Goal: Information Seeking & Learning: Learn about a topic

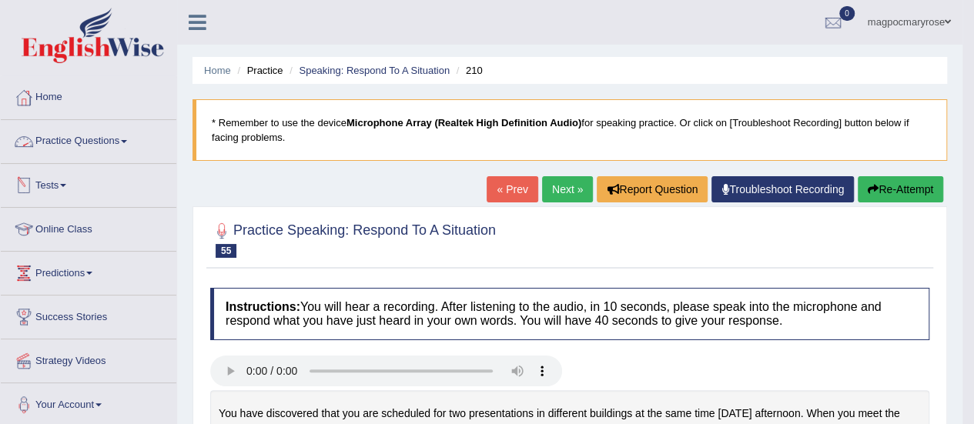
click at [114, 140] on link "Practice Questions" at bounding box center [89, 139] width 176 height 39
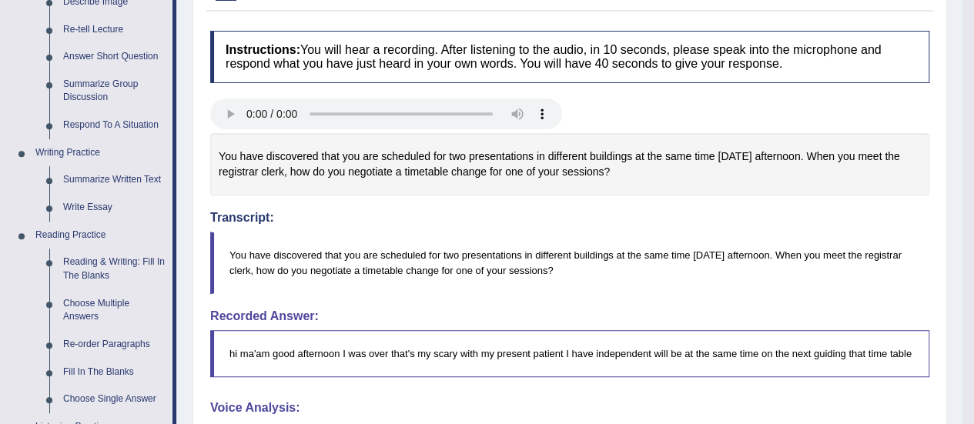
scroll to position [256, 0]
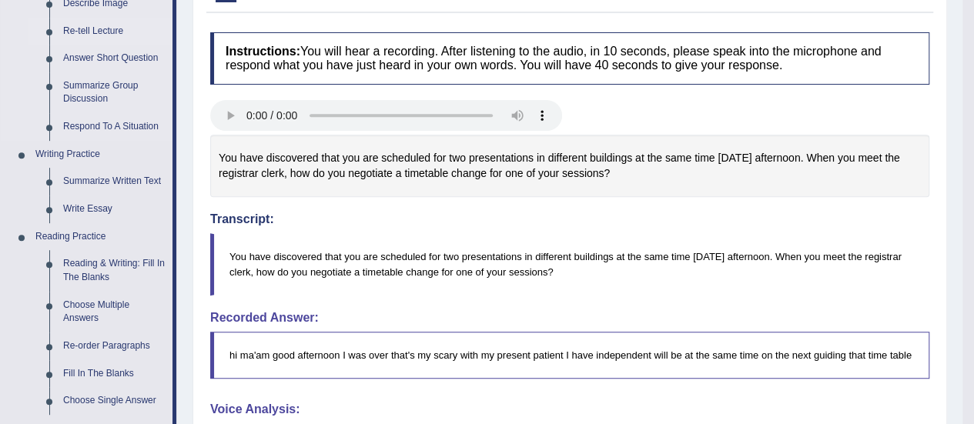
click at [122, 27] on link "Re-tell Lecture" at bounding box center [114, 32] width 116 height 28
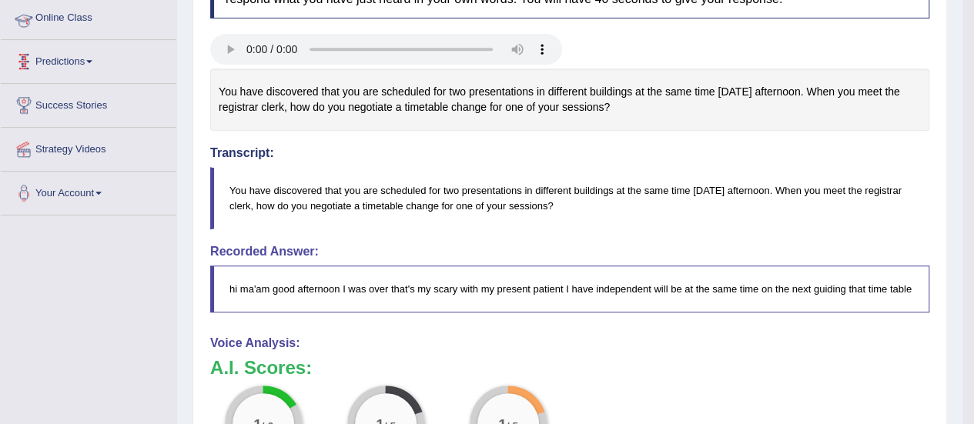
scroll to position [438, 0]
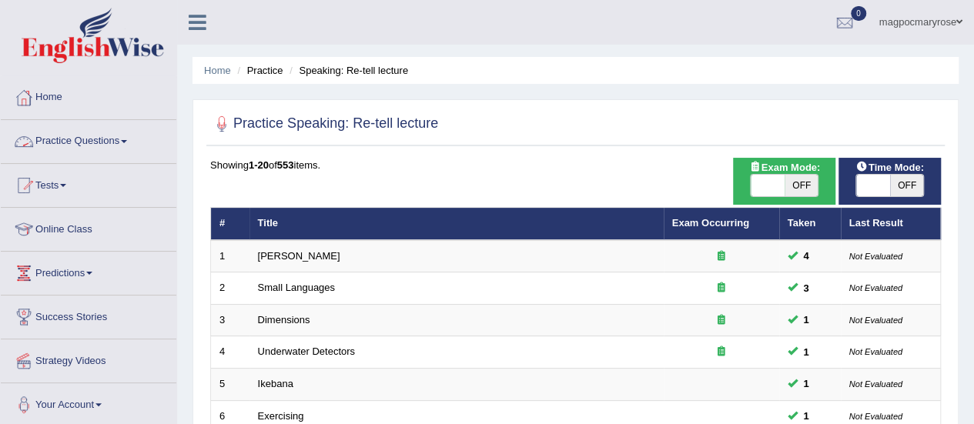
click at [77, 145] on link "Practice Questions" at bounding box center [89, 139] width 176 height 39
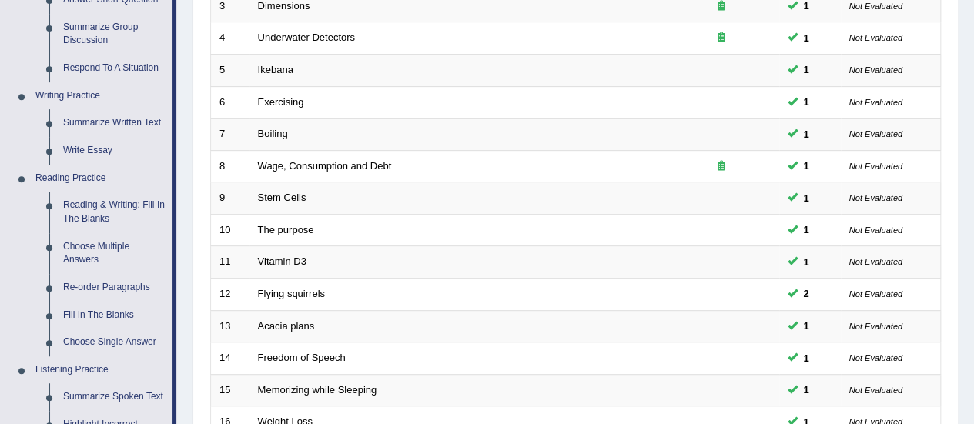
scroll to position [331, 0]
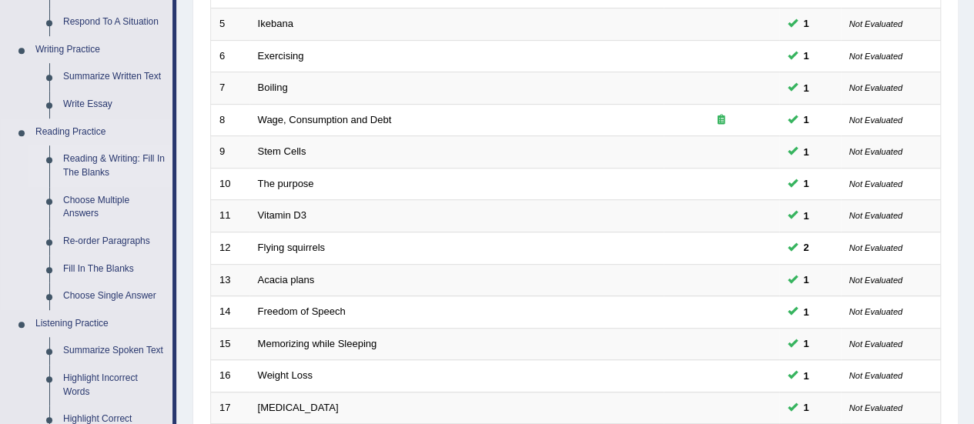
click at [72, 174] on link "Reading & Writing: Fill In The Blanks" at bounding box center [114, 166] width 116 height 41
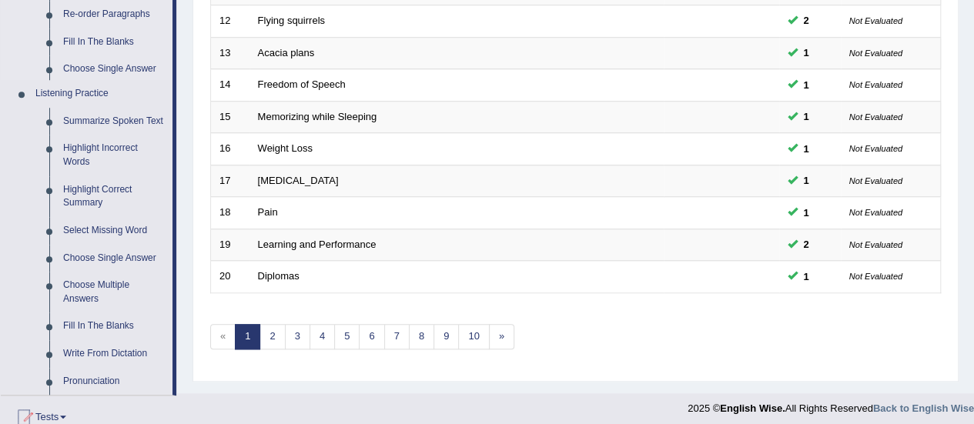
scroll to position [806, 0]
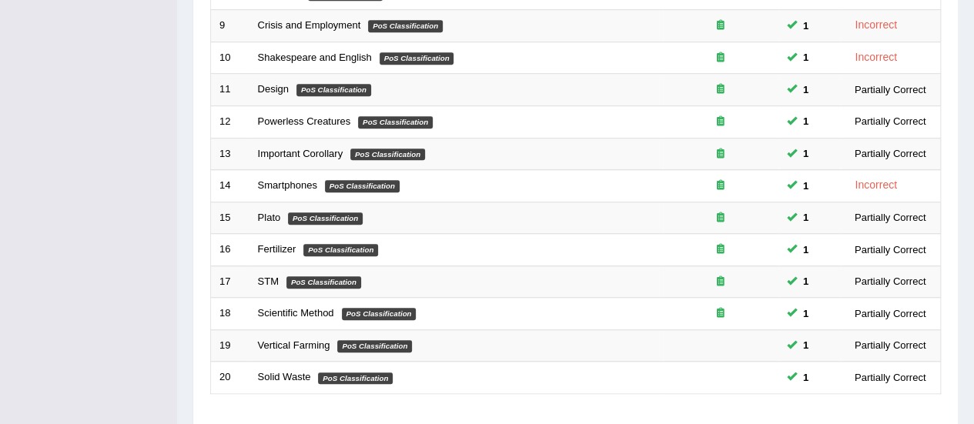
scroll to position [588, 0]
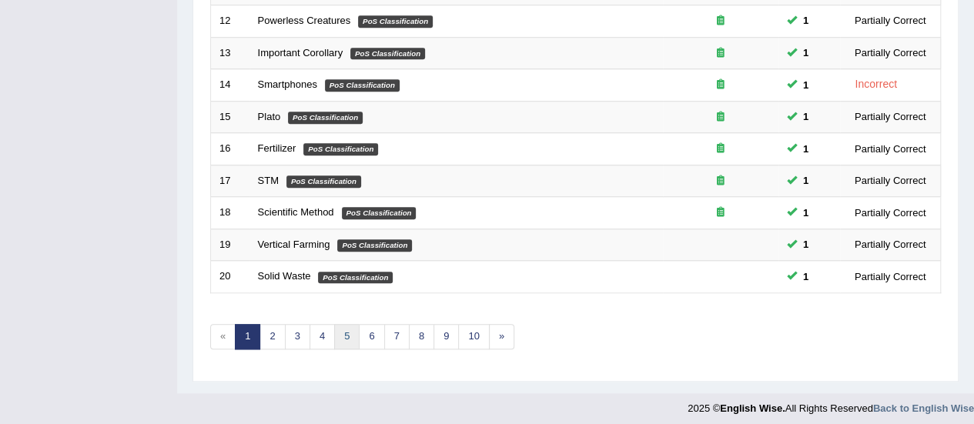
click at [344, 330] on link "5" at bounding box center [346, 336] width 25 height 25
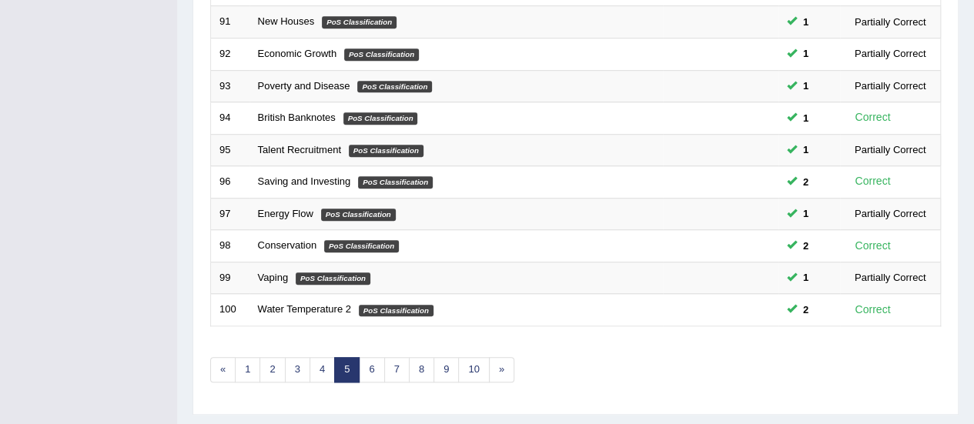
scroll to position [588, 0]
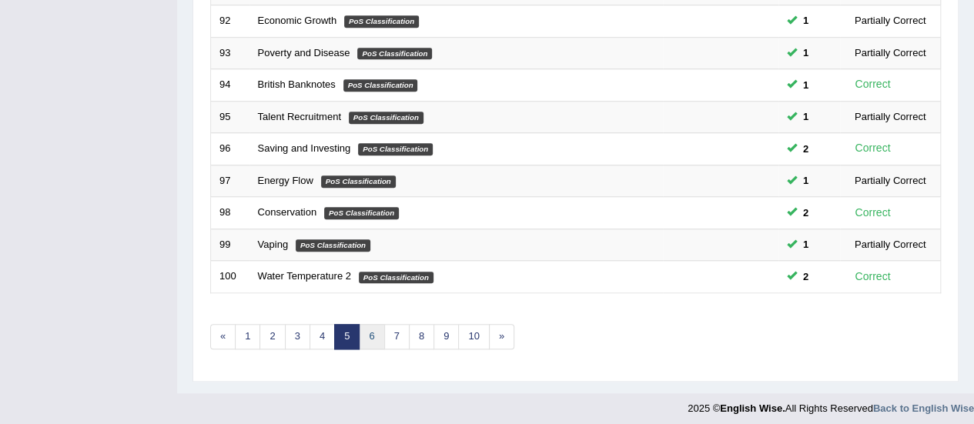
click at [368, 330] on link "6" at bounding box center [371, 336] width 25 height 25
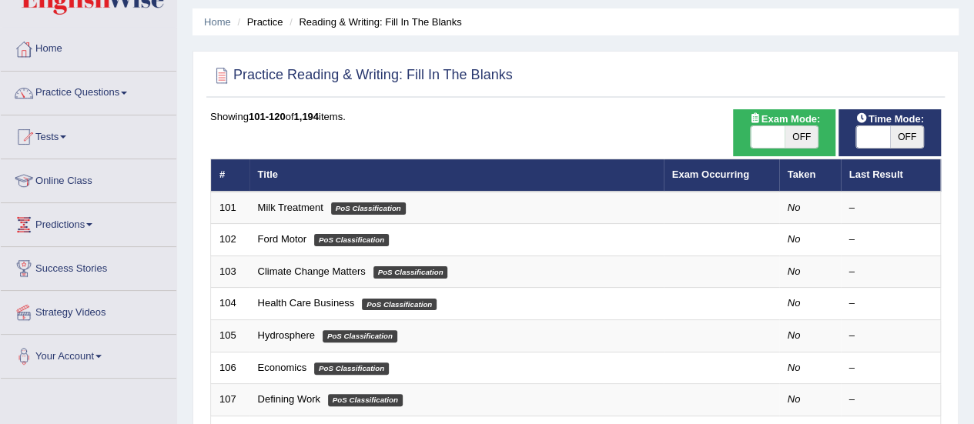
scroll to position [49, 0]
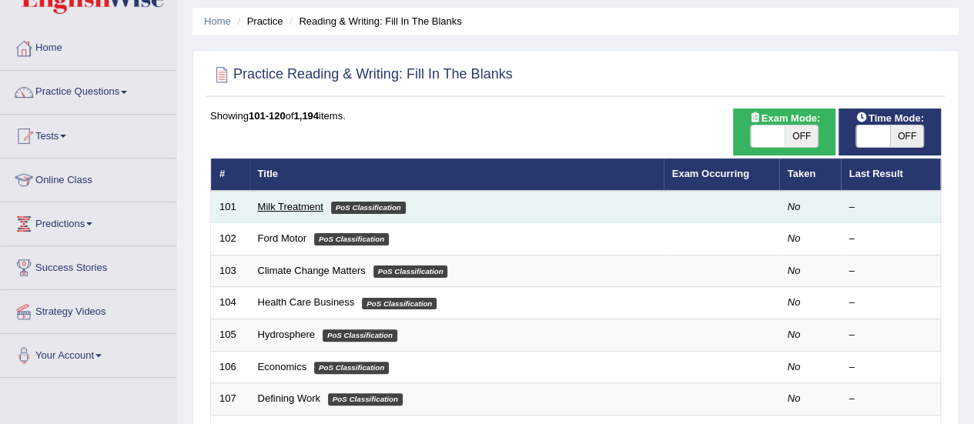
click at [287, 205] on link "Milk Treatment" at bounding box center [290, 207] width 65 height 12
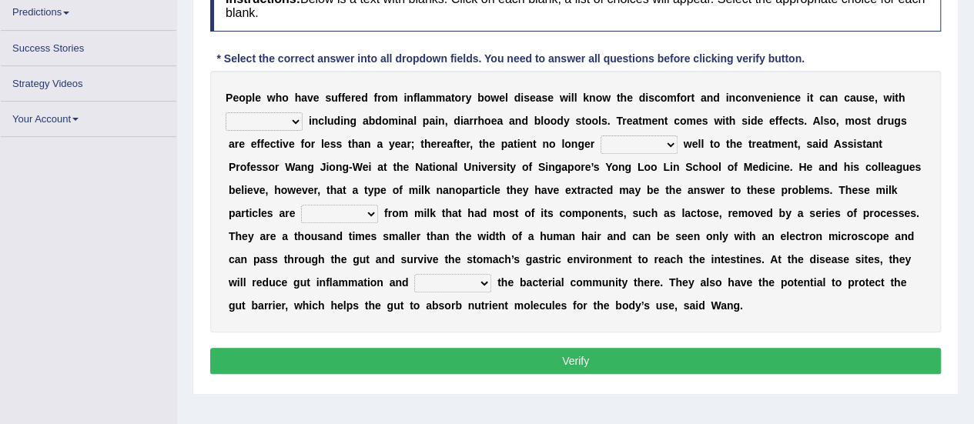
scroll to position [260, 0]
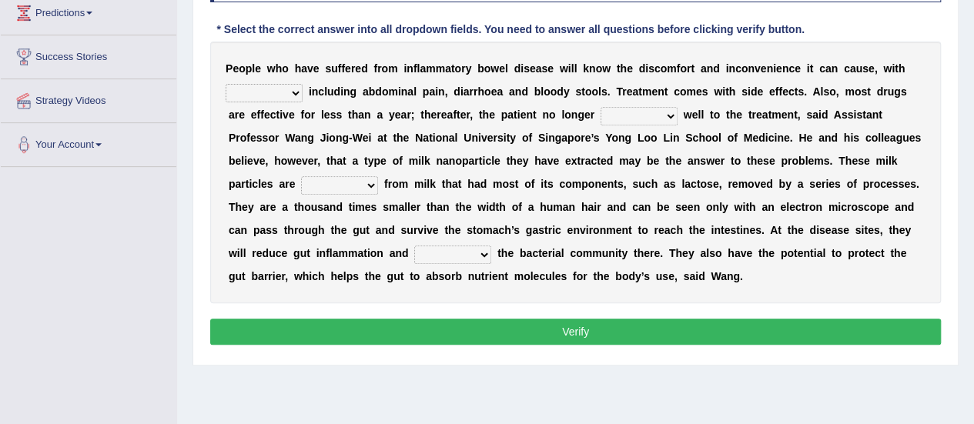
click at [257, 91] on select "symptoms sources causes benefits" at bounding box center [264, 93] width 77 height 18
select select "symptoms"
click at [226, 84] on select "symptoms sources causes benefits" at bounding box center [264, 93] width 77 height 18
click at [647, 116] on select "returns refers responds refuses" at bounding box center [639, 116] width 77 height 18
click at [601, 107] on select "returns refers responds refuses" at bounding box center [639, 116] width 77 height 18
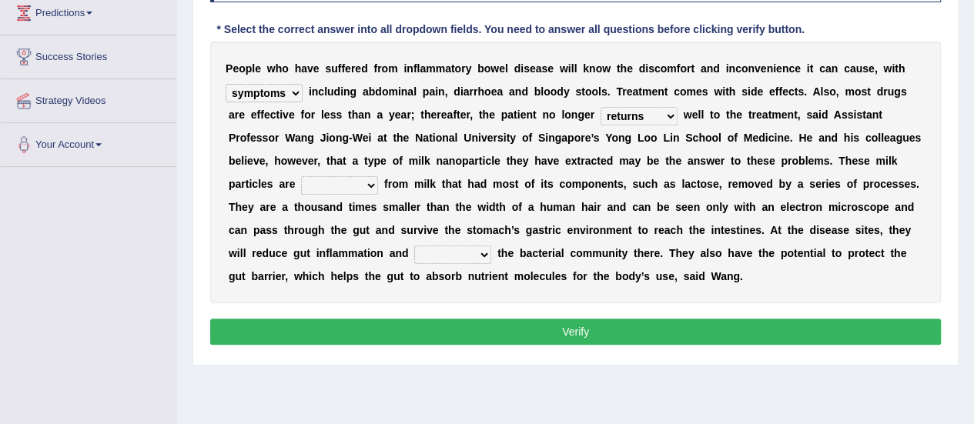
click at [638, 119] on select "returns refers responds refuses" at bounding box center [639, 116] width 77 height 18
select select "refuses"
click at [601, 107] on select "returns refers responds refuses" at bounding box center [639, 116] width 77 height 18
click at [348, 184] on select "prohibited derived missed prevented" at bounding box center [339, 185] width 77 height 18
select select "derived"
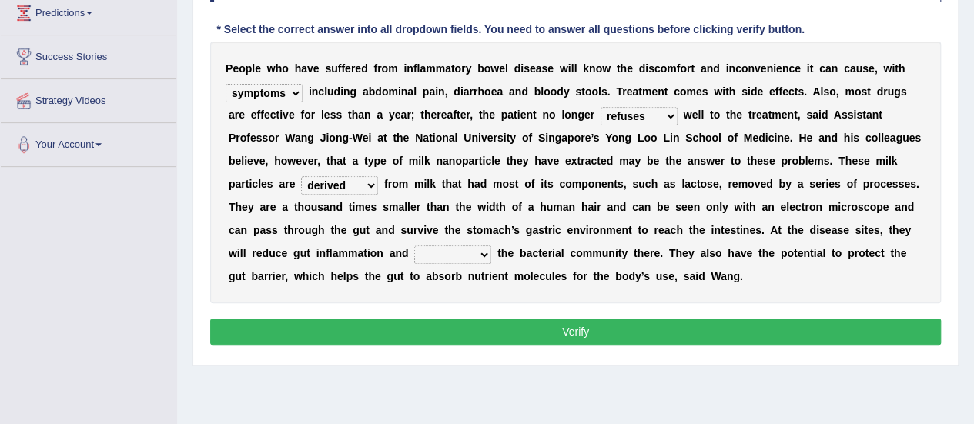
click at [301, 176] on select "prohibited derived missed prevented" at bounding box center [339, 185] width 77 height 18
click at [441, 250] on select "restore erase quarantine disturb" at bounding box center [452, 255] width 77 height 18
select select "restore"
click at [414, 246] on select "restore erase quarantine disturb" at bounding box center [452, 255] width 77 height 18
click at [447, 332] on button "Verify" at bounding box center [575, 332] width 731 height 26
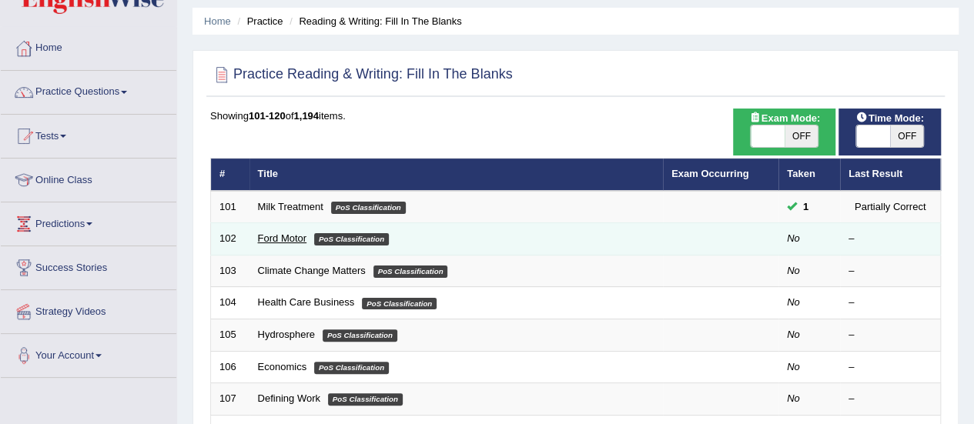
click at [285, 233] on link "Ford Motor" at bounding box center [282, 239] width 49 height 12
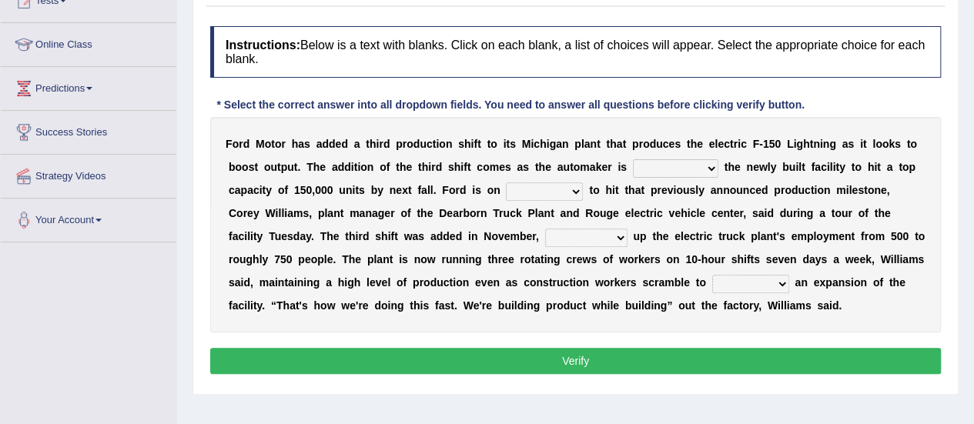
scroll to position [185, 0]
click at [662, 173] on select "selling decorating demolishing expanding" at bounding box center [676, 168] width 86 height 18
select select "expanding"
click at [633, 159] on select "selling decorating demolishing expanding" at bounding box center [676, 168] width 86 height 18
click at [544, 189] on select "foot table time track" at bounding box center [544, 192] width 77 height 18
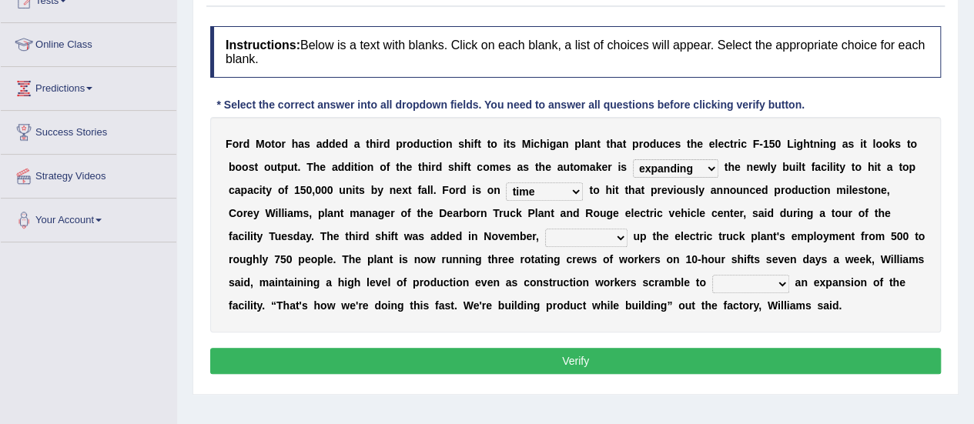
click at [506, 183] on select "foot table time track" at bounding box center [544, 192] width 77 height 18
click at [541, 189] on select "foot table time track" at bounding box center [544, 192] width 77 height 18
select select "track"
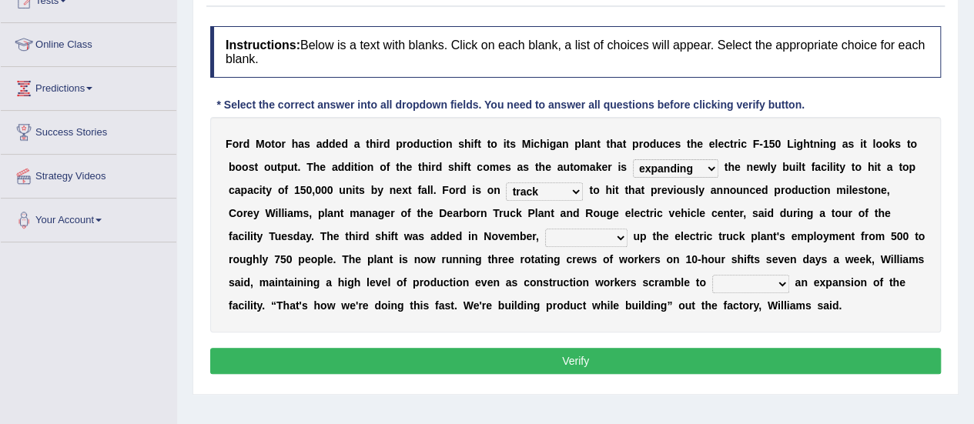
click at [506, 183] on select "foot table time track" at bounding box center [544, 192] width 77 height 18
click at [545, 229] on select "maintaining diminishing decreasing bumping" at bounding box center [586, 238] width 82 height 18
click at [545, 233] on select "maintaining diminishing decreasing bumping" at bounding box center [586, 238] width 82 height 18
select select "bumping"
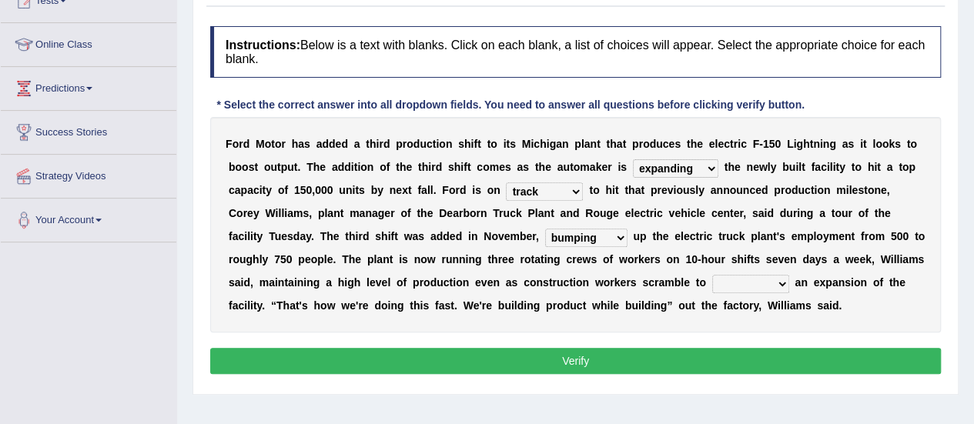
click at [545, 229] on select "maintaining diminishing decreasing bumping" at bounding box center [586, 238] width 82 height 18
click at [721, 283] on select "cease postpone complete reverse" at bounding box center [751, 284] width 77 height 18
select select "complete"
click at [713, 275] on select "cease postpone complete reverse" at bounding box center [751, 284] width 77 height 18
click at [737, 371] on button "Verify" at bounding box center [575, 361] width 731 height 26
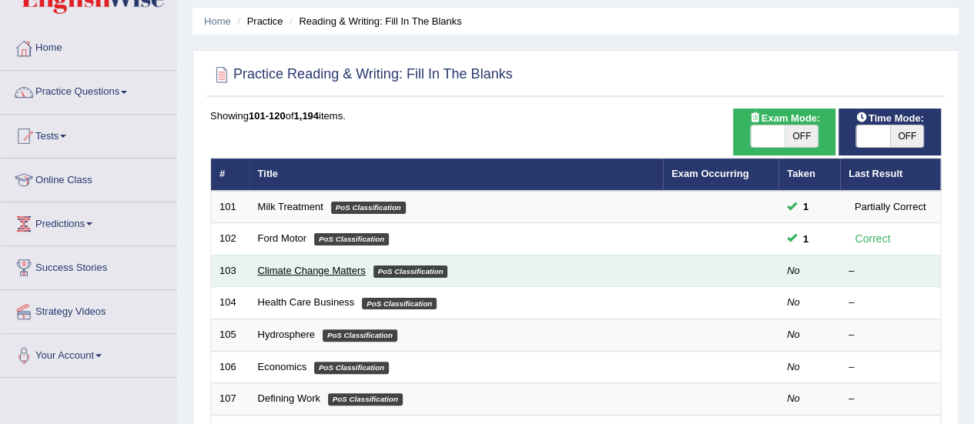
click at [340, 270] on link "Climate Change Matters" at bounding box center [312, 271] width 108 height 12
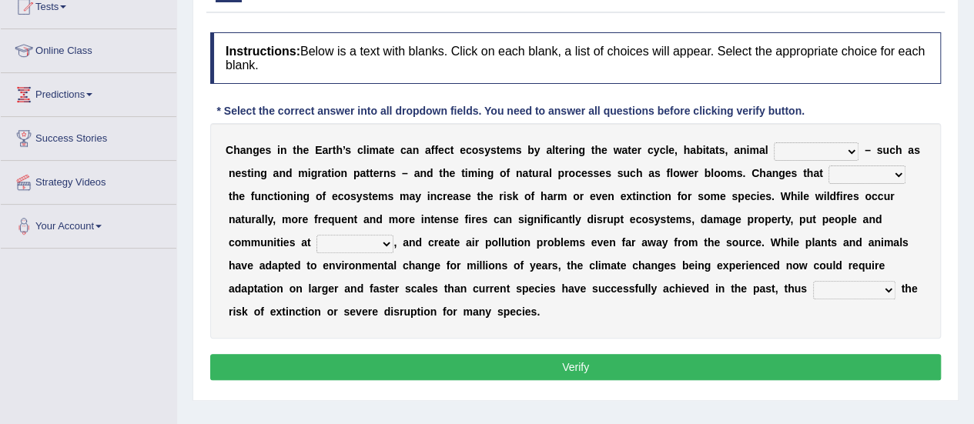
scroll to position [197, 0]
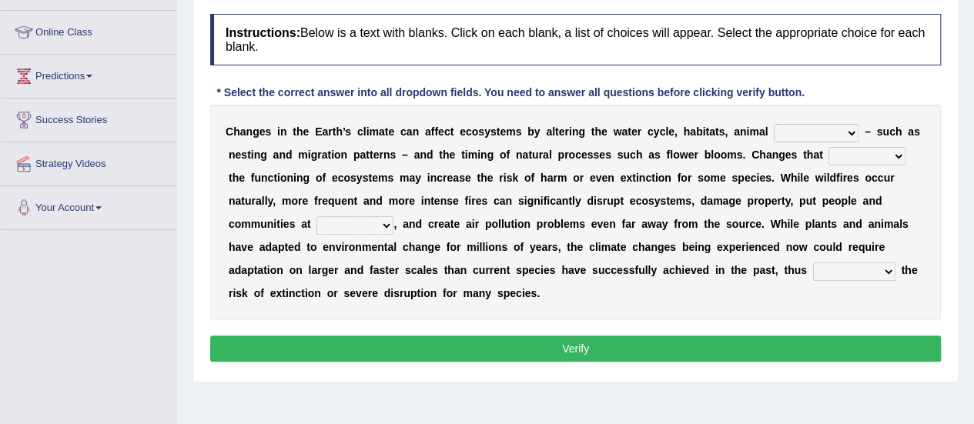
click at [793, 126] on select "creativity behavior weaknesses amounts" at bounding box center [816, 133] width 85 height 18
select select "behavior"
click at [774, 124] on select "creativity behavior weaknesses amounts" at bounding box center [816, 133] width 85 height 18
click at [824, 126] on select "creativity behavior weaknesses amounts" at bounding box center [816, 133] width 85 height 18
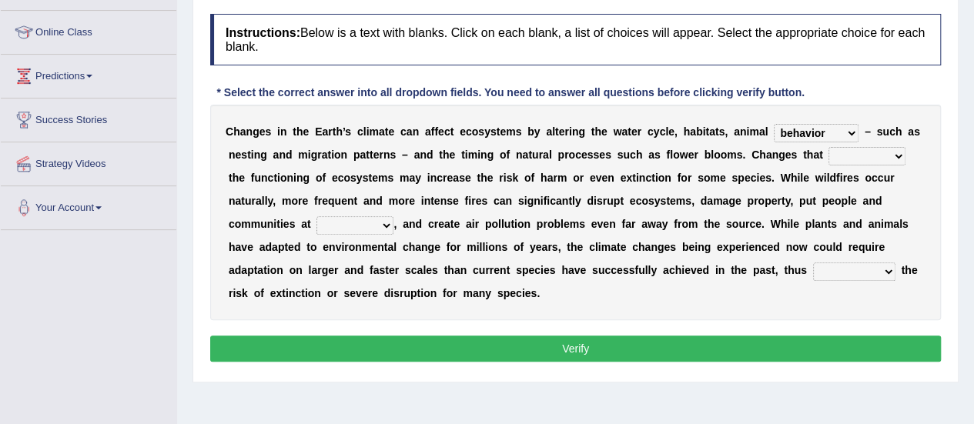
click at [853, 159] on select "enclose interfere disrupt benefit" at bounding box center [867, 156] width 77 height 18
click at [829, 147] on select "enclose interfere disrupt benefit" at bounding box center [867, 156] width 77 height 18
click at [866, 161] on select "enclose interfere disrupt benefit" at bounding box center [867, 156] width 77 height 18
select select "disrupt"
click at [829, 147] on select "enclose interfere disrupt benefit" at bounding box center [867, 156] width 77 height 18
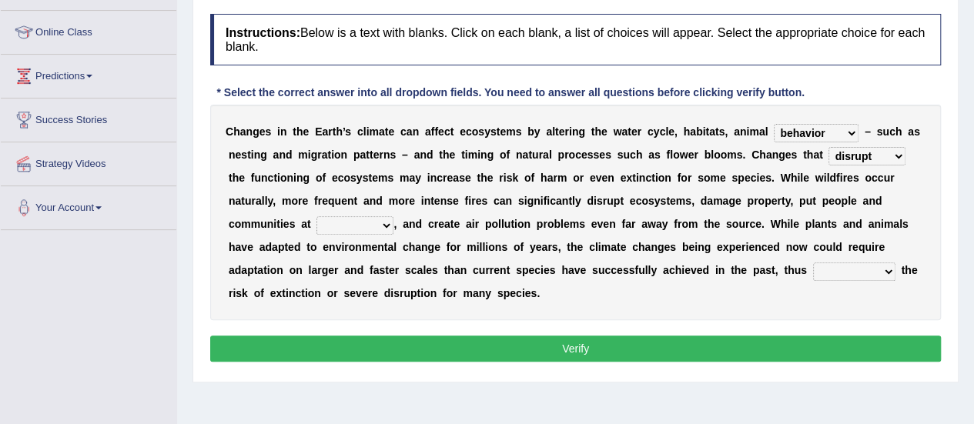
click at [385, 226] on select "ease front risk first" at bounding box center [355, 225] width 77 height 18
select select "risk"
click at [317, 216] on select "ease front risk first" at bounding box center [355, 225] width 77 height 18
click at [850, 270] on select "mitigating increasing maintaining decreasing" at bounding box center [854, 272] width 82 height 18
select select "increasing"
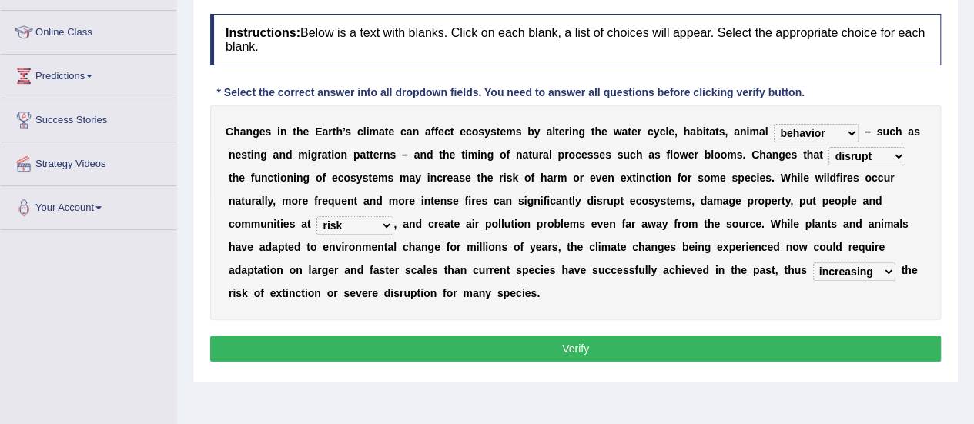
click at [813, 263] on select "mitigating increasing maintaining decreasing" at bounding box center [854, 272] width 82 height 18
click at [799, 346] on button "Verify" at bounding box center [575, 349] width 731 height 26
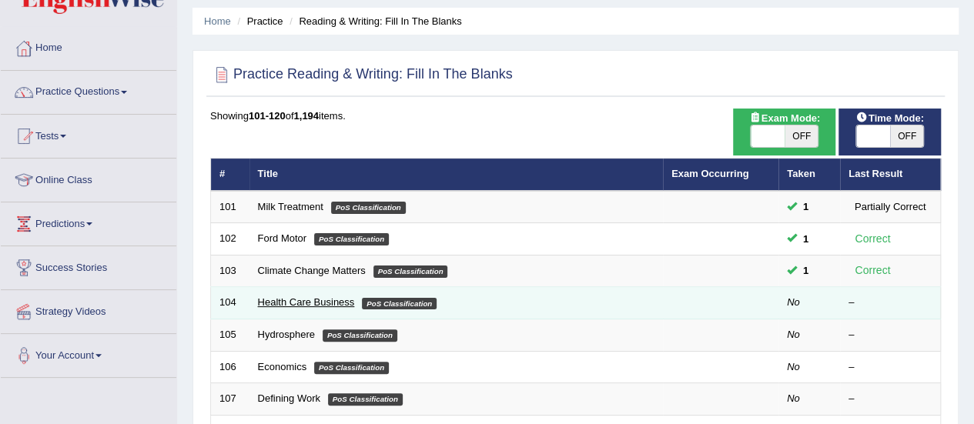
click at [266, 301] on link "Health Care Business" at bounding box center [306, 303] width 97 height 12
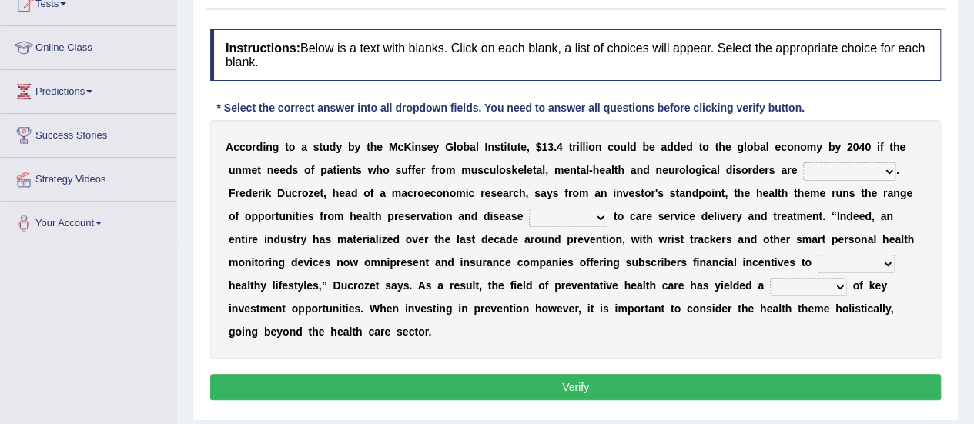
scroll to position [183, 0]
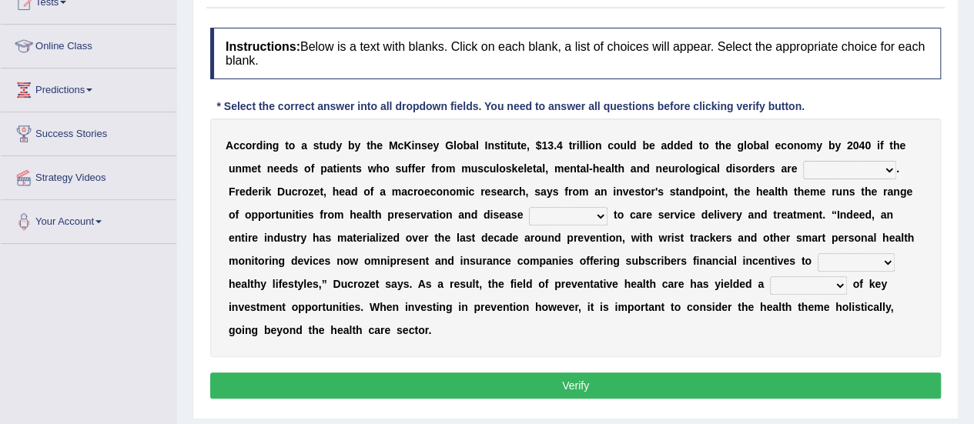
click at [810, 172] on select "demonstrated created addressed altered" at bounding box center [849, 170] width 93 height 18
select select "addressed"
click at [803, 161] on select "demonstrated created addressed altered" at bounding box center [849, 170] width 93 height 18
click at [534, 212] on select "prevention projection promotion prohibition" at bounding box center [568, 216] width 79 height 18
select select "prevention"
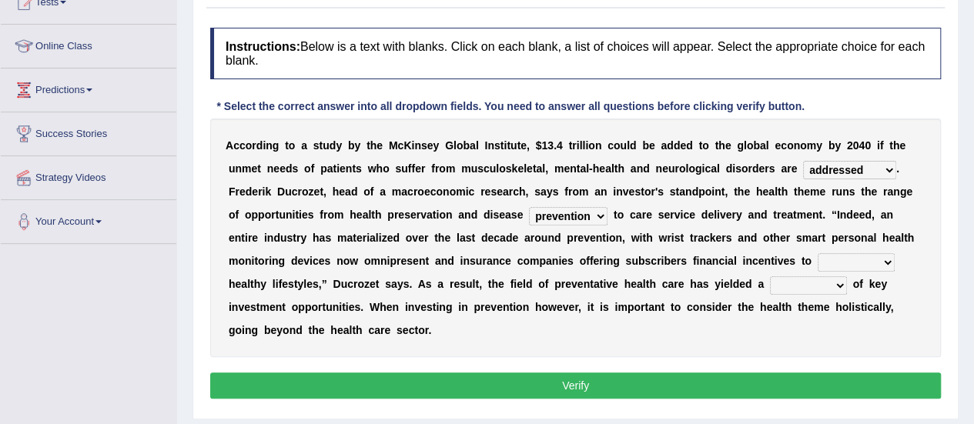
click at [529, 207] on select "prevention projection promotion prohibition" at bounding box center [568, 216] width 79 height 18
click at [845, 255] on select "adopt effect abandon extend" at bounding box center [856, 262] width 77 height 18
select select "adopt"
click at [818, 253] on select "adopt effect abandon extend" at bounding box center [856, 262] width 77 height 18
click at [824, 283] on select "number means team network" at bounding box center [808, 286] width 77 height 18
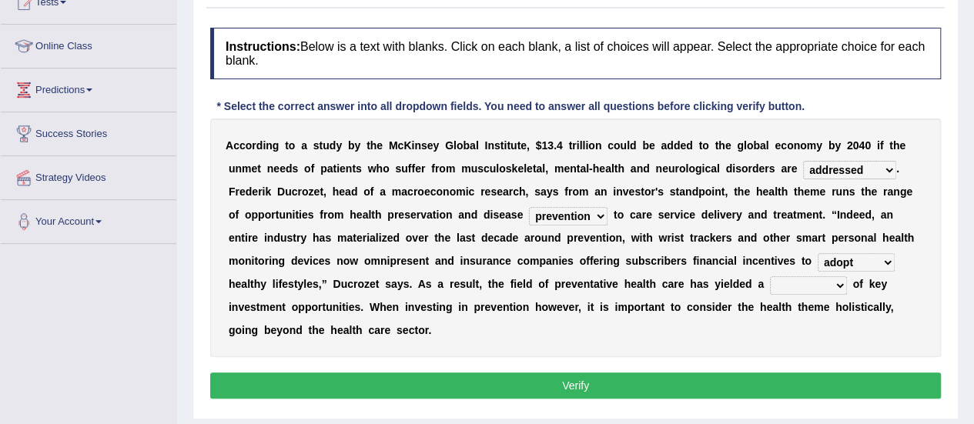
select select "number"
click at [770, 277] on select "number means team network" at bounding box center [808, 286] width 77 height 18
click at [793, 389] on button "Verify" at bounding box center [575, 386] width 731 height 26
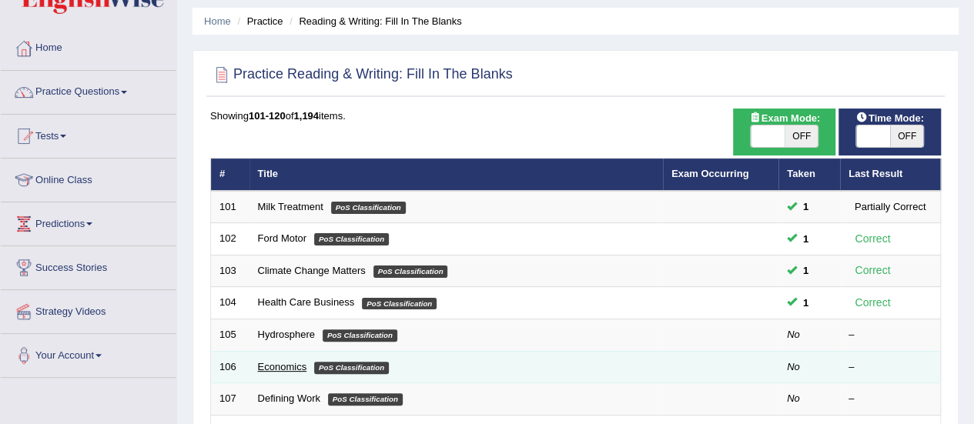
click at [285, 365] on link "Economics" at bounding box center [282, 367] width 49 height 12
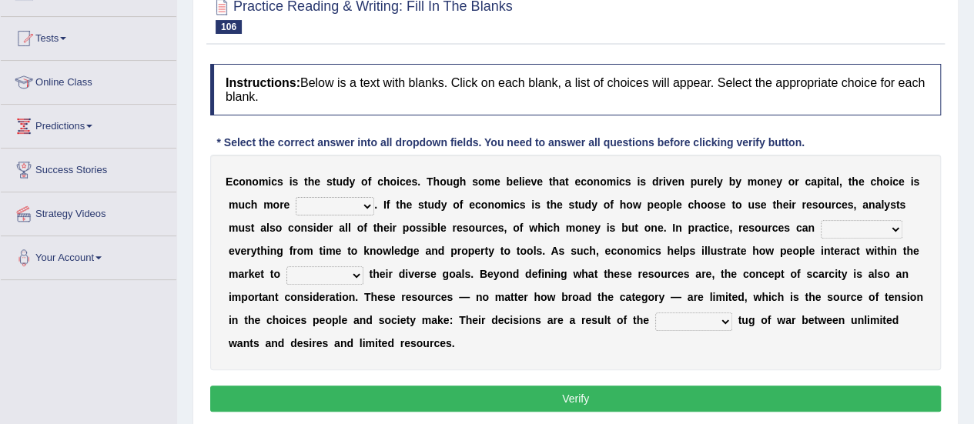
scroll to position [148, 0]
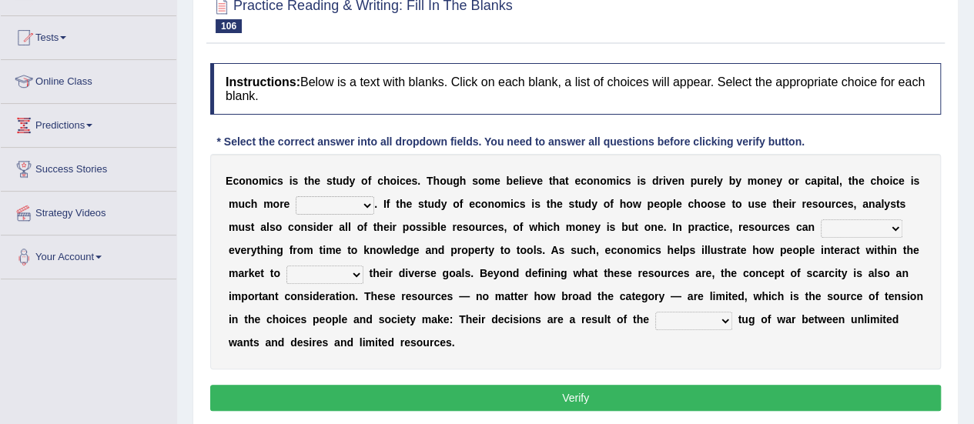
click at [324, 210] on select "discursive permissive expansive expensive" at bounding box center [335, 205] width 79 height 18
select select "expensive"
click at [296, 196] on select "discursive permissive expansive expensive" at bounding box center [335, 205] width 79 height 18
click at [867, 227] on select "trespass surpass debate encompass" at bounding box center [862, 229] width 82 height 18
select select "surpass"
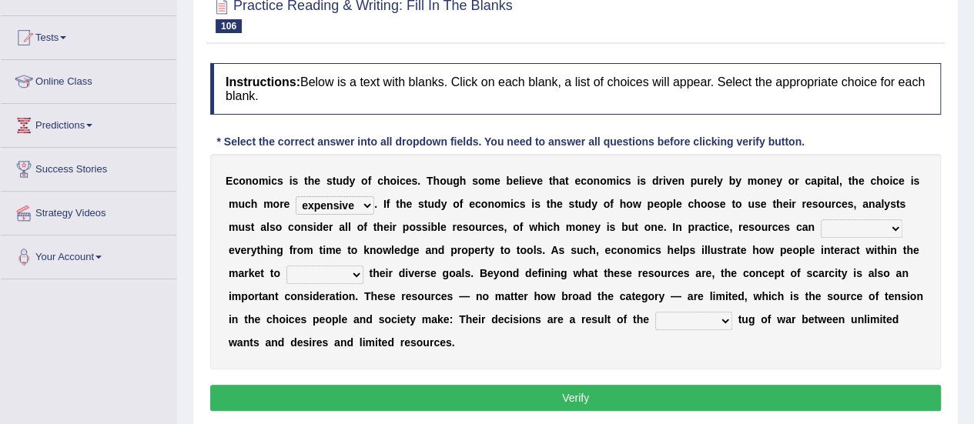
click at [821, 220] on select "trespass surpass debate encompass" at bounding box center [862, 229] width 82 height 18
click at [326, 274] on select "idolize realize utilize finalize" at bounding box center [325, 275] width 77 height 18
select select "utilize"
click at [287, 266] on select "idolize realize utilize finalize" at bounding box center [325, 275] width 77 height 18
click at [701, 318] on select "resonant extant blatant constant" at bounding box center [694, 321] width 77 height 18
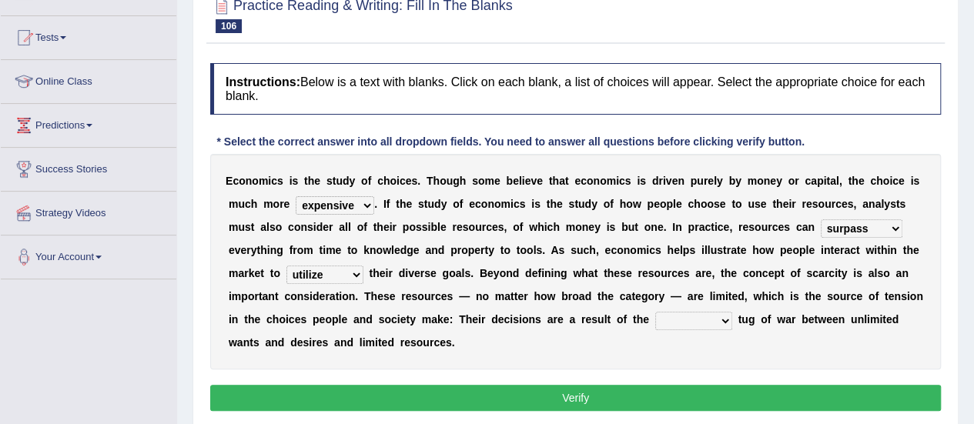
select select "blatant"
click at [656, 312] on select "resonant extant blatant constant" at bounding box center [694, 321] width 77 height 18
click at [693, 397] on button "Verify" at bounding box center [575, 398] width 731 height 26
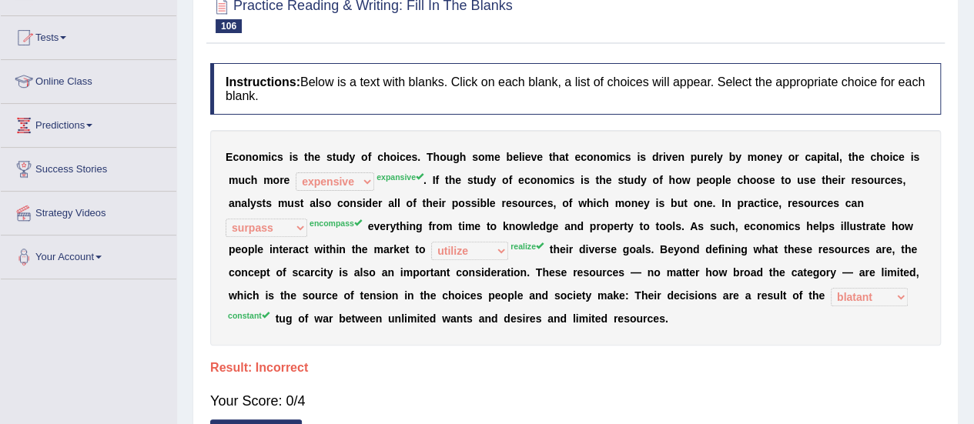
drag, startPoint x: 886, startPoint y: 277, endPoint x: 985, endPoint y: 267, distance: 99.9
click at [974, 267] on html "Toggle navigation Home Practice Questions Speaking Practice Read Aloud Repeat S…" at bounding box center [487, 64] width 974 height 424
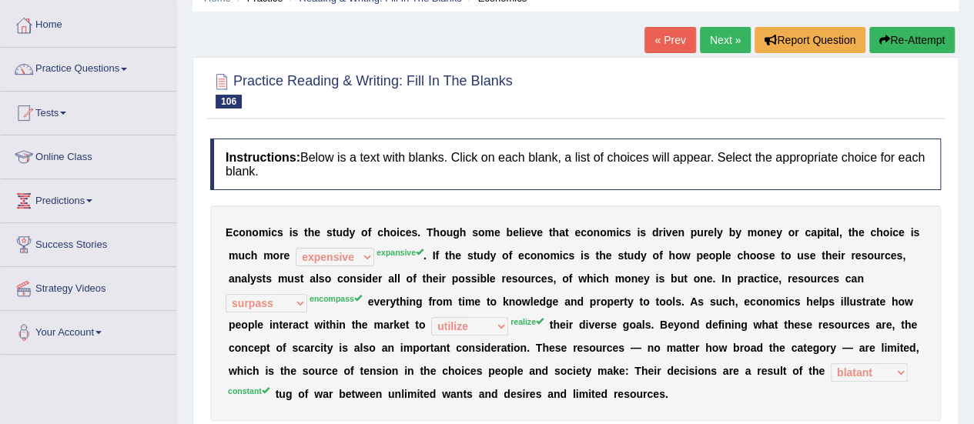
scroll to position [0, 0]
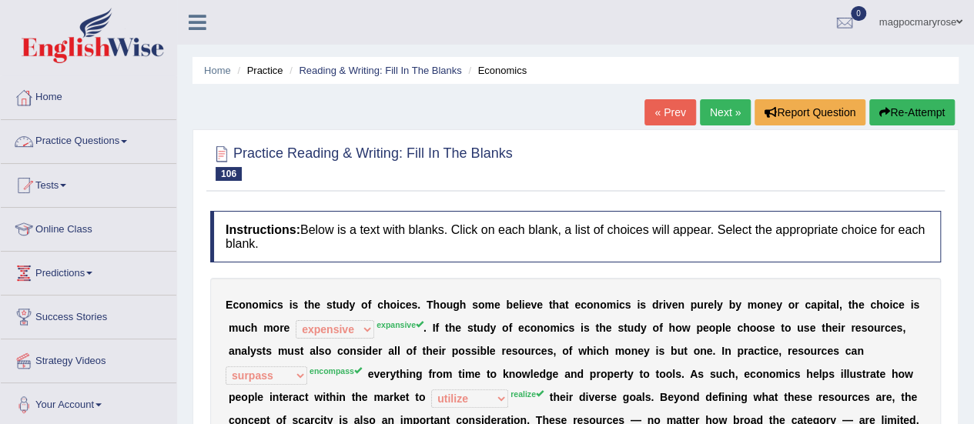
click at [99, 150] on link "Practice Questions" at bounding box center [89, 139] width 176 height 39
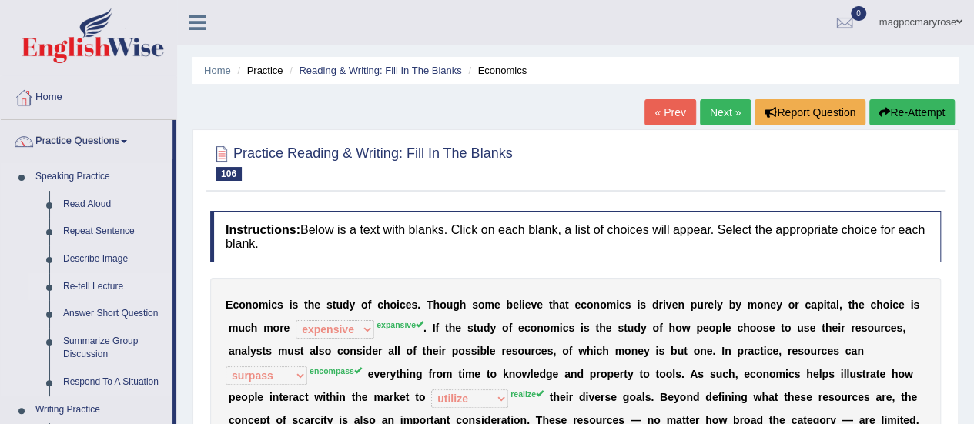
click at [83, 289] on link "Re-tell Lecture" at bounding box center [114, 287] width 116 height 28
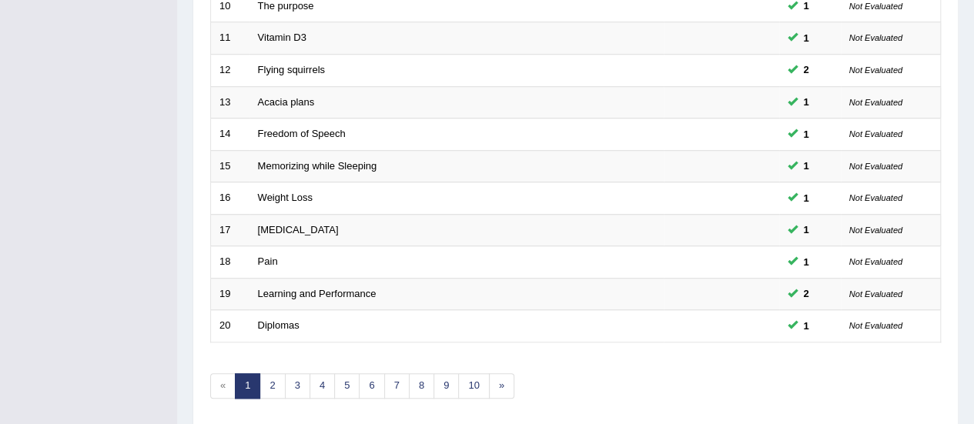
scroll to position [588, 0]
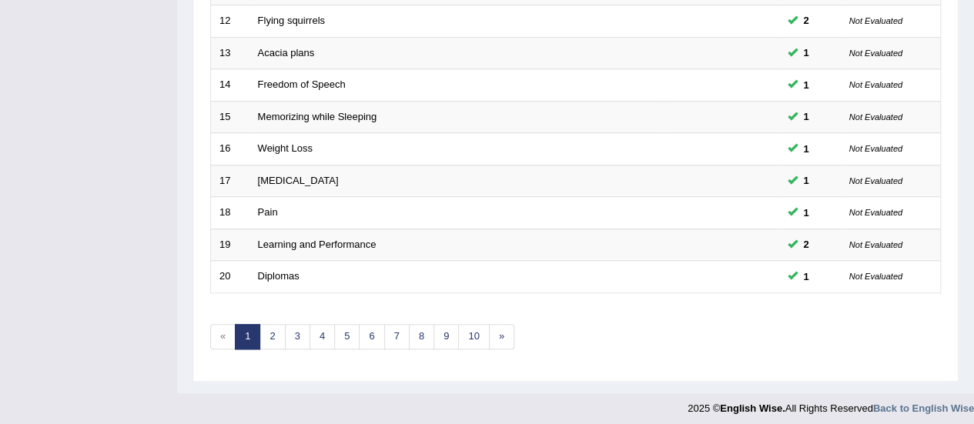
click at [322, 334] on link "4" at bounding box center [322, 336] width 25 height 25
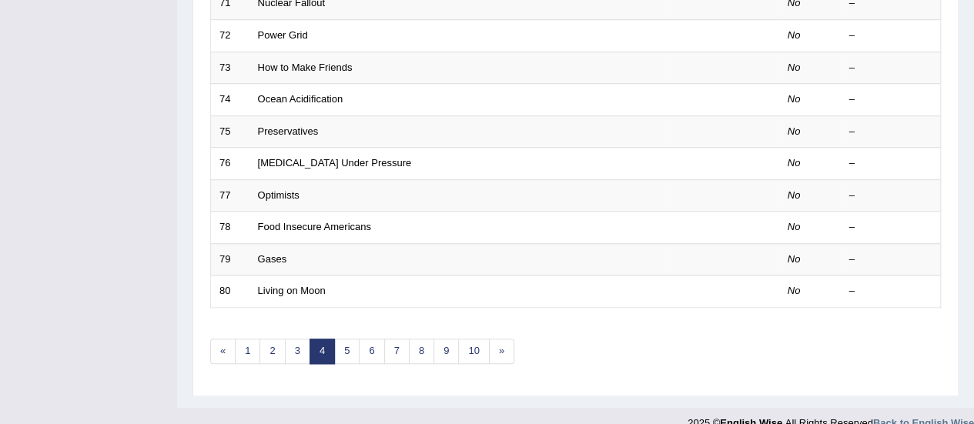
scroll to position [588, 0]
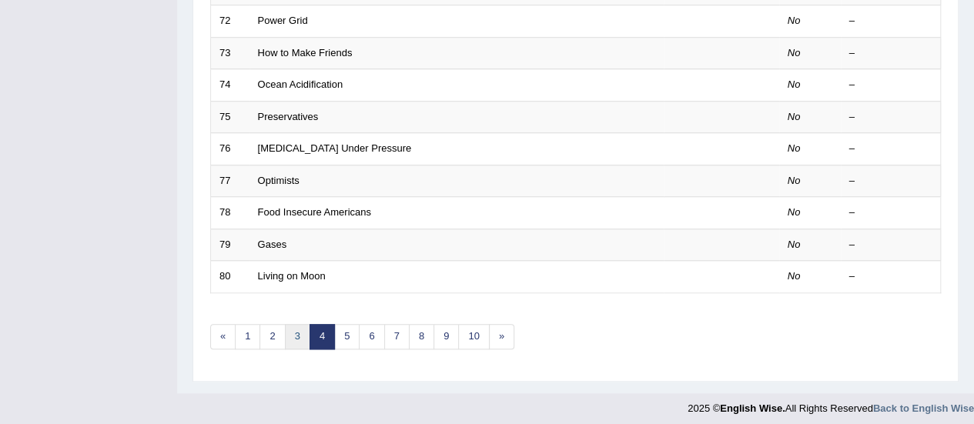
click at [295, 330] on link "3" at bounding box center [297, 336] width 25 height 25
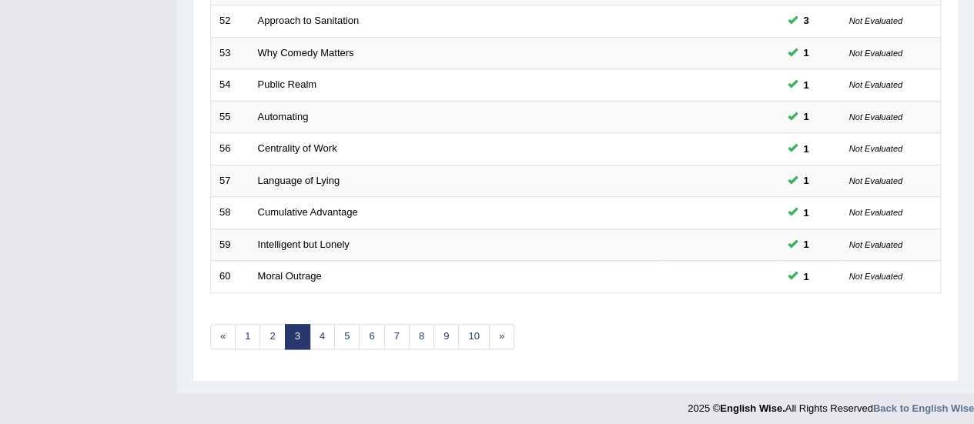
scroll to position [573, 0]
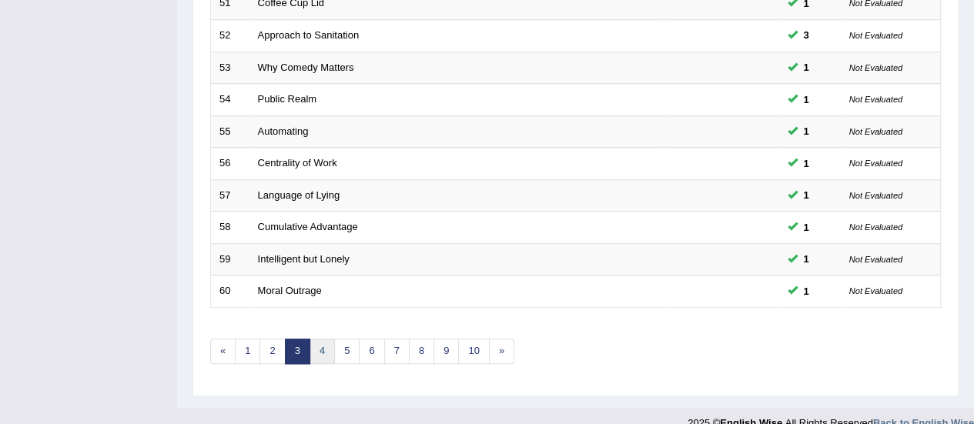
click at [320, 350] on link "4" at bounding box center [322, 351] width 25 height 25
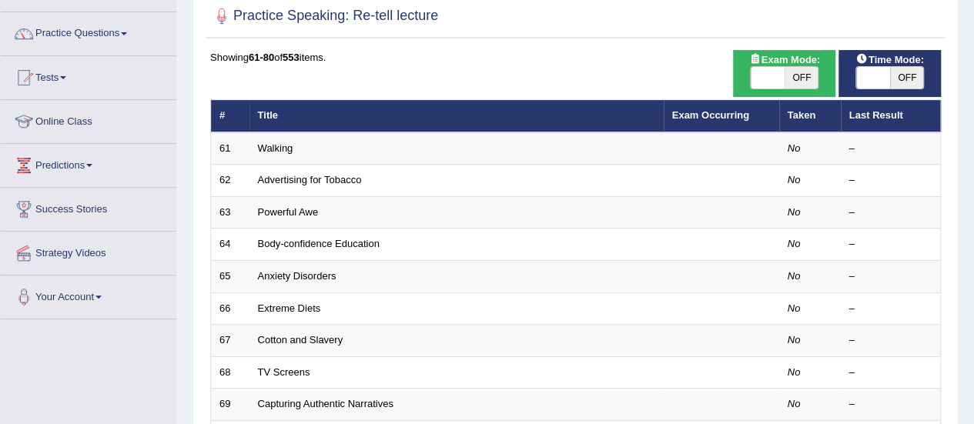
scroll to position [162, 0]
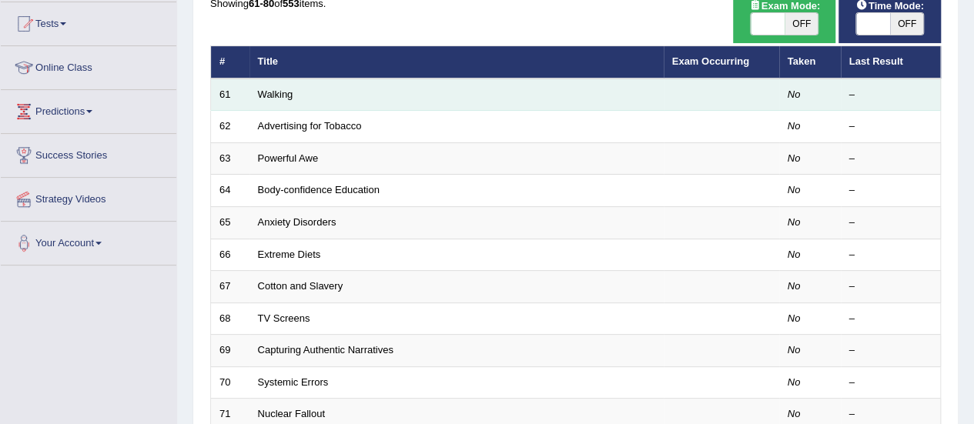
click at [273, 102] on td "Walking" at bounding box center [457, 95] width 414 height 32
click at [277, 95] on link "Walking" at bounding box center [275, 95] width 35 height 12
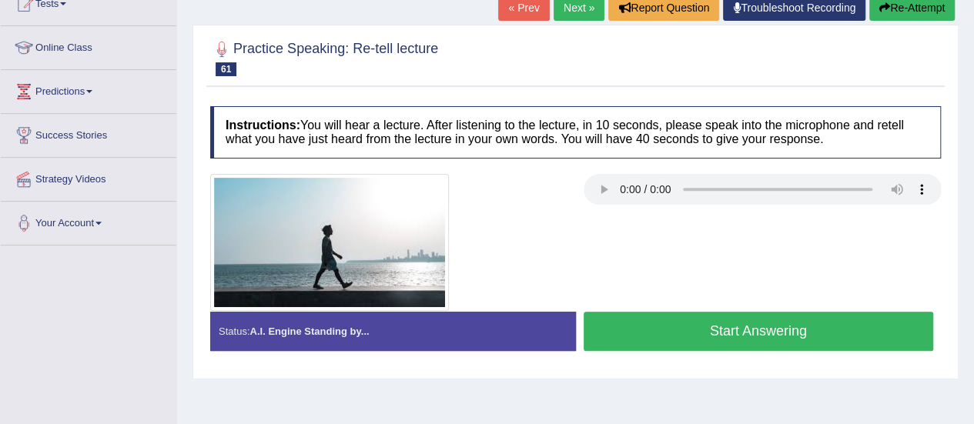
scroll to position [228, 0]
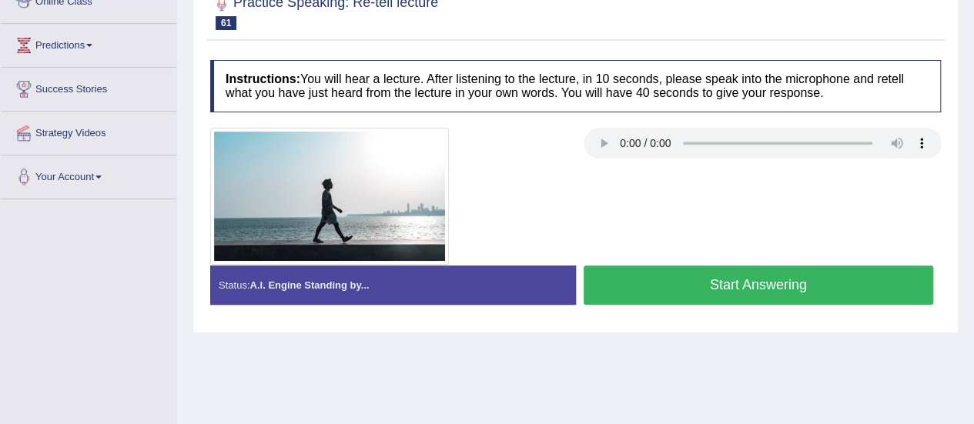
click at [610, 300] on button "Start Answering" at bounding box center [759, 285] width 350 height 39
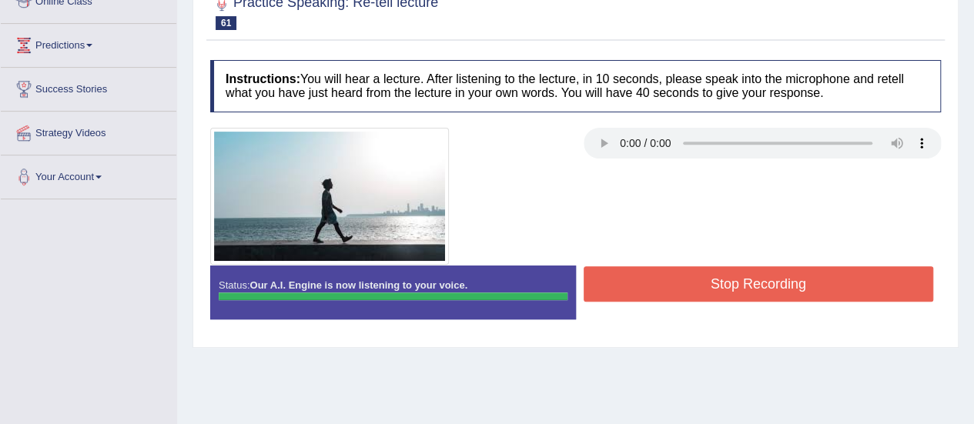
click at [636, 282] on div "Instructions: You will hear a lecture. After listening to the lecture, in 10 se…" at bounding box center [575, 195] width 739 height 287
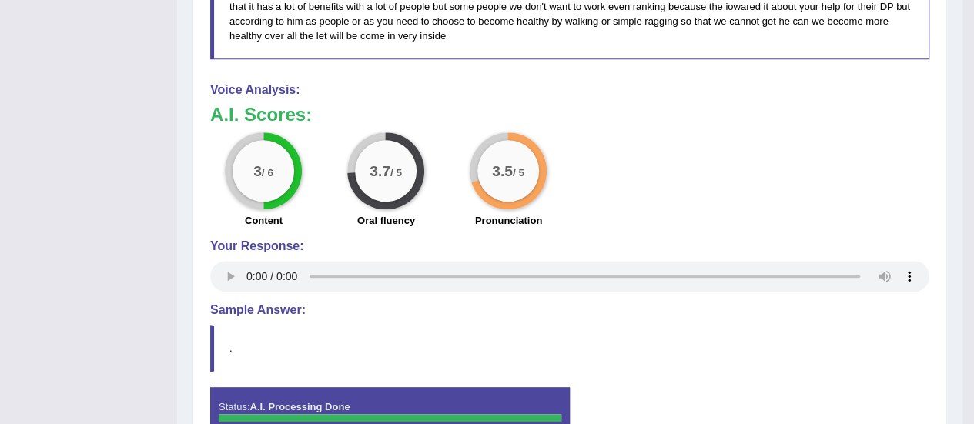
scroll to position [756, 0]
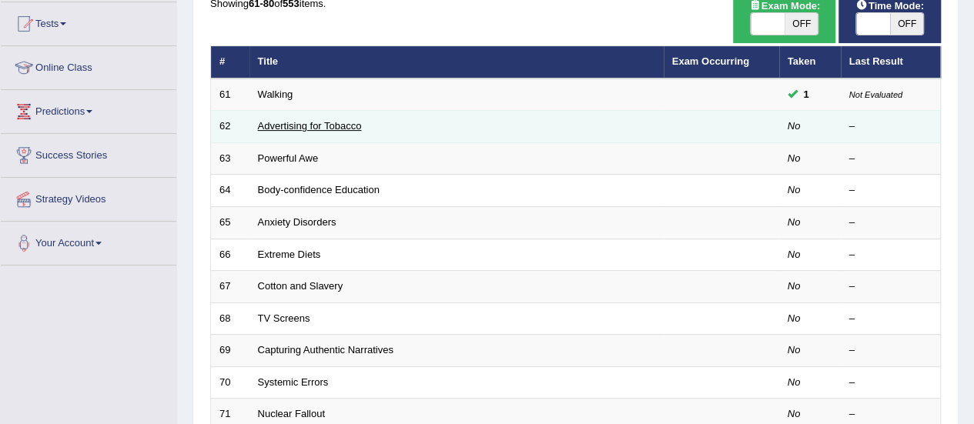
click at [267, 128] on link "Advertising for Tobacco" at bounding box center [310, 126] width 104 height 12
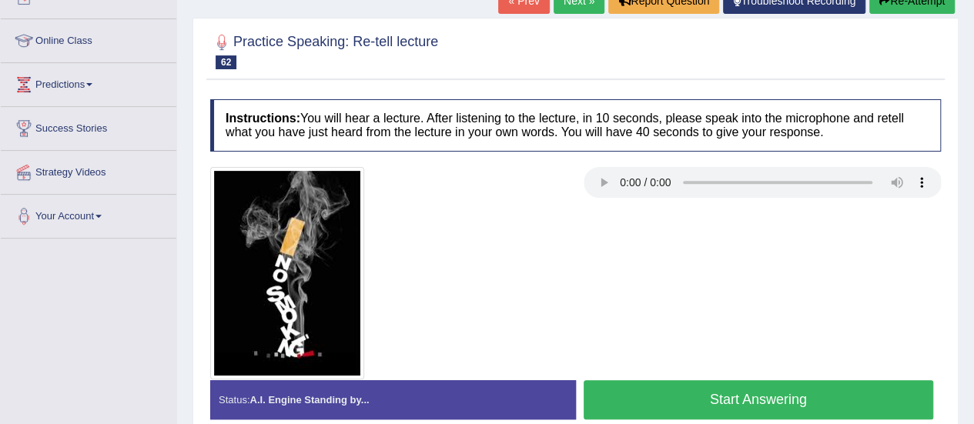
scroll to position [212, 0]
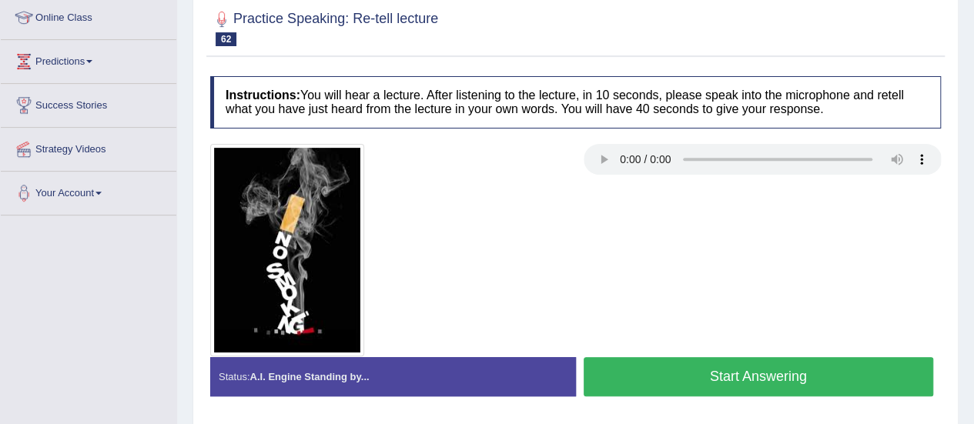
click at [647, 384] on button "Start Answering" at bounding box center [759, 376] width 350 height 39
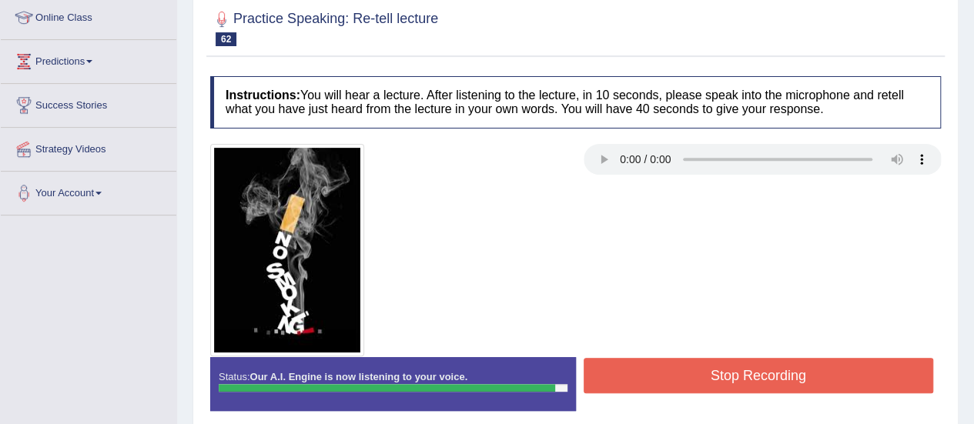
click at [647, 384] on button "Stop Recording" at bounding box center [759, 375] width 350 height 35
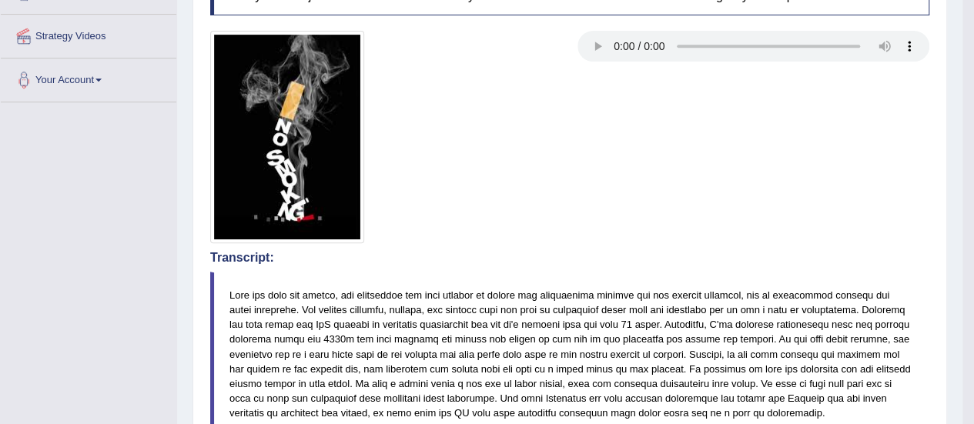
scroll to position [275, 0]
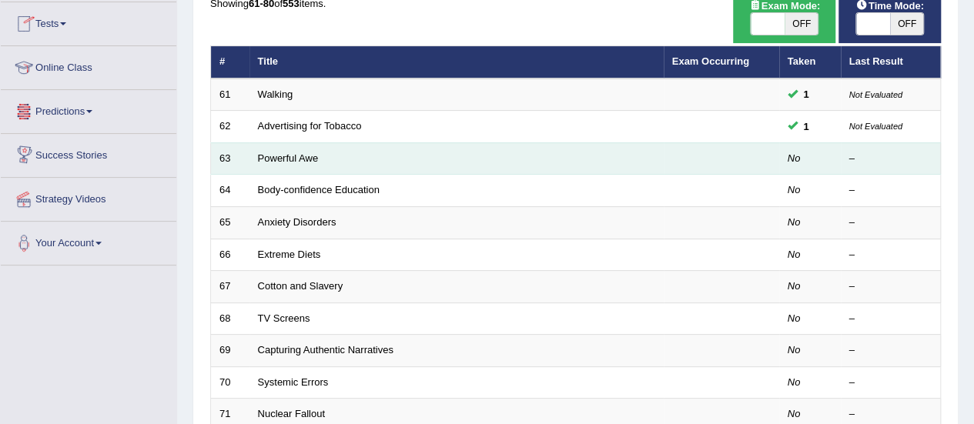
drag, startPoint x: 0, startPoint y: 0, endPoint x: 289, endPoint y: 141, distance: 321.4
click at [289, 143] on td "Powerful Awe" at bounding box center [457, 159] width 414 height 32
click at [291, 160] on link "Powerful Awe" at bounding box center [288, 159] width 61 height 12
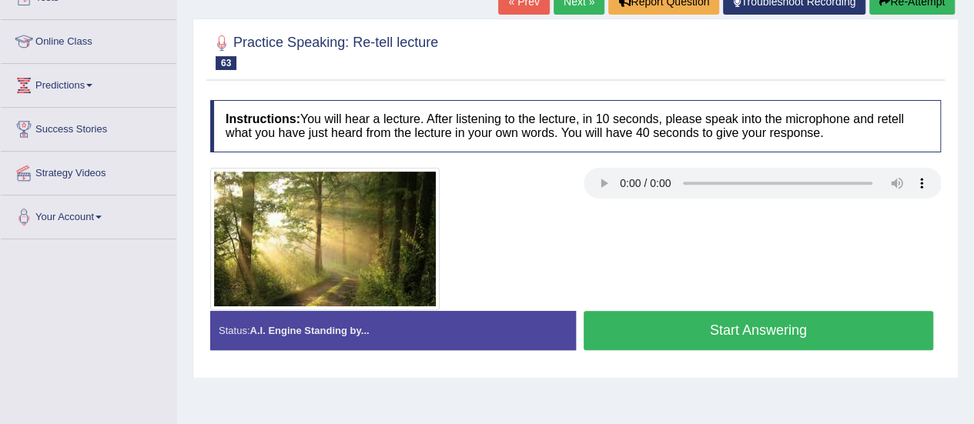
scroll to position [202, 0]
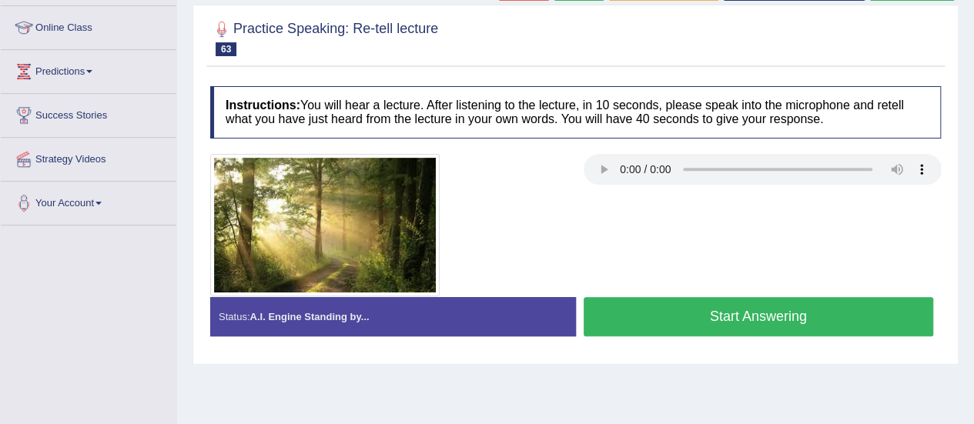
click at [701, 307] on button "Start Answering" at bounding box center [759, 316] width 350 height 39
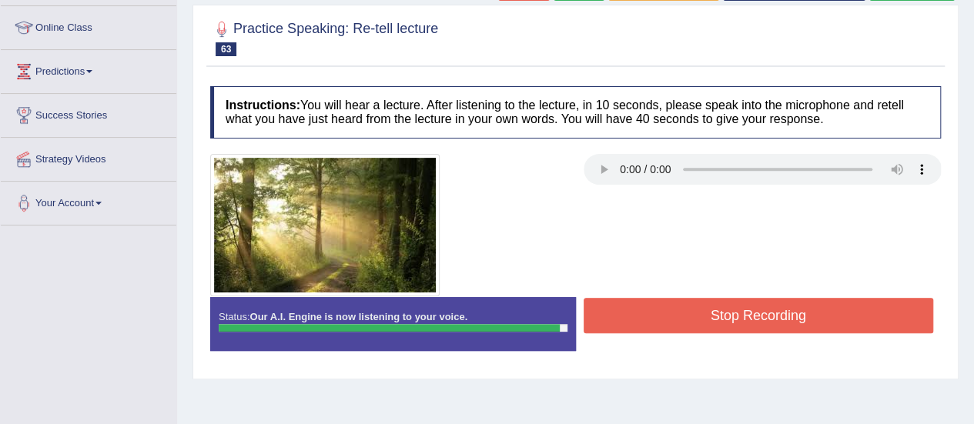
click at [701, 307] on button "Stop Recording" at bounding box center [759, 315] width 350 height 35
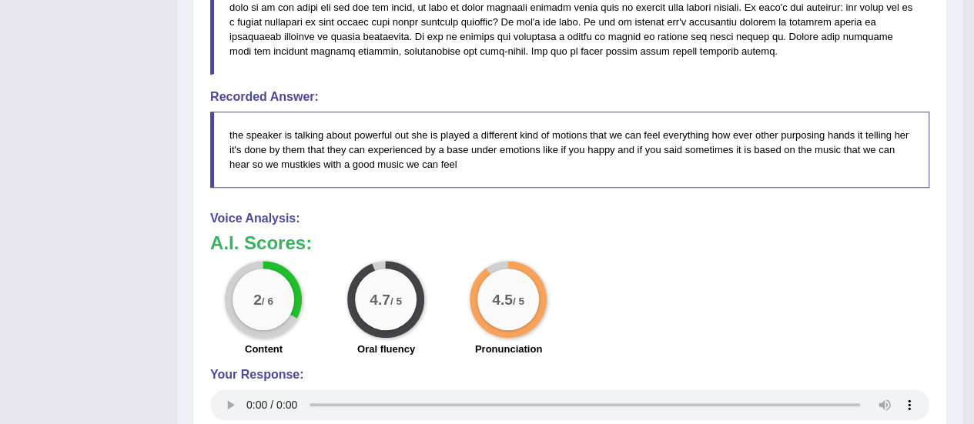
scroll to position [630, 0]
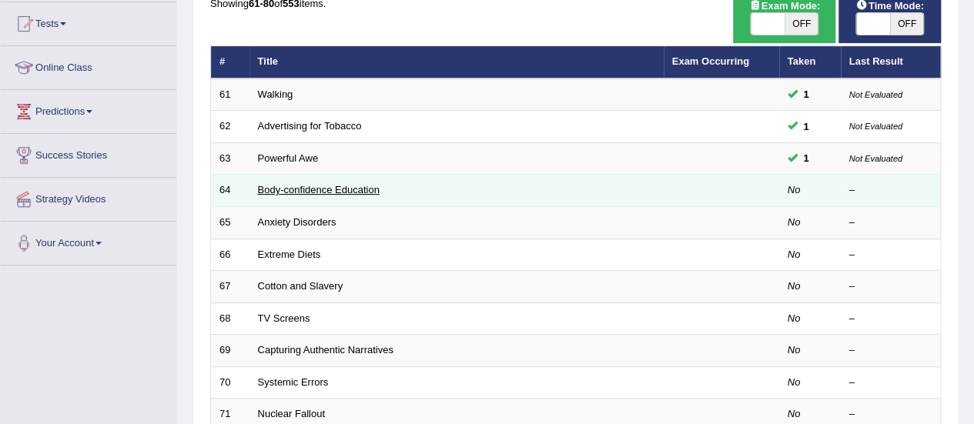
click at [313, 185] on link "Body-confidence Education" at bounding box center [319, 190] width 122 height 12
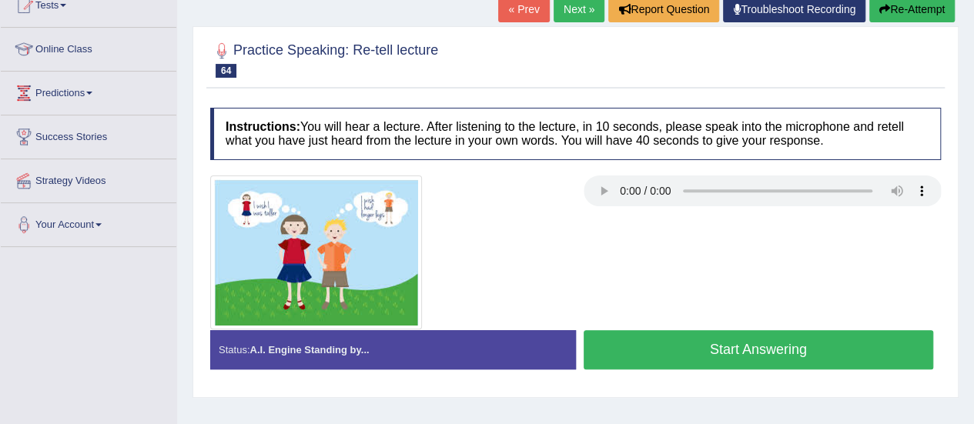
scroll to position [216, 0]
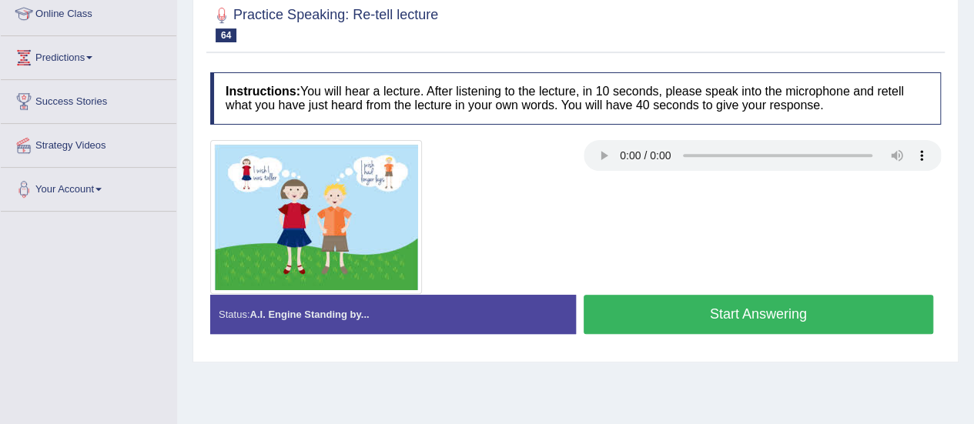
click at [728, 313] on button "Start Answering" at bounding box center [759, 314] width 350 height 39
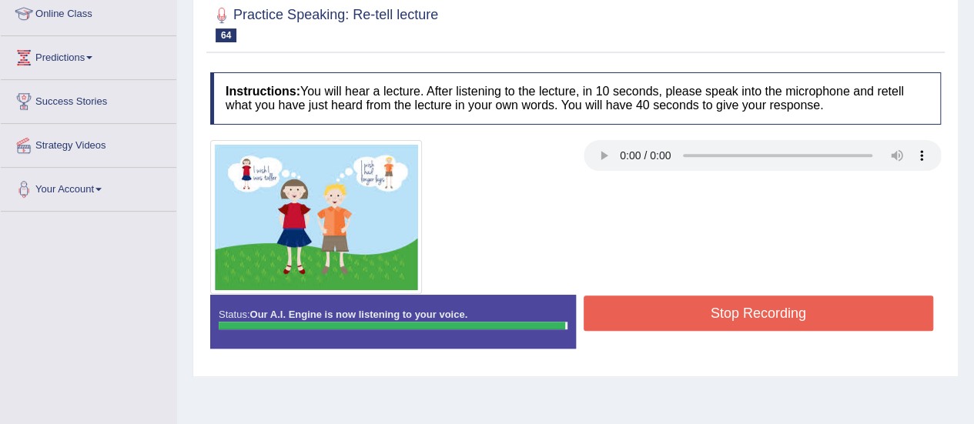
click at [728, 313] on button "Stop Recording" at bounding box center [759, 313] width 350 height 35
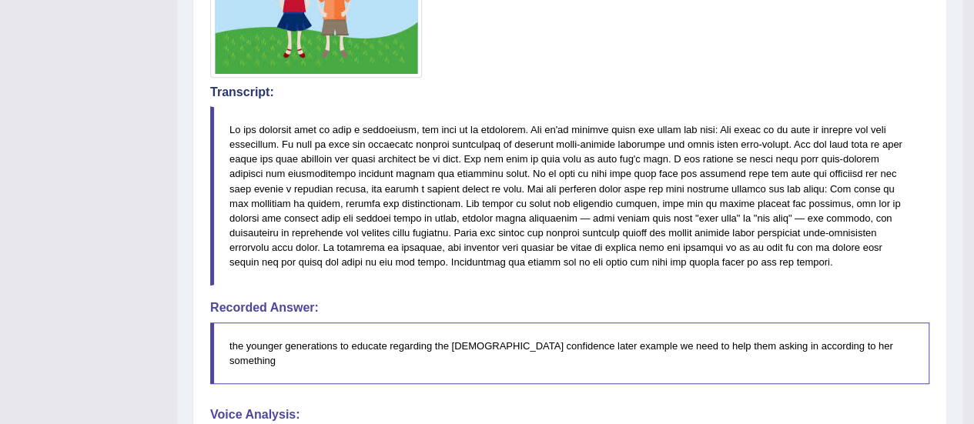
scroll to position [258, 0]
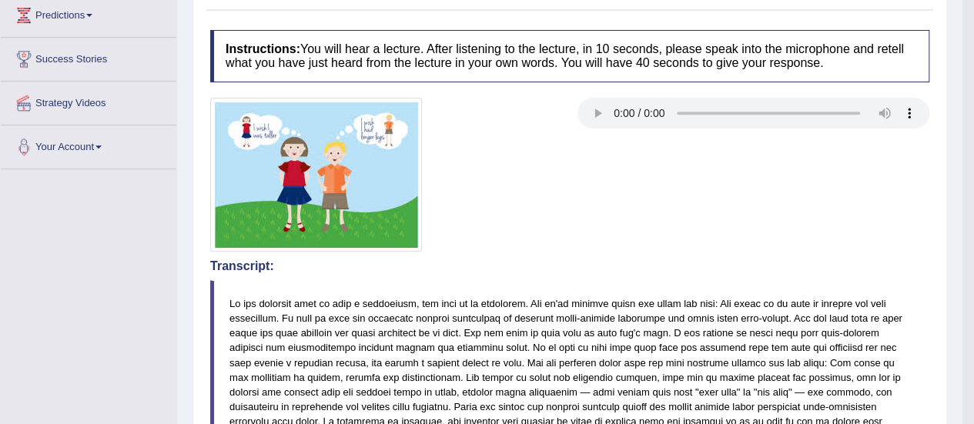
click at [958, 136] on div "Home Practice Speaking: Re-tell lecture Body-confidence Education * Remember to…" at bounding box center [570, 361] width 786 height 1239
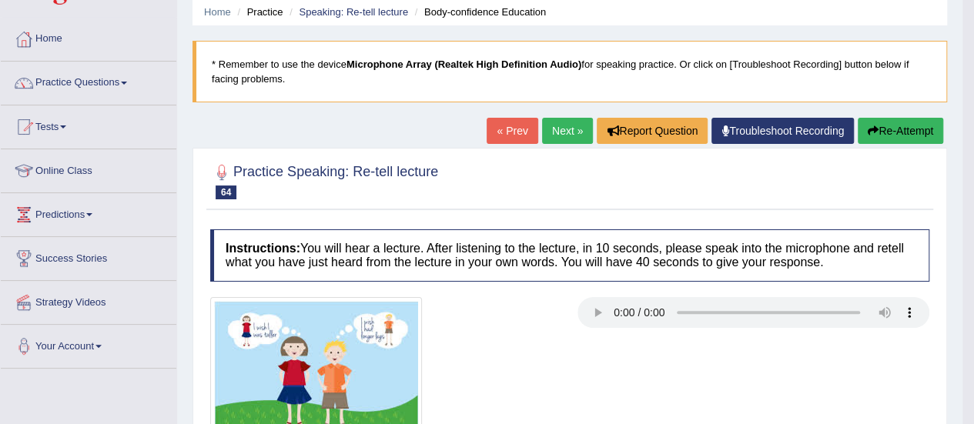
click at [881, 130] on button "Re-Attempt" at bounding box center [901, 131] width 86 height 26
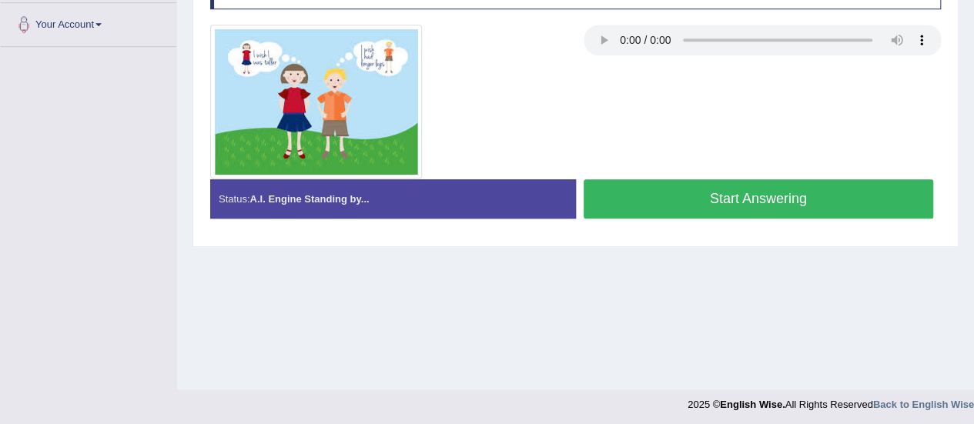
scroll to position [384, 0]
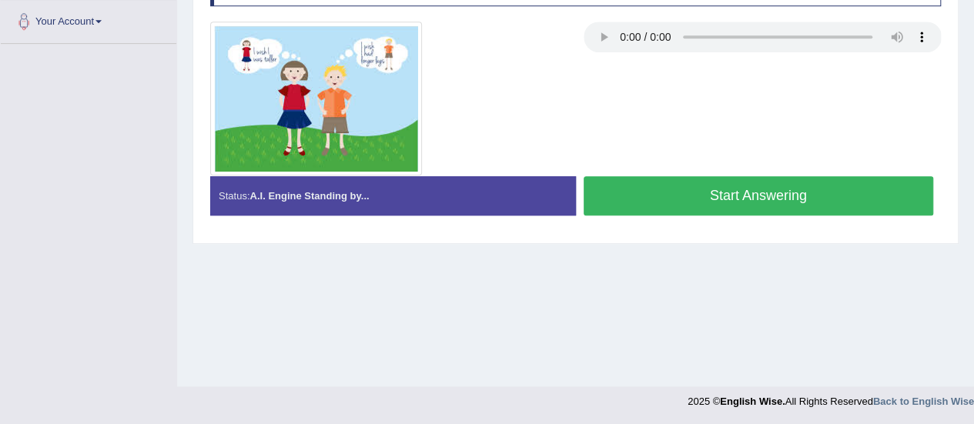
click at [766, 200] on button "Start Answering" at bounding box center [759, 195] width 350 height 39
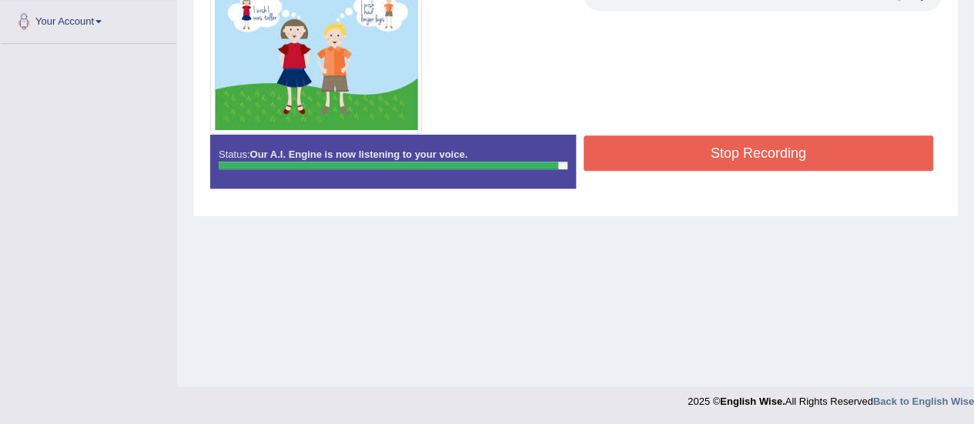
click at [746, 150] on button "Stop Recording" at bounding box center [759, 153] width 350 height 35
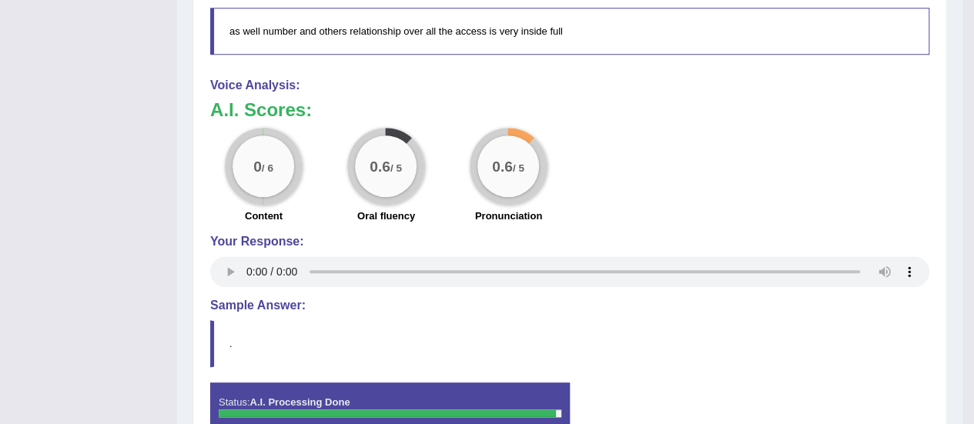
scroll to position [758, 0]
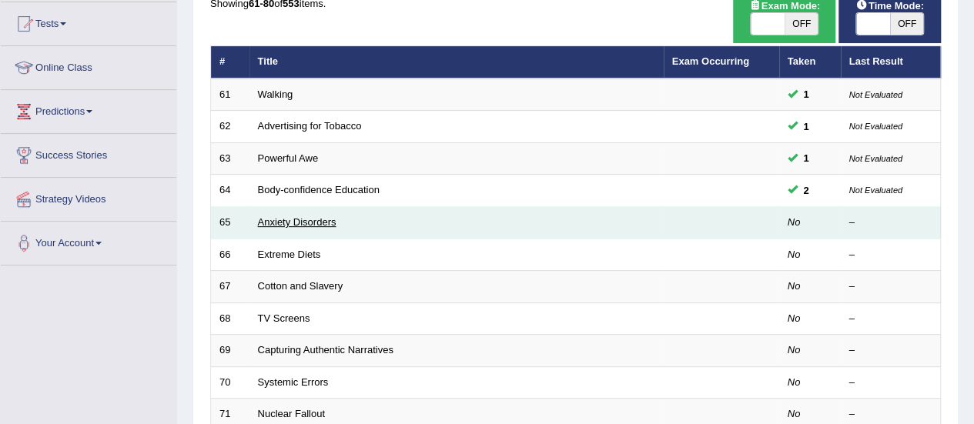
click at [276, 224] on link "Anxiety Disorders" at bounding box center [297, 222] width 79 height 12
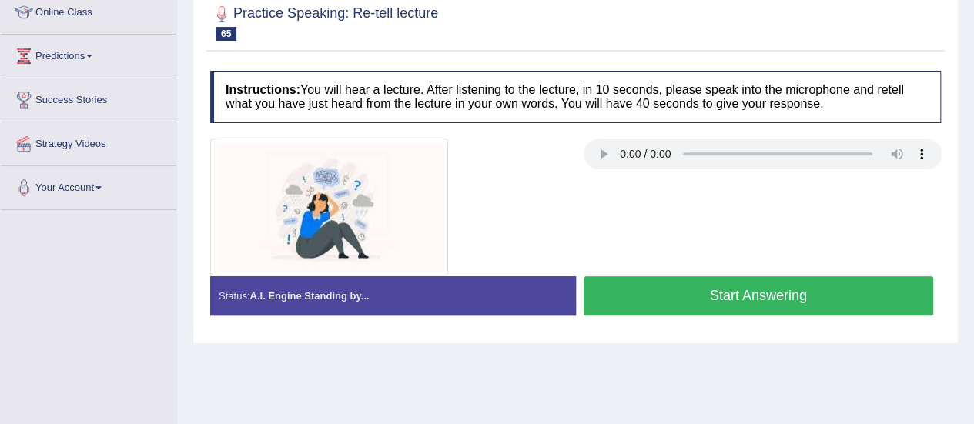
scroll to position [219, 0]
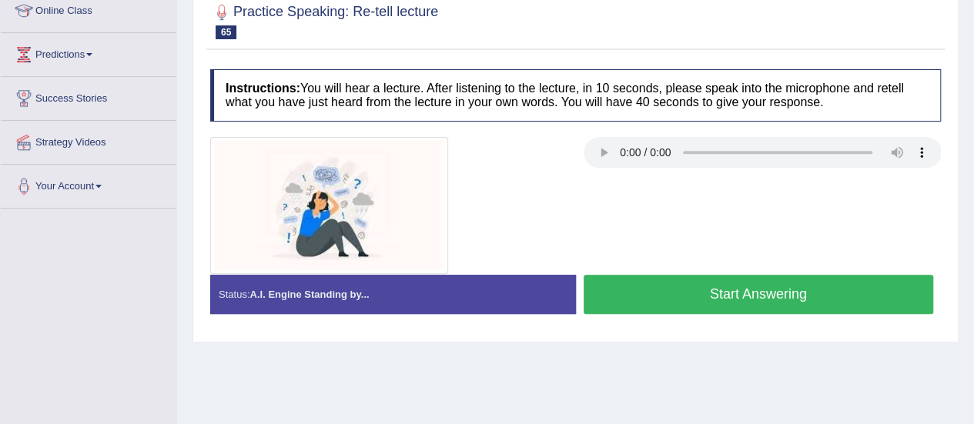
click at [676, 289] on button "Start Answering" at bounding box center [759, 294] width 350 height 39
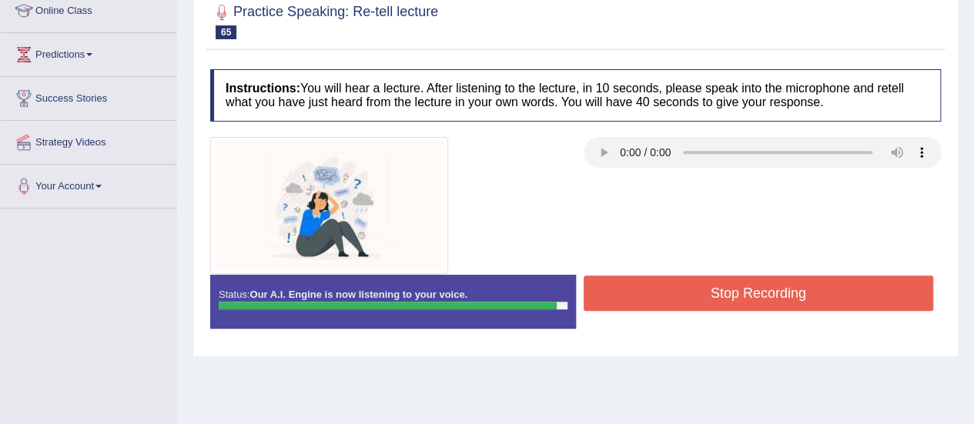
click at [676, 289] on button "Stop Recording" at bounding box center [759, 293] width 350 height 35
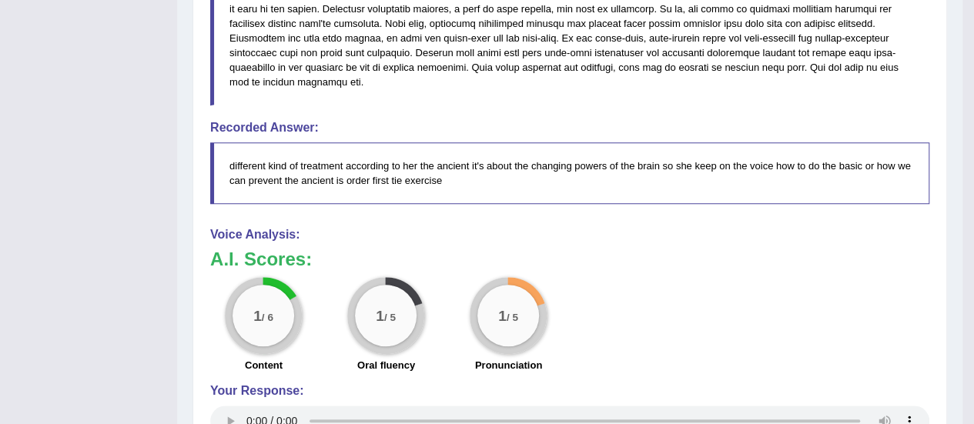
scroll to position [624, 0]
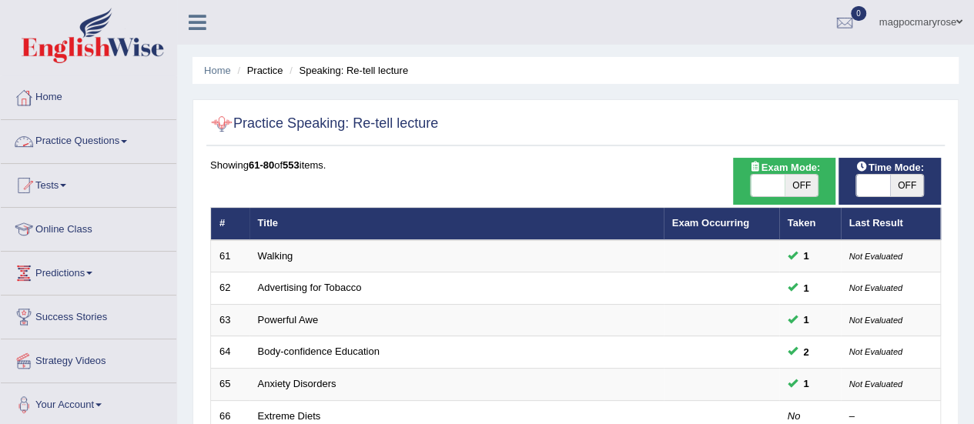
click at [108, 143] on link "Practice Questions" at bounding box center [89, 139] width 176 height 39
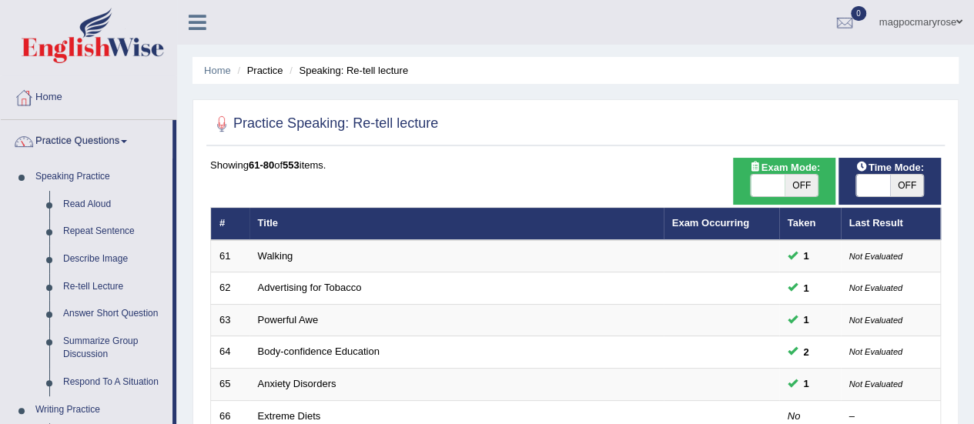
scroll to position [265, 0]
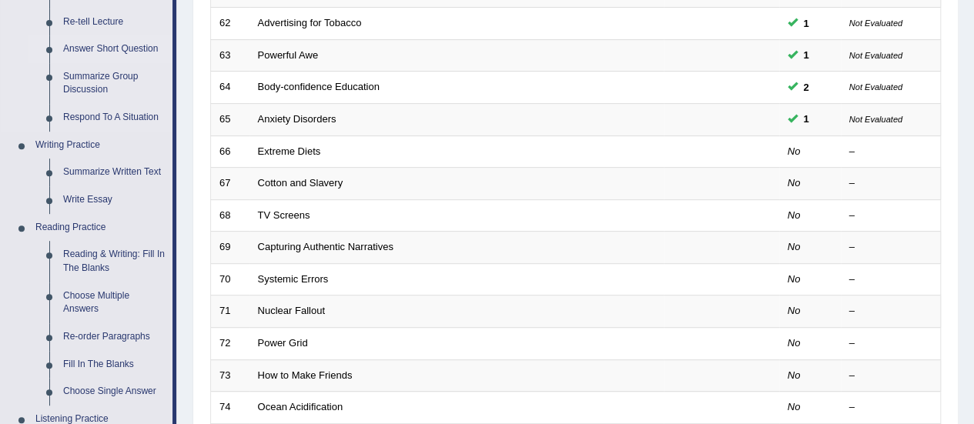
click at [88, 45] on link "Answer Short Question" at bounding box center [114, 49] width 116 height 28
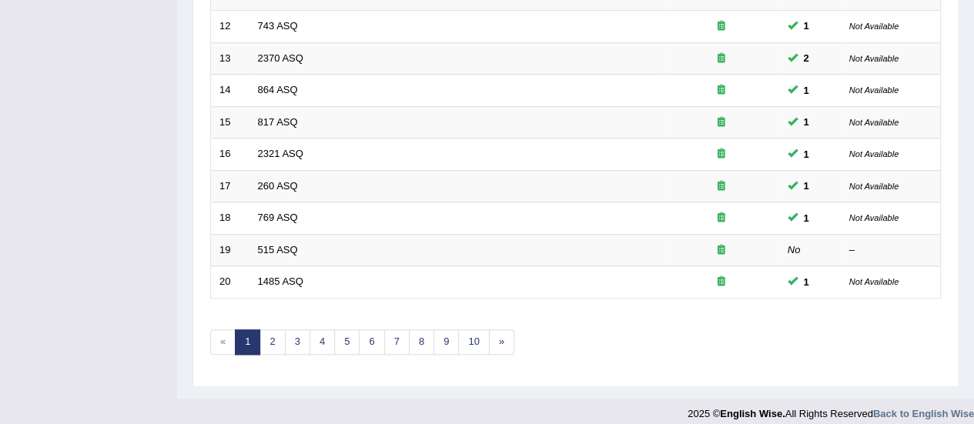
scroll to position [588, 0]
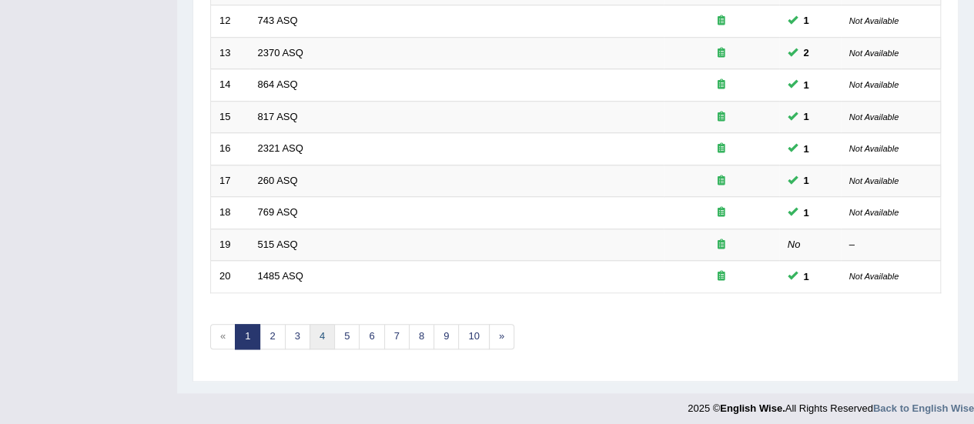
click at [322, 325] on link "4" at bounding box center [322, 336] width 25 height 25
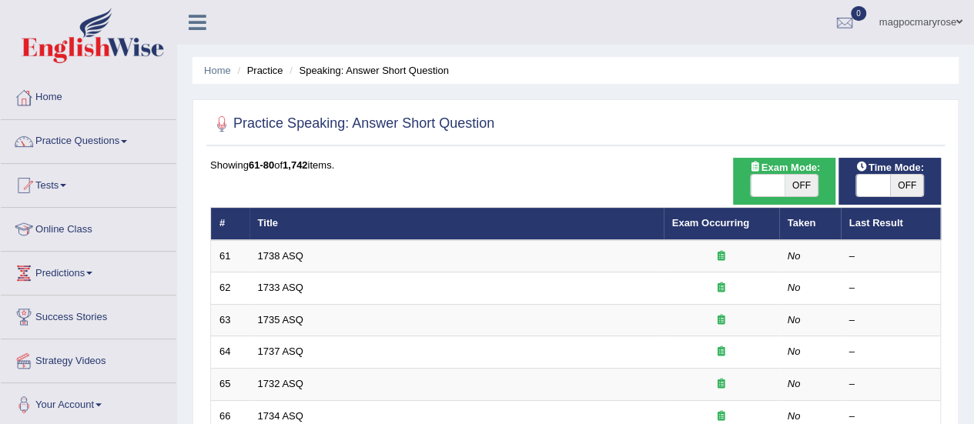
drag, startPoint x: 967, startPoint y: 134, endPoint x: 975, endPoint y: 132, distance: 8.6
click at [974, 132] on html "Toggle navigation Home Practice Questions Speaking Practice Read Aloud Repeat S…" at bounding box center [487, 212] width 974 height 424
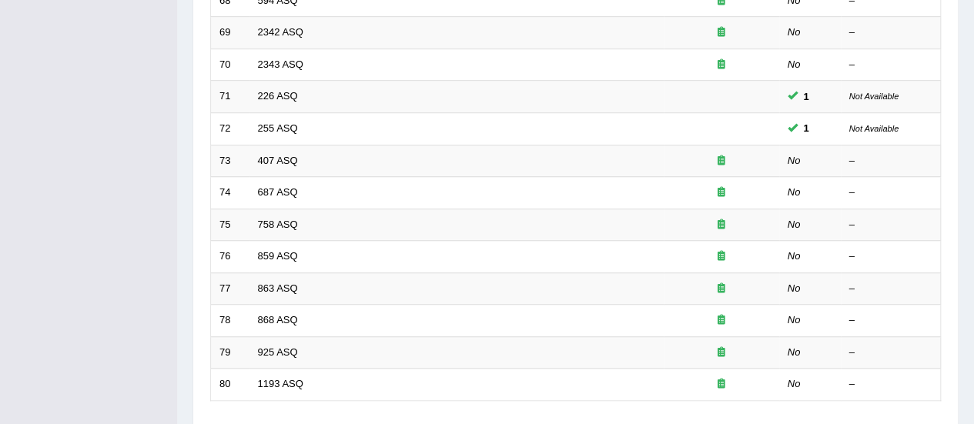
scroll to position [528, 0]
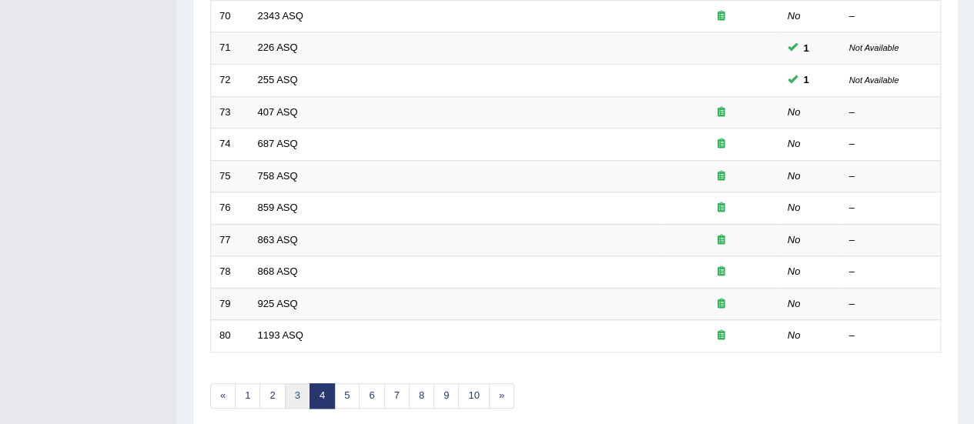
click at [293, 387] on link "3" at bounding box center [297, 396] width 25 height 25
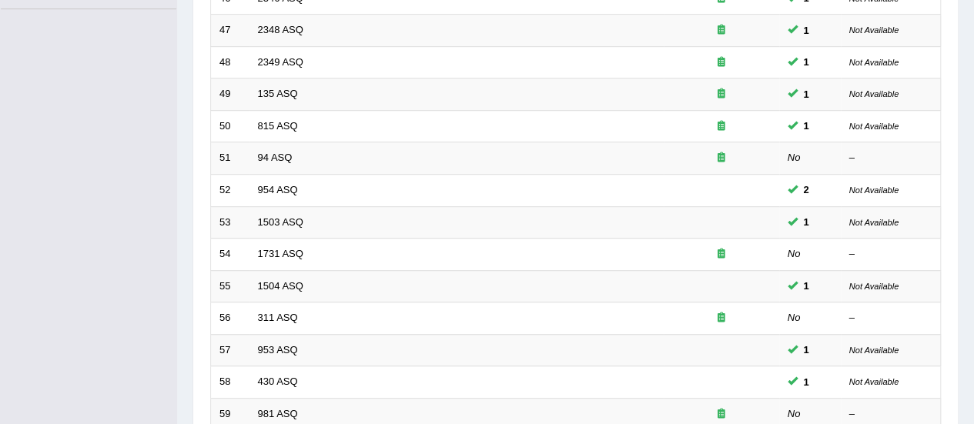
scroll to position [436, 0]
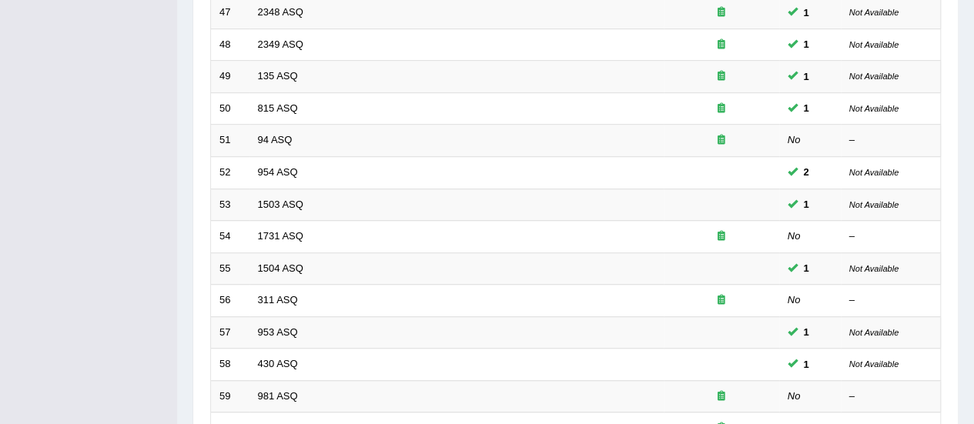
drag, startPoint x: 0, startPoint y: 0, endPoint x: 944, endPoint y: 326, distance: 999.0
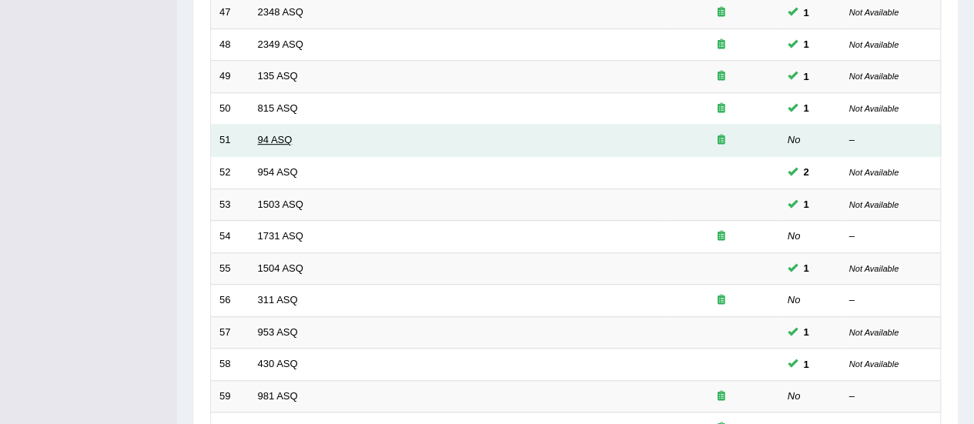
click at [271, 134] on link "94 ASQ" at bounding box center [275, 140] width 35 height 12
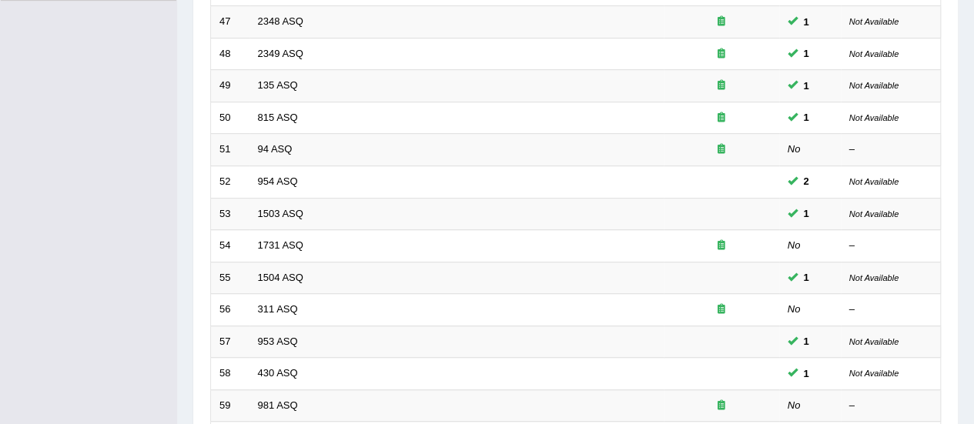
scroll to position [588, 0]
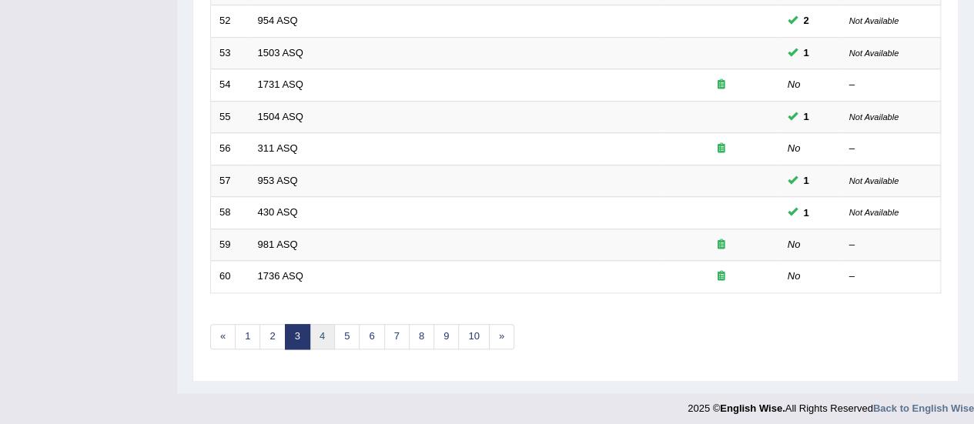
click at [320, 330] on link "4" at bounding box center [322, 336] width 25 height 25
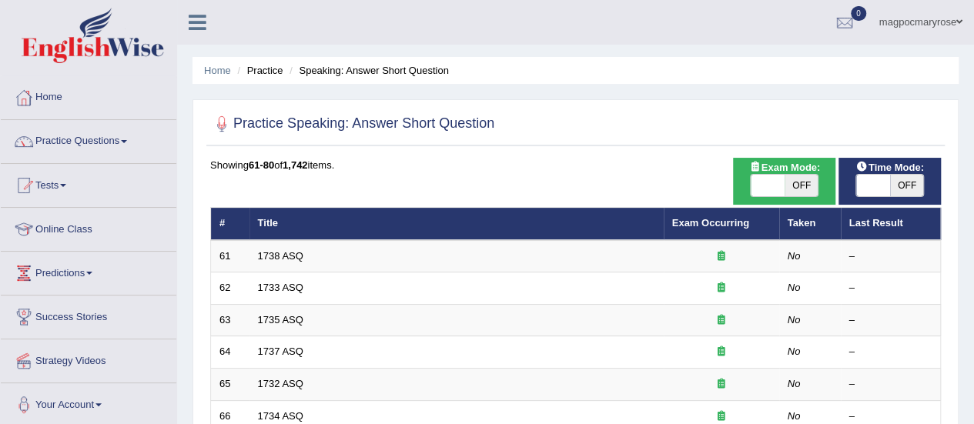
click at [262, 254] on link "1738 ASQ" at bounding box center [280, 256] width 45 height 12
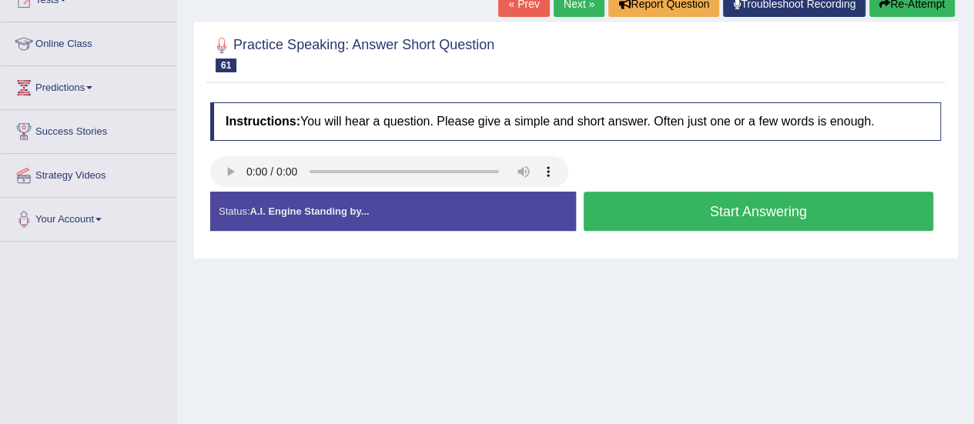
click at [627, 215] on button "Start Answering" at bounding box center [759, 211] width 350 height 39
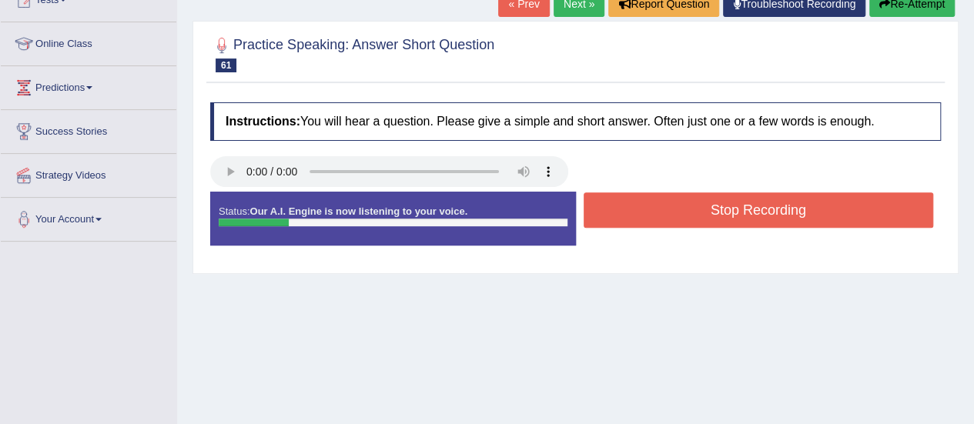
click at [627, 215] on button "Stop Recording" at bounding box center [759, 210] width 350 height 35
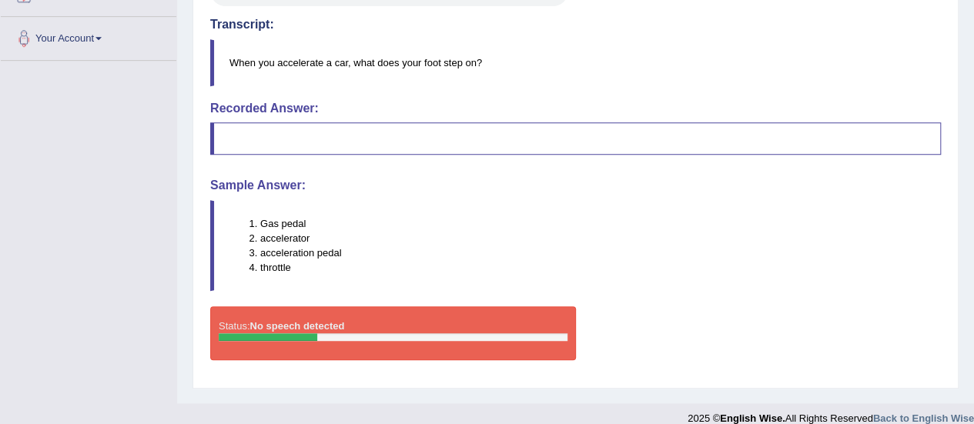
scroll to position [368, 0]
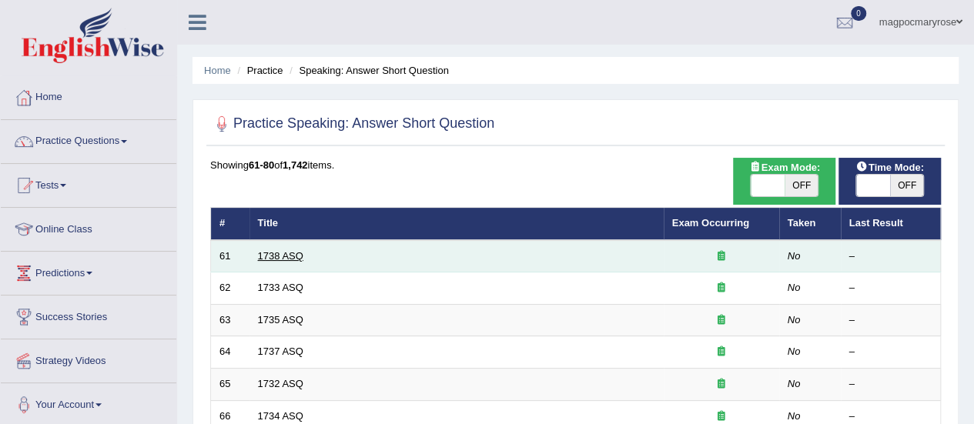
click at [273, 257] on link "1738 ASQ" at bounding box center [280, 256] width 45 height 12
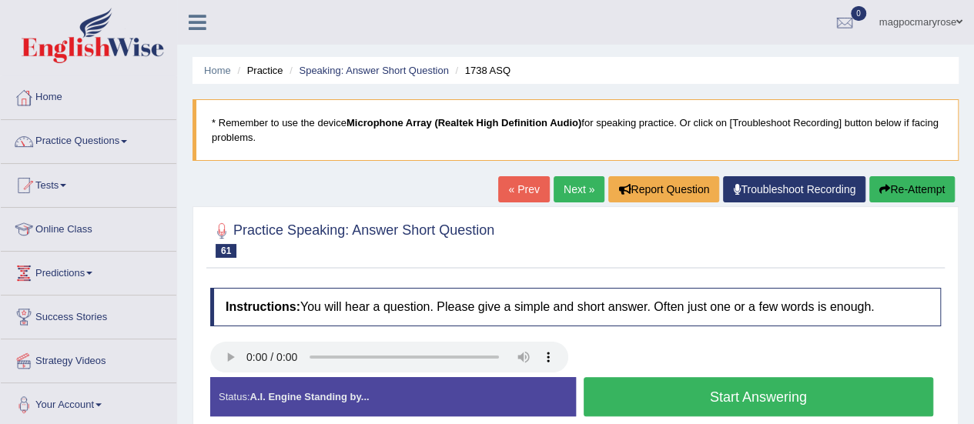
click at [686, 411] on button "Start Answering" at bounding box center [759, 396] width 350 height 39
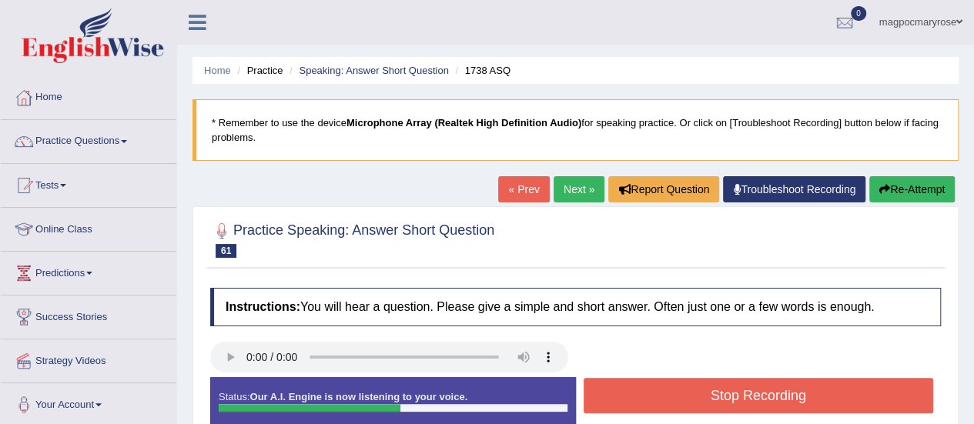
click at [686, 399] on button "Stop Recording" at bounding box center [759, 395] width 350 height 35
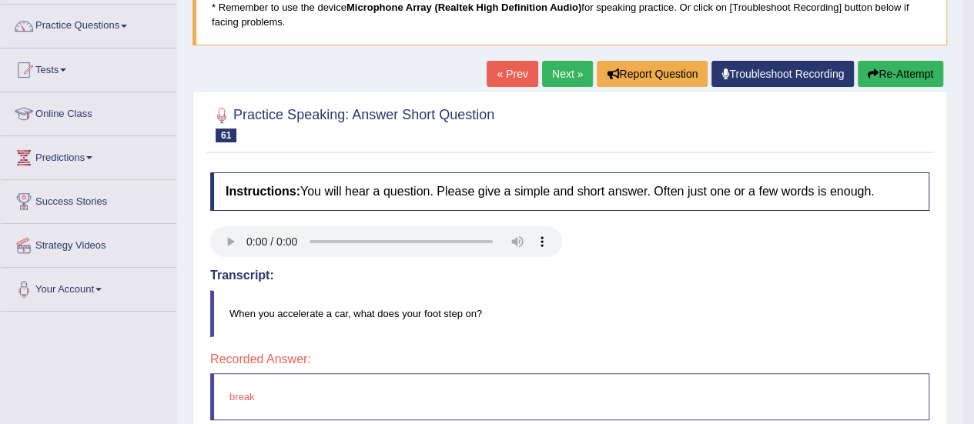
scroll to position [106, 0]
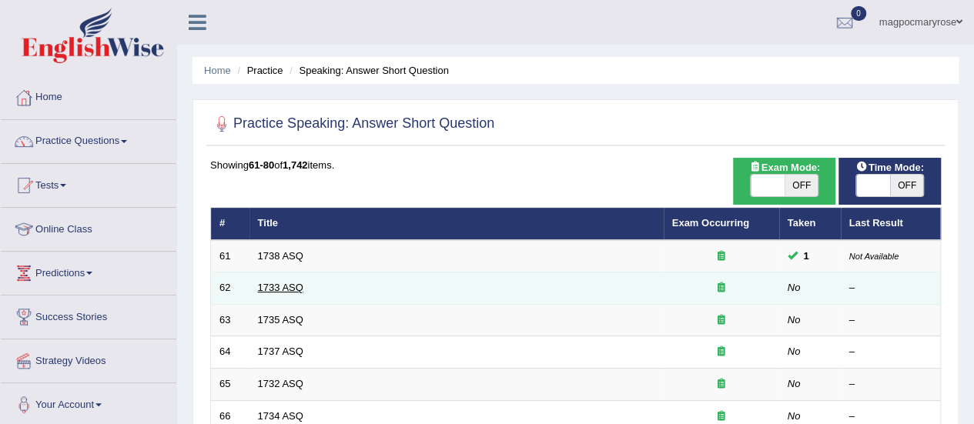
click at [298, 289] on link "1733 ASQ" at bounding box center [280, 288] width 45 height 12
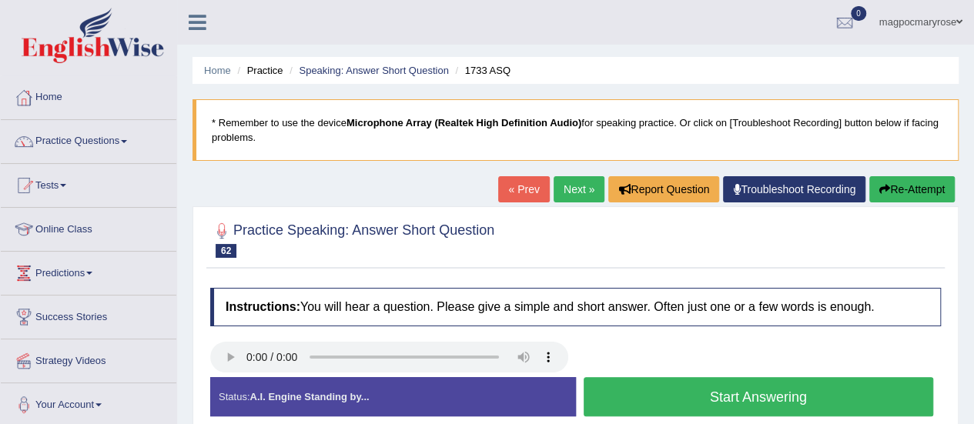
scroll to position [139, 0]
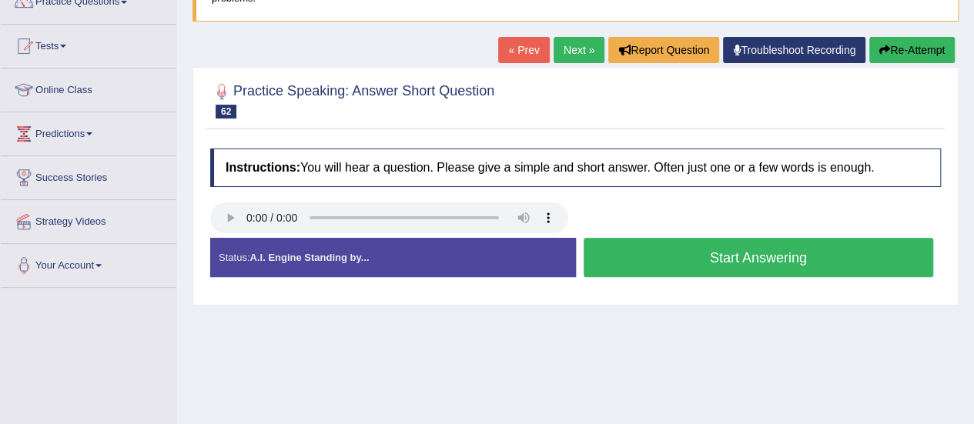
click at [662, 257] on button "Start Answering" at bounding box center [759, 257] width 350 height 39
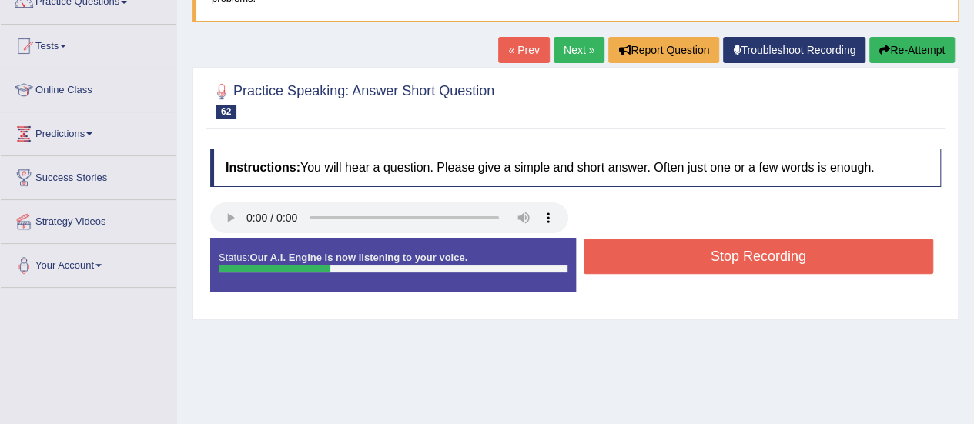
click at [662, 257] on button "Stop Recording" at bounding box center [759, 256] width 350 height 35
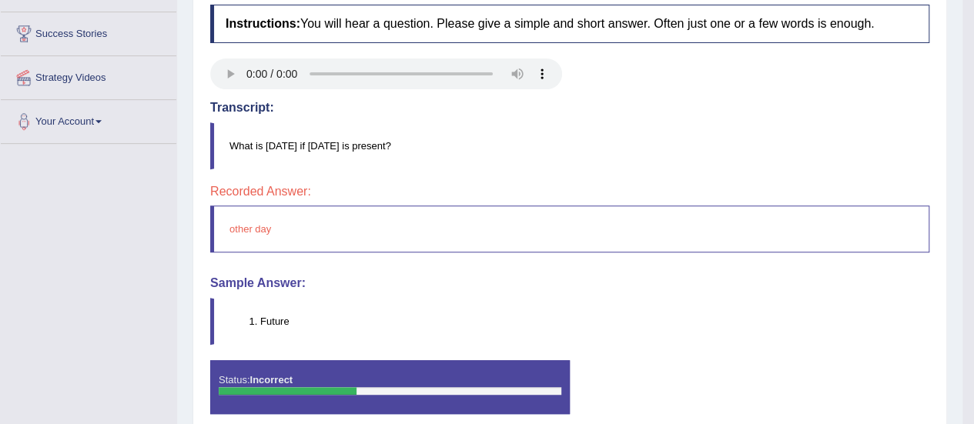
scroll to position [300, 0]
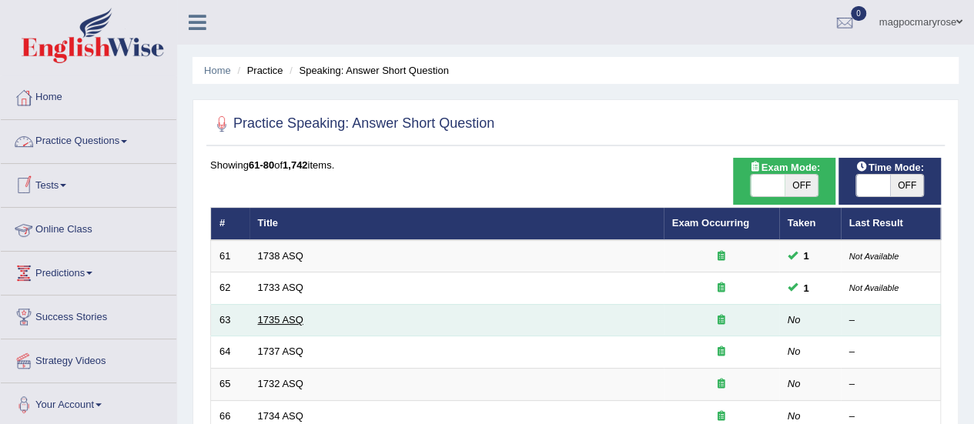
click at [286, 315] on link "1735 ASQ" at bounding box center [280, 320] width 45 height 12
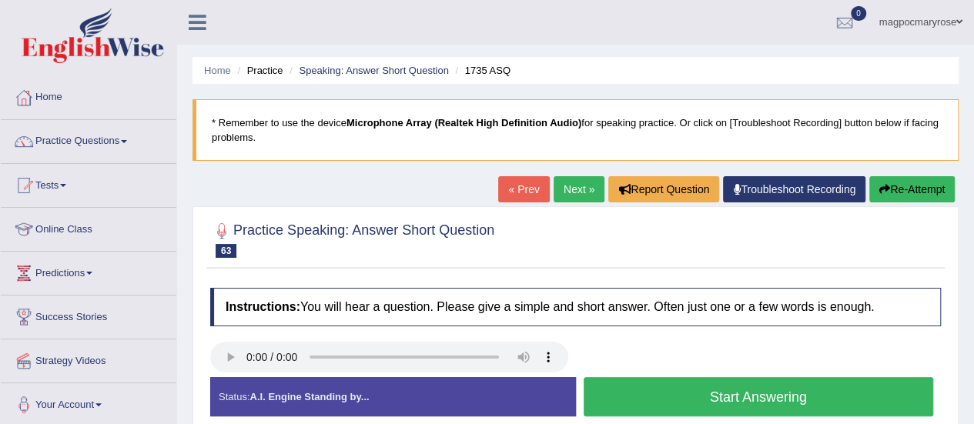
click at [972, 168] on div "Home Practice Speaking: Answer Short Question 1735 ASQ * Remember to use the de…" at bounding box center [575, 385] width 797 height 770
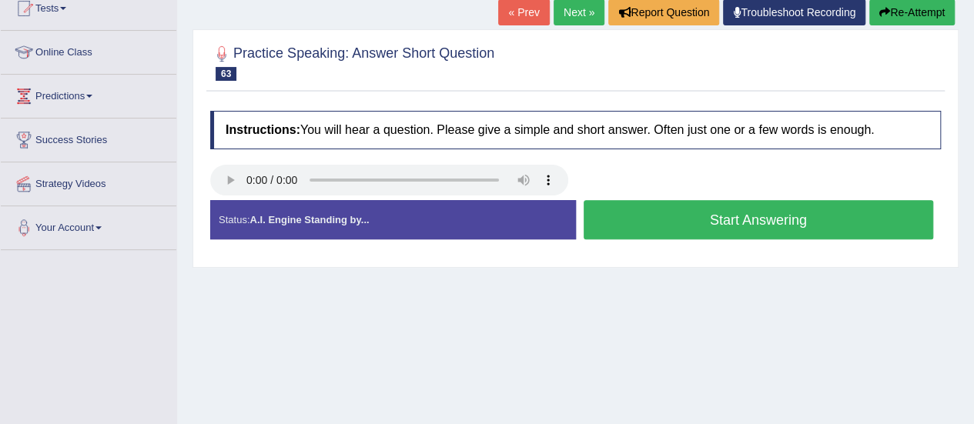
scroll to position [198, 0]
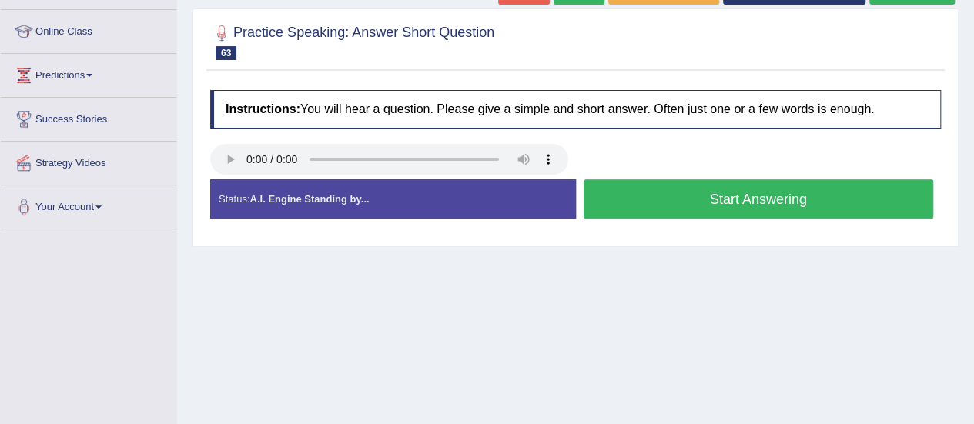
click at [711, 199] on button "Start Answering" at bounding box center [759, 198] width 350 height 39
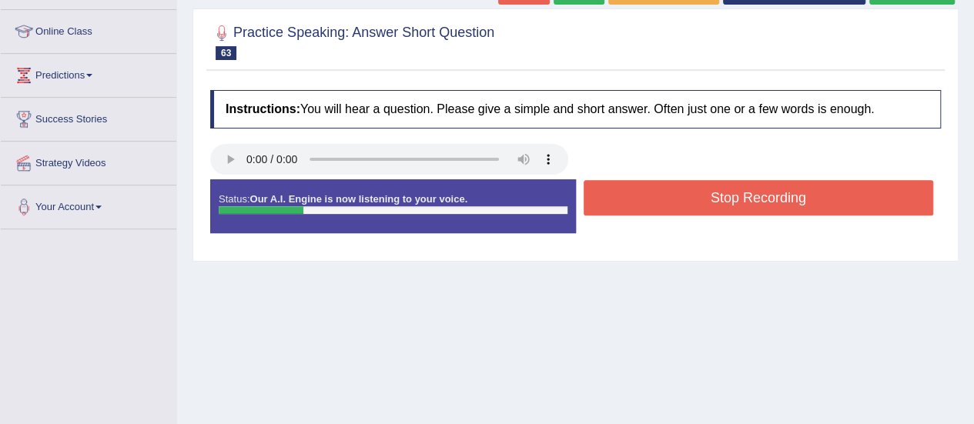
click at [711, 199] on button "Stop Recording" at bounding box center [759, 197] width 350 height 35
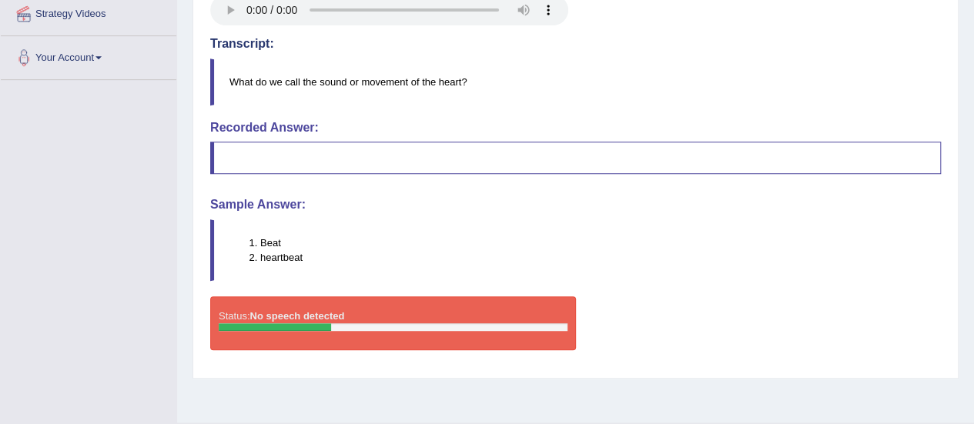
scroll to position [348, 0]
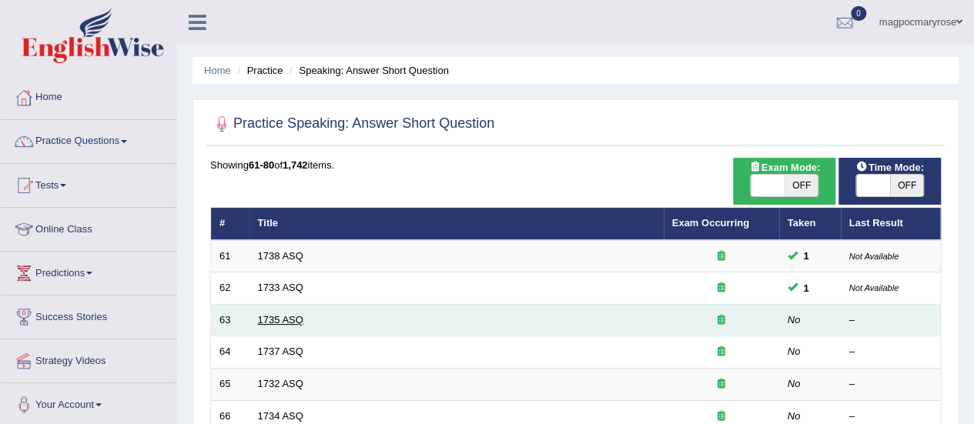
click at [282, 322] on link "1735 ASQ" at bounding box center [280, 320] width 45 height 12
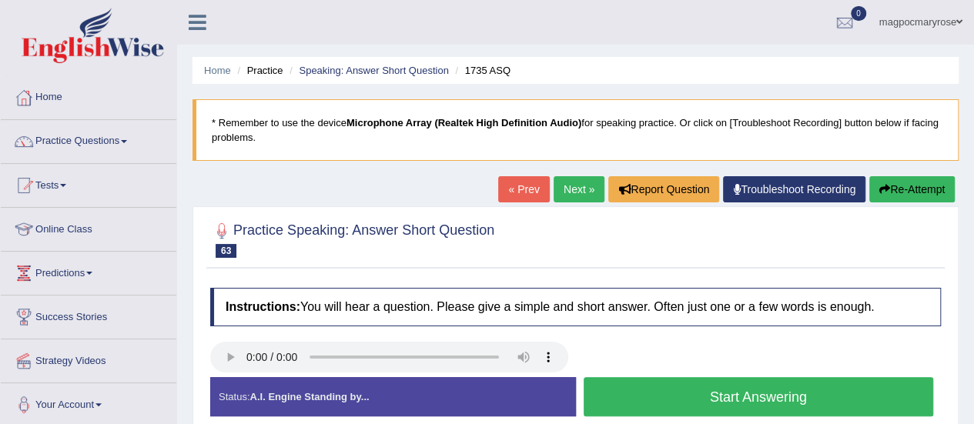
click at [632, 392] on button "Start Answering" at bounding box center [759, 396] width 350 height 39
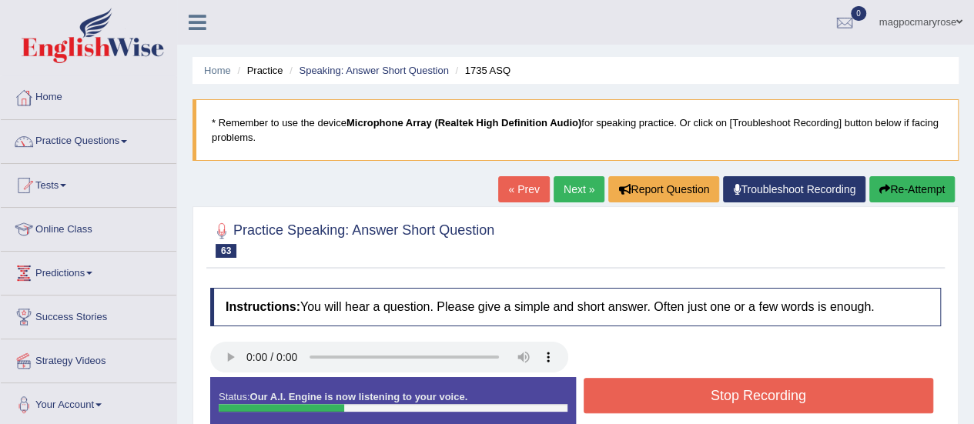
click at [632, 392] on button "Stop Recording" at bounding box center [759, 395] width 350 height 35
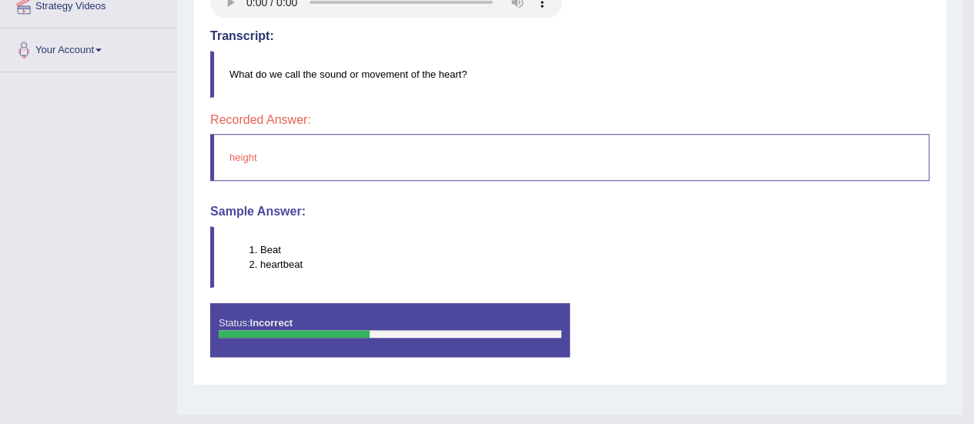
scroll to position [381, 0]
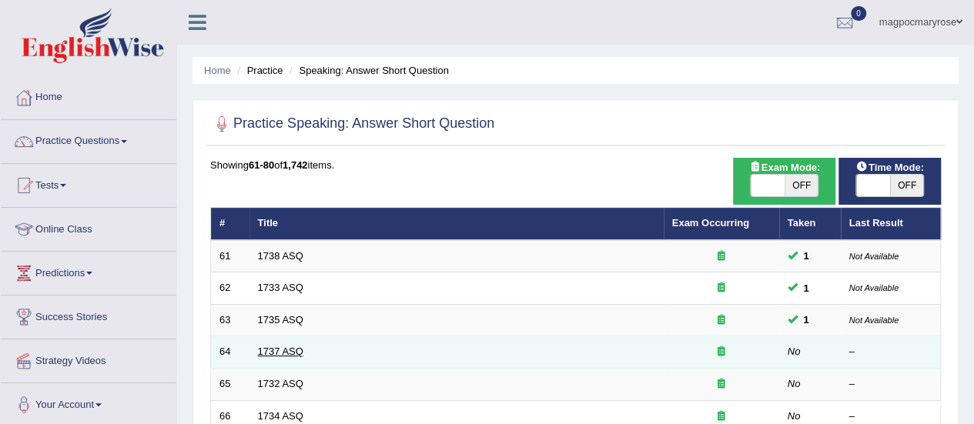
click at [287, 349] on link "1737 ASQ" at bounding box center [280, 352] width 45 height 12
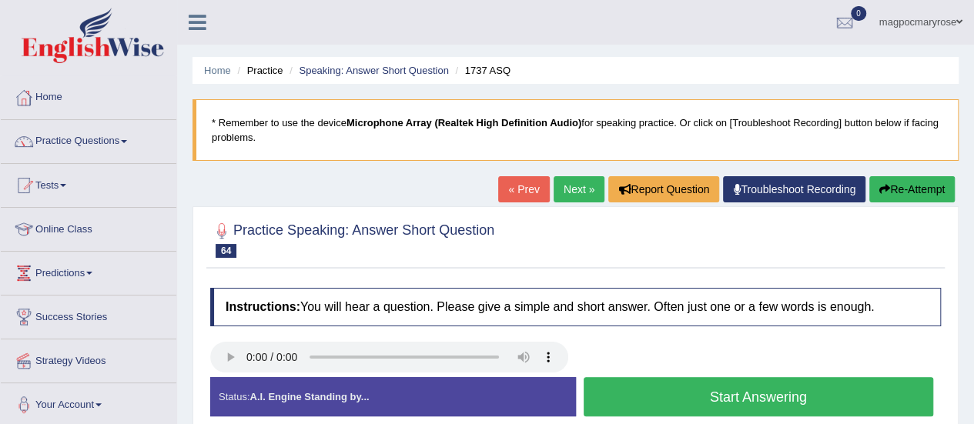
scroll to position [174, 0]
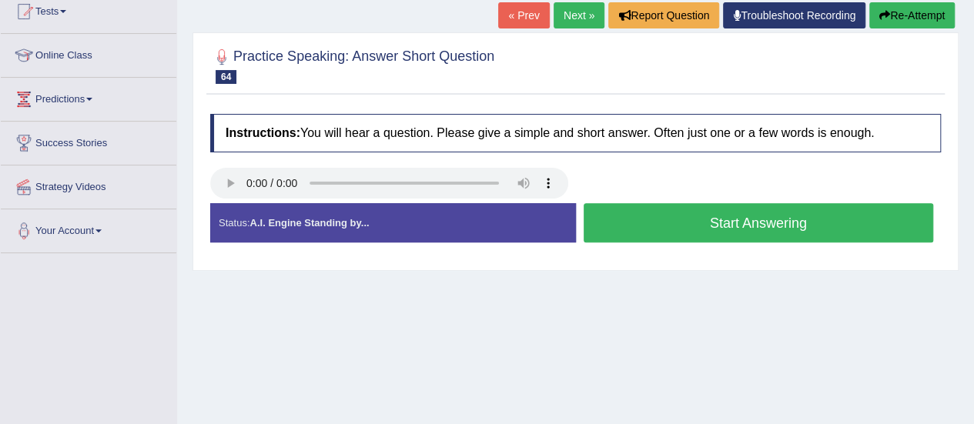
click at [641, 210] on button "Start Answering" at bounding box center [759, 222] width 350 height 39
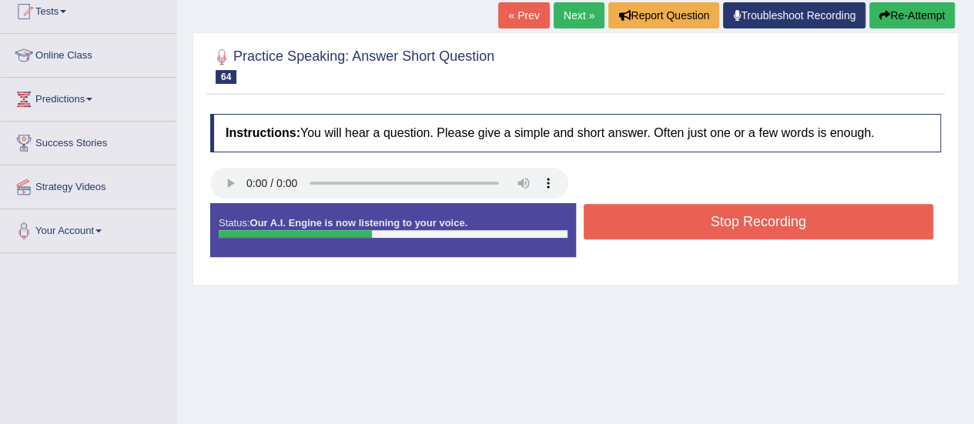
click at [641, 210] on button "Stop Recording" at bounding box center [759, 221] width 350 height 35
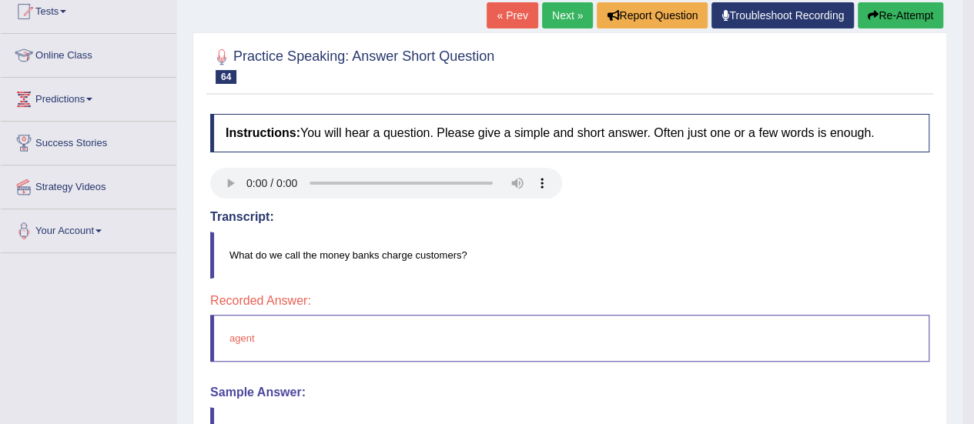
scroll to position [384, 0]
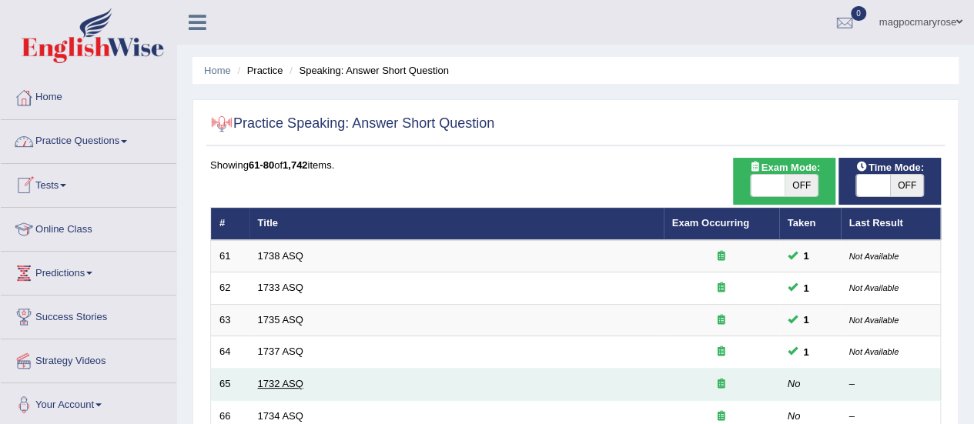
click at [293, 381] on link "1732 ASQ" at bounding box center [280, 384] width 45 height 12
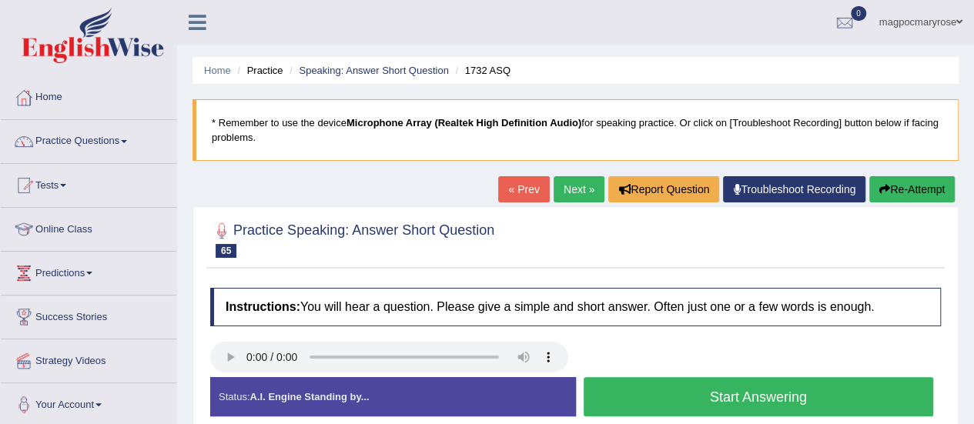
scroll to position [153, 0]
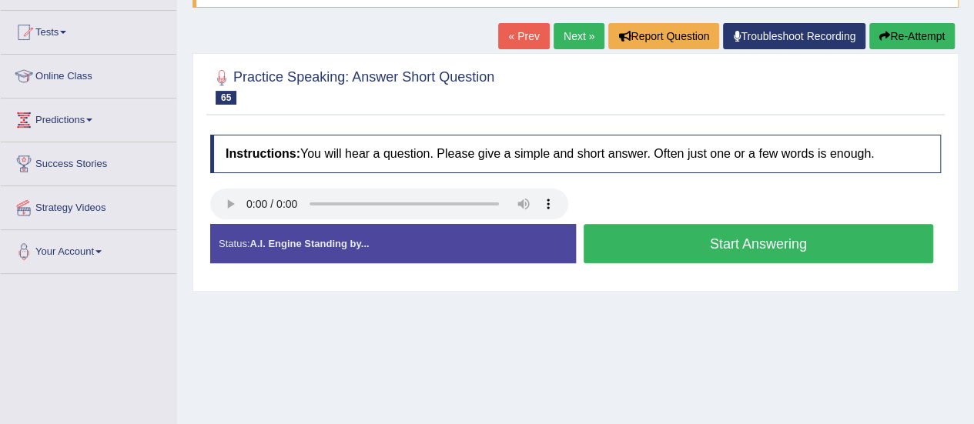
click at [695, 233] on button "Start Answering" at bounding box center [759, 243] width 350 height 39
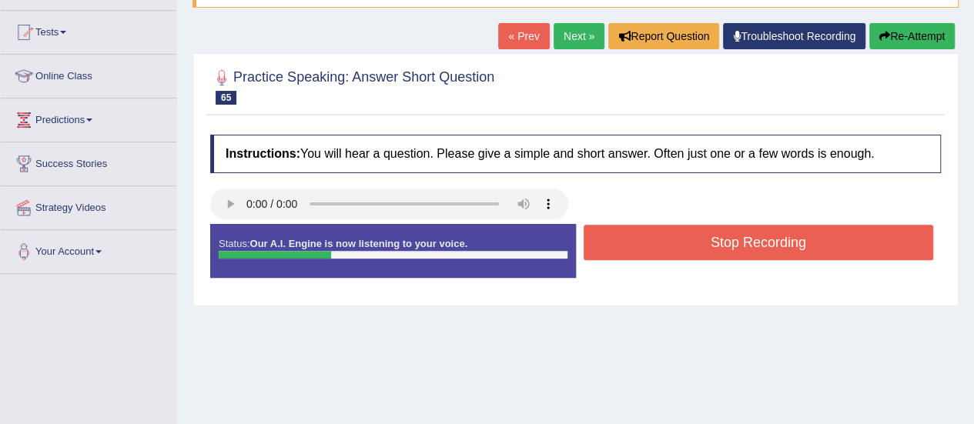
click at [695, 233] on button "Stop Recording" at bounding box center [759, 242] width 350 height 35
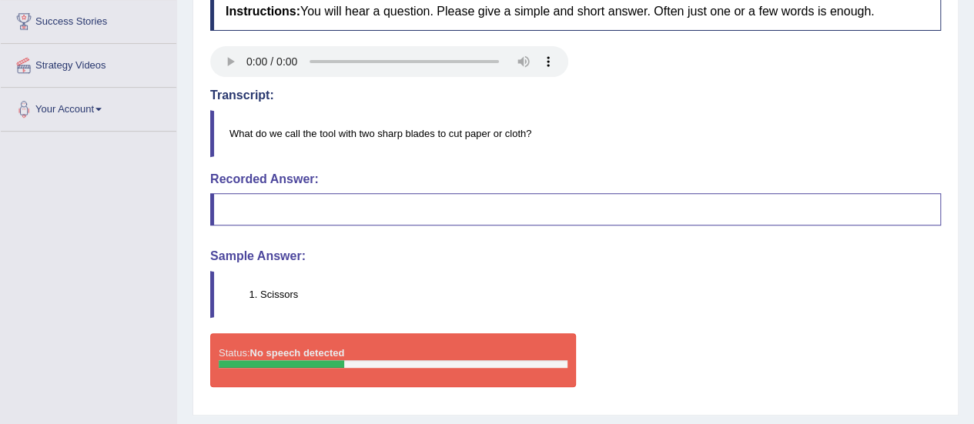
scroll to position [290, 0]
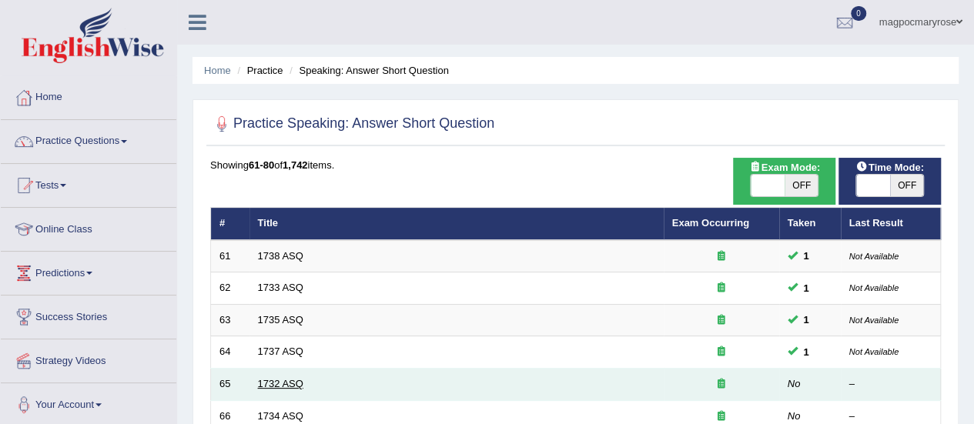
click at [281, 385] on link "1732 ASQ" at bounding box center [280, 384] width 45 height 12
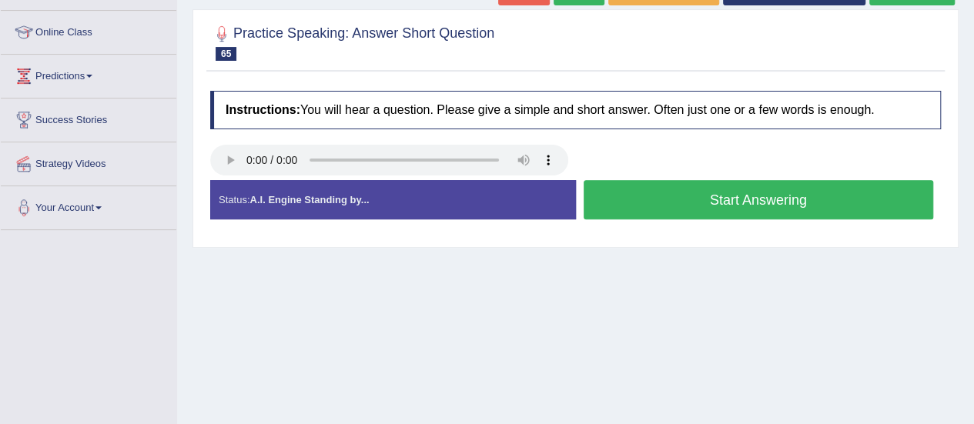
scroll to position [198, 0]
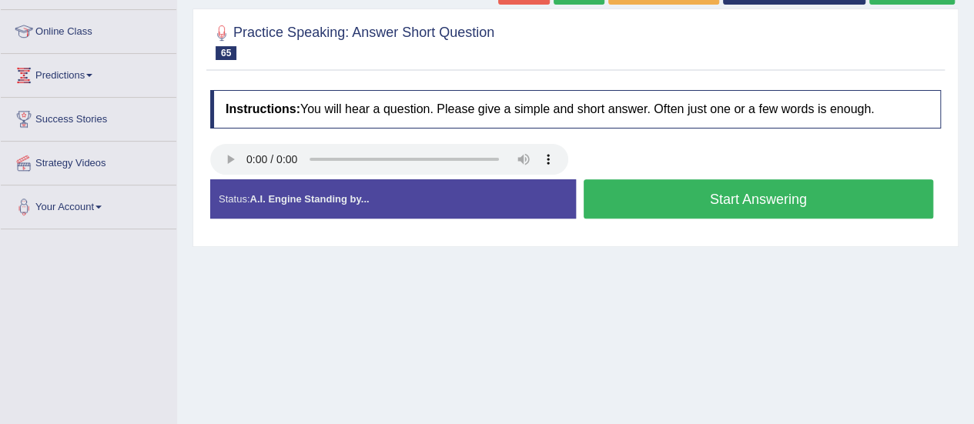
click at [701, 196] on button "Start Answering" at bounding box center [759, 198] width 350 height 39
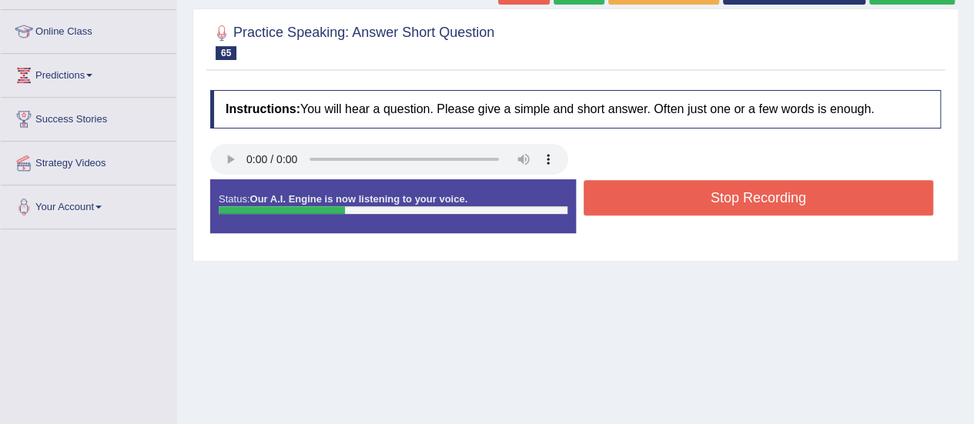
click at [701, 196] on button "Stop Recording" at bounding box center [759, 197] width 350 height 35
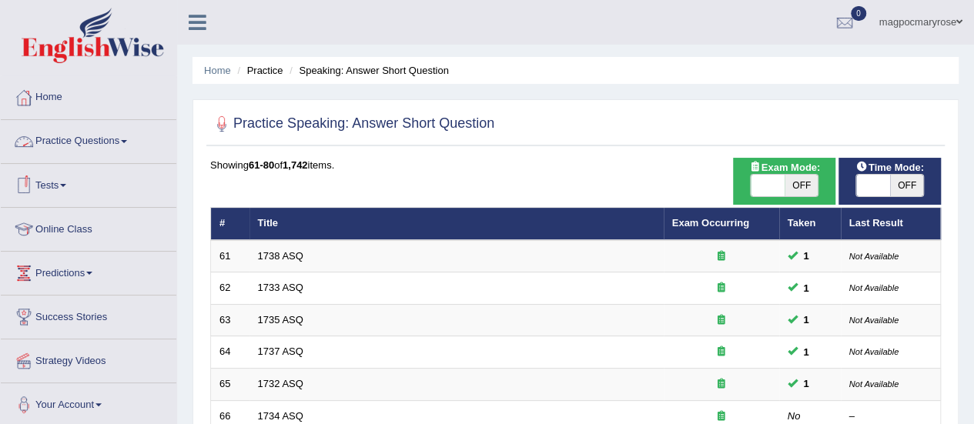
click at [55, 138] on link "Practice Questions" at bounding box center [89, 139] width 176 height 39
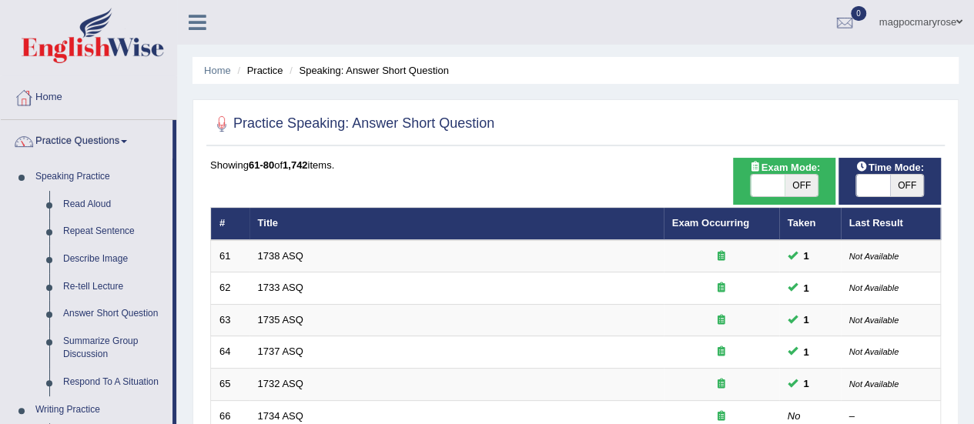
drag, startPoint x: 967, startPoint y: 125, endPoint x: 979, endPoint y: 121, distance: 12.9
click at [974, 121] on html "Toggle navigation Home Practice Questions Speaking Practice Read Aloud Repeat S…" at bounding box center [487, 212] width 974 height 424
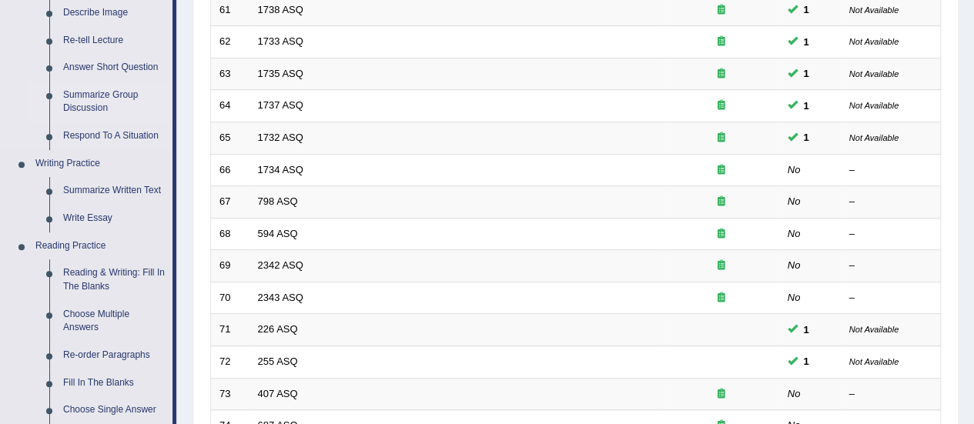
click at [88, 98] on link "Summarize Group Discussion" at bounding box center [114, 102] width 116 height 41
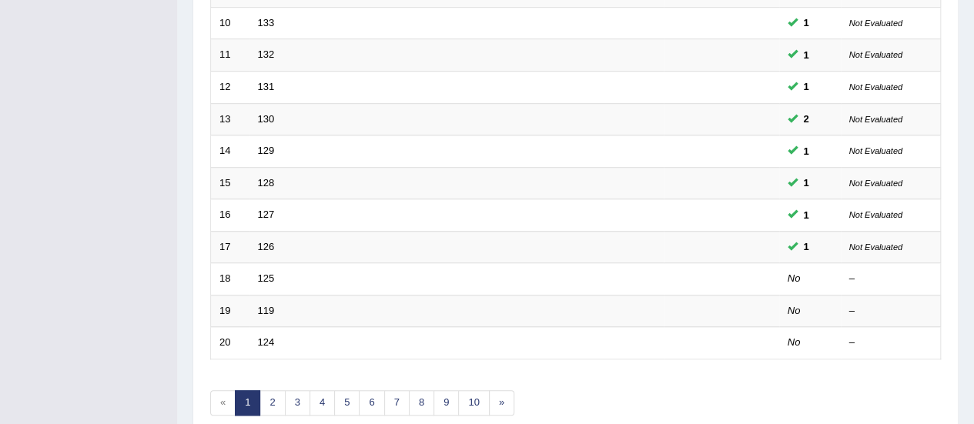
scroll to position [588, 0]
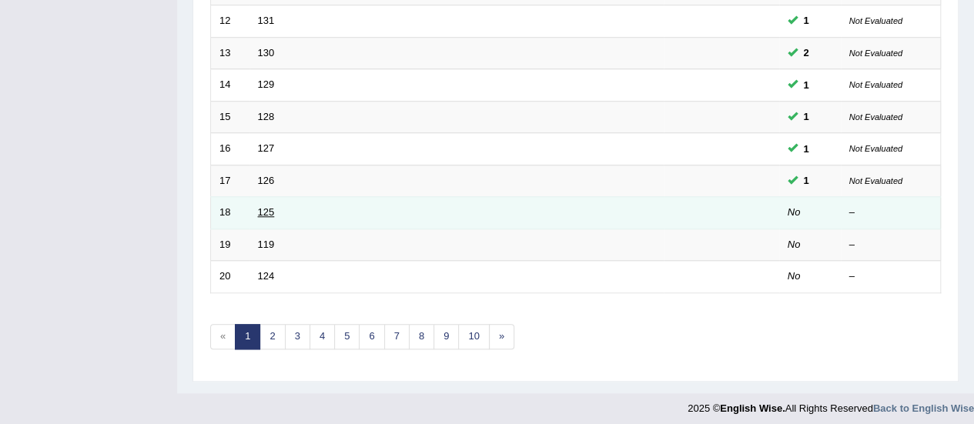
click at [268, 206] on link "125" at bounding box center [266, 212] width 17 height 12
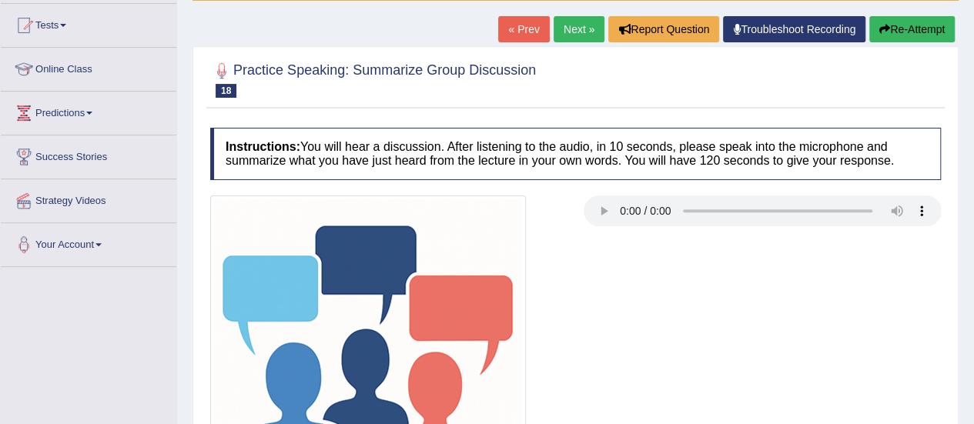
drag, startPoint x: 0, startPoint y: 0, endPoint x: 982, endPoint y: 233, distance: 1009.5
click at [974, 233] on html "Toggle navigation Home Practice Questions Speaking Practice Read Aloud Repeat S…" at bounding box center [487, 52] width 974 height 424
click at [630, 252] on div at bounding box center [576, 354] width 746 height 316
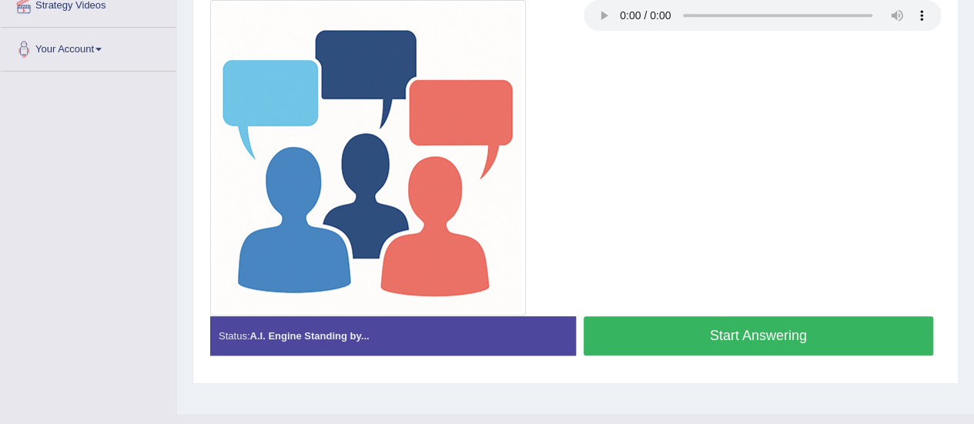
scroll to position [369, 0]
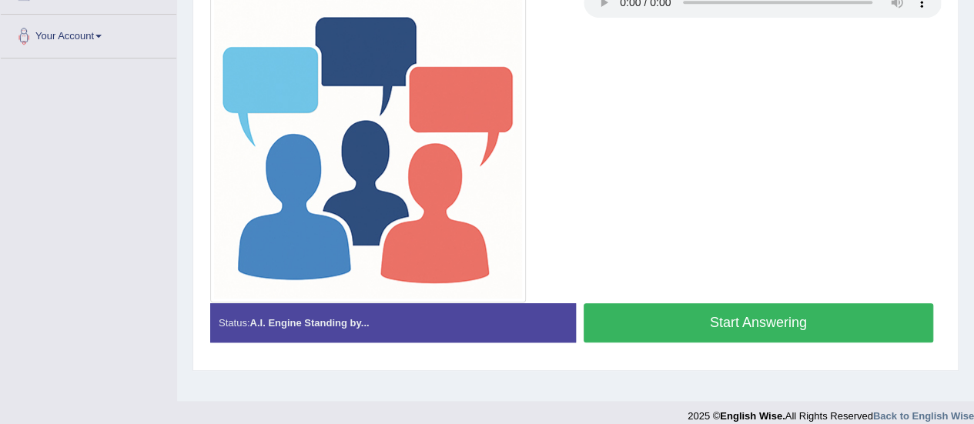
click at [735, 317] on button "Start Answering" at bounding box center [759, 322] width 350 height 39
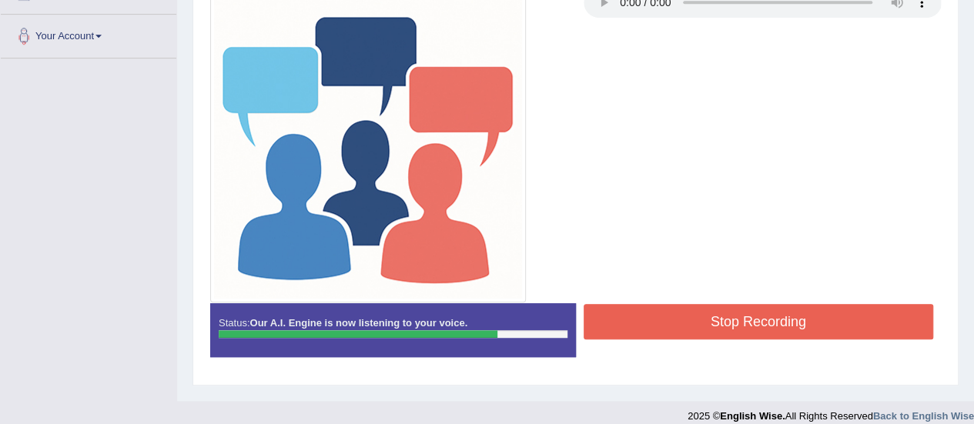
click at [735, 317] on button "Stop Recording" at bounding box center [759, 321] width 350 height 35
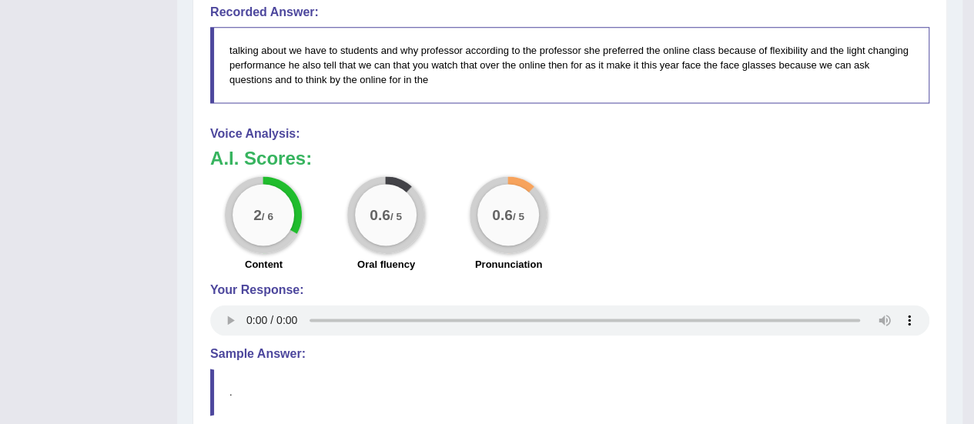
scroll to position [995, 0]
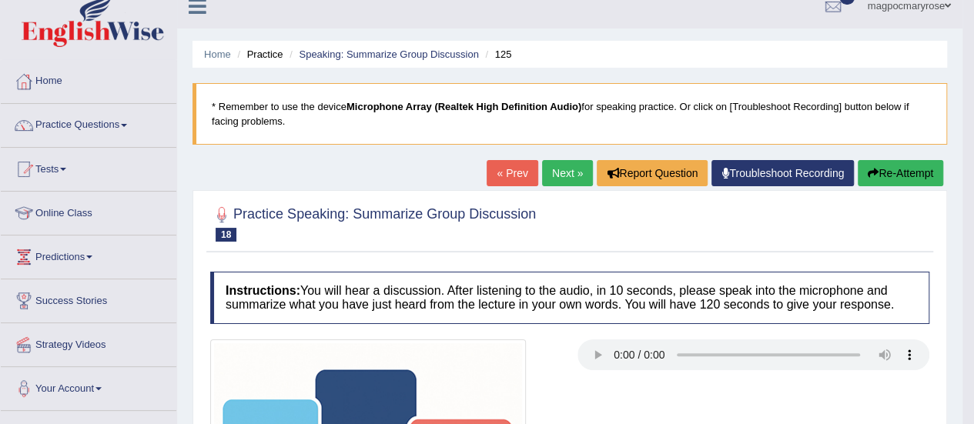
scroll to position [14, 0]
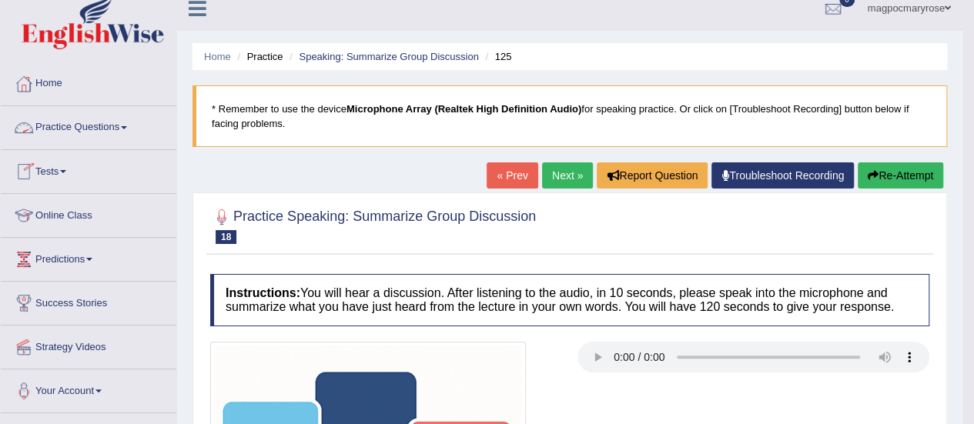
click at [88, 122] on link "Practice Questions" at bounding box center [89, 125] width 176 height 39
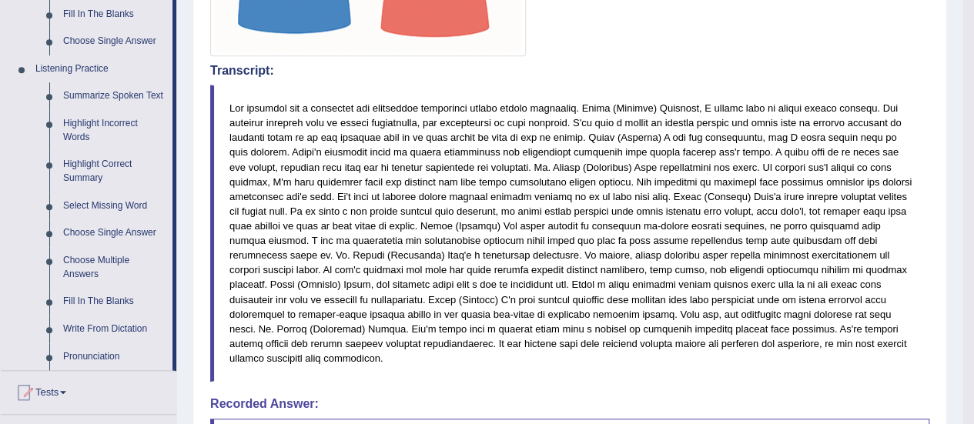
scroll to position [638, 0]
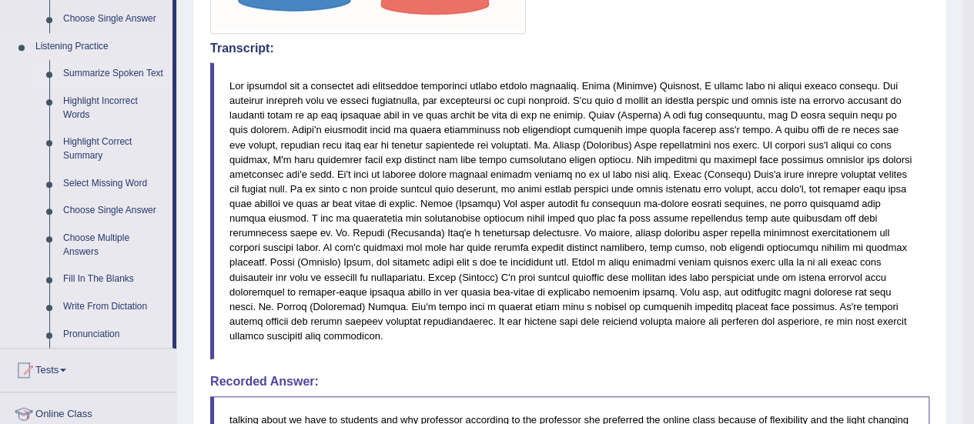
click at [114, 72] on link "Summarize Spoken Text" at bounding box center [114, 74] width 116 height 28
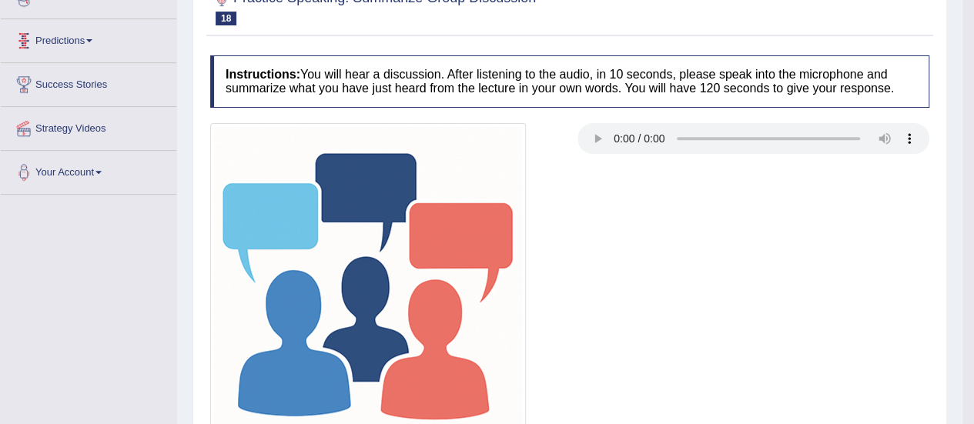
scroll to position [210, 0]
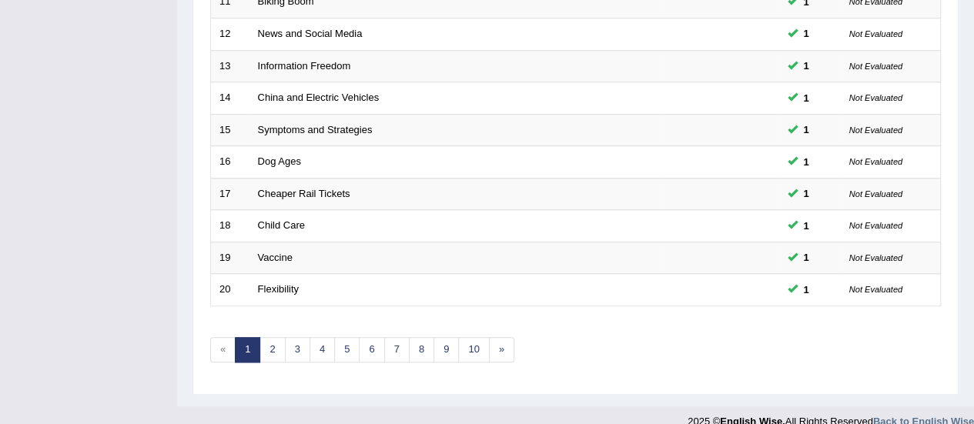
scroll to position [588, 0]
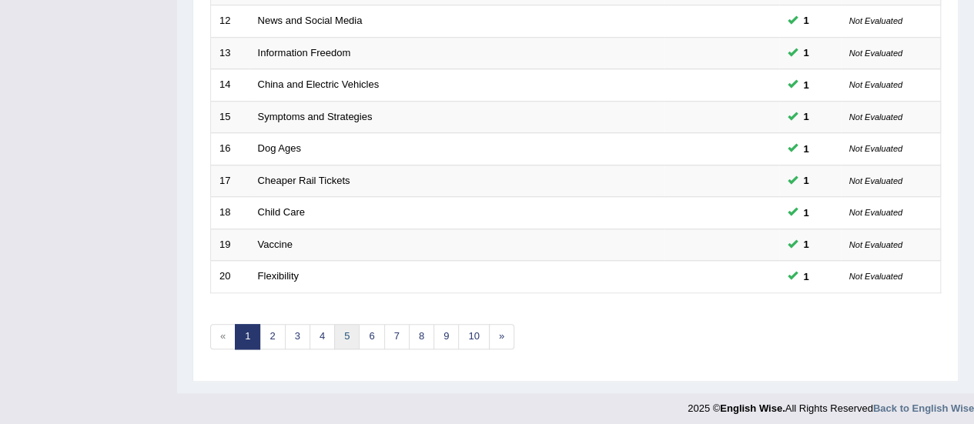
click at [342, 330] on link "5" at bounding box center [346, 336] width 25 height 25
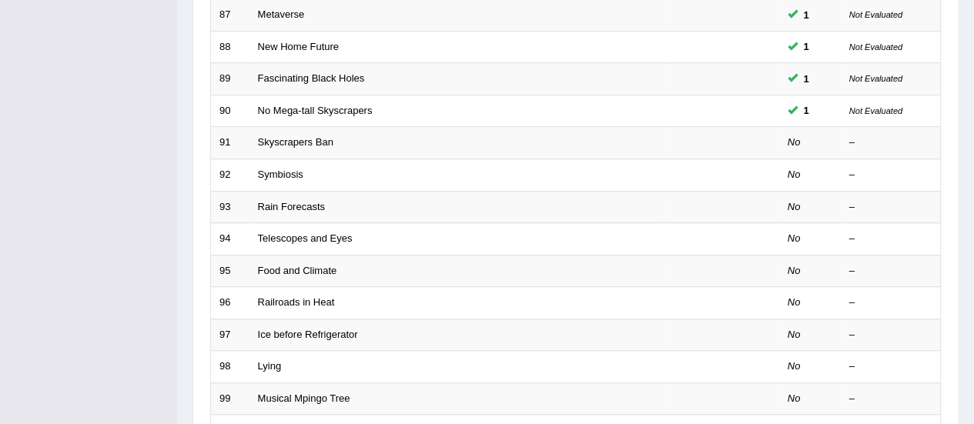
scroll to position [436, 0]
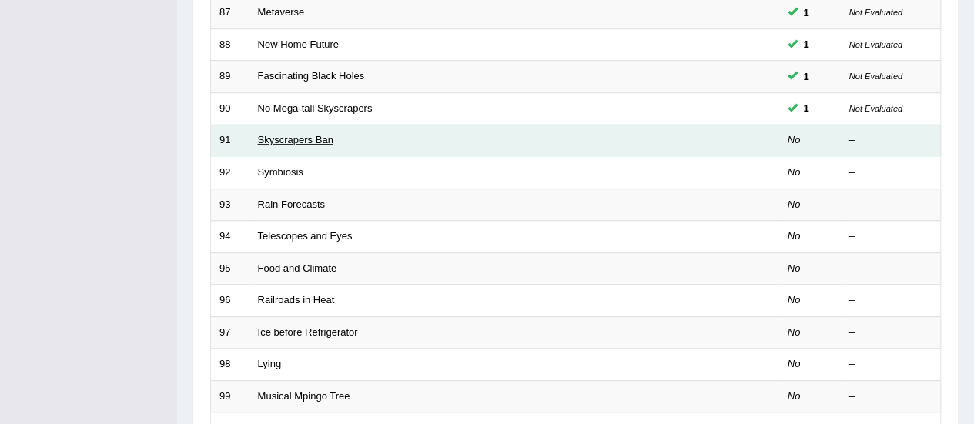
click at [280, 137] on link "Skyscrapers Ban" at bounding box center [295, 140] width 75 height 12
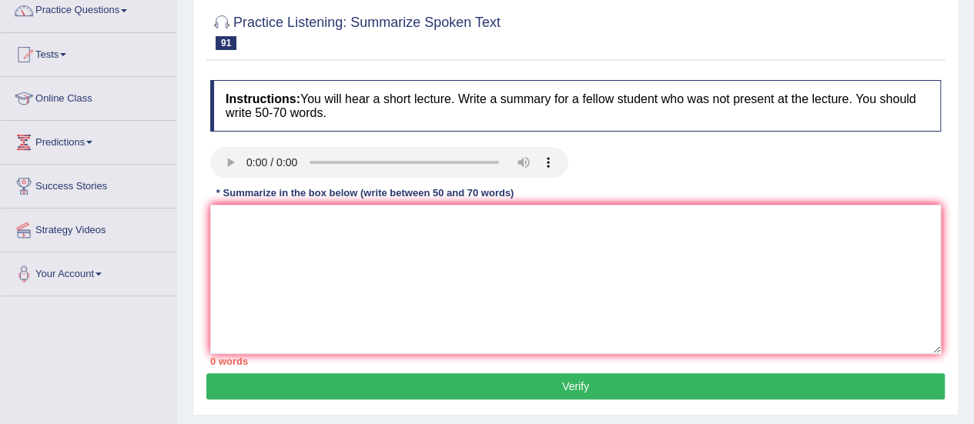
scroll to position [137, 0]
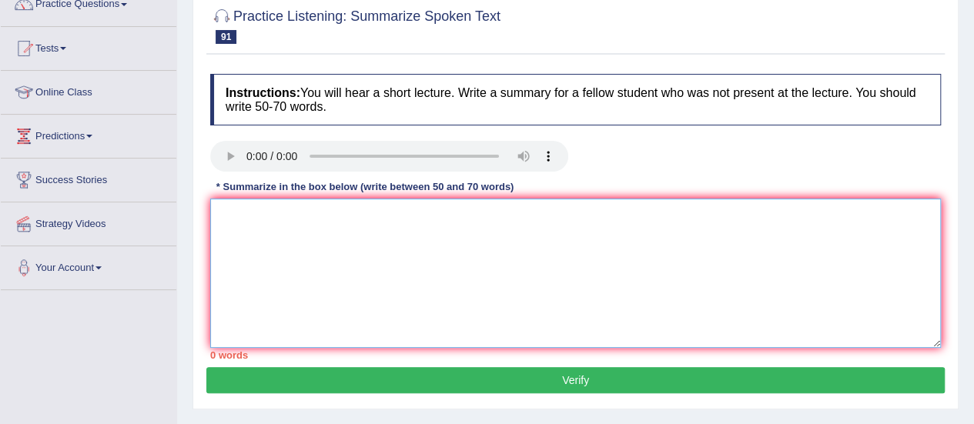
click at [362, 223] on textarea at bounding box center [575, 273] width 731 height 149
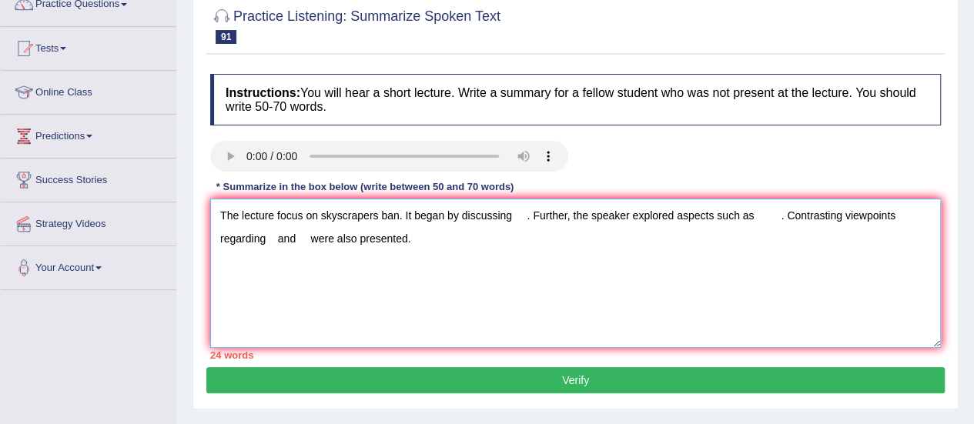
click at [518, 210] on textarea "The lecture focus on skyscrapers ban. It began by discussing . Further, the spe…" at bounding box center [575, 273] width 731 height 149
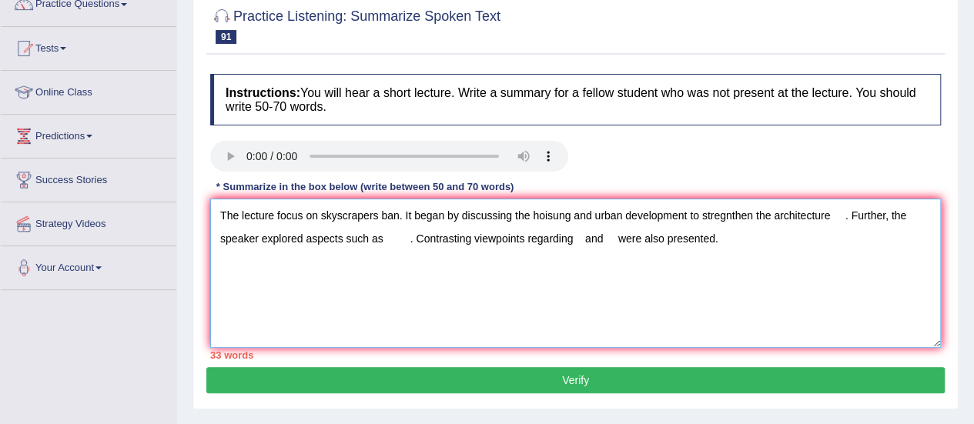
click at [388, 240] on textarea "The lecture focus on skyscrapers ban. It began by discussing the hoisung and ur…" at bounding box center [575, 273] width 731 height 149
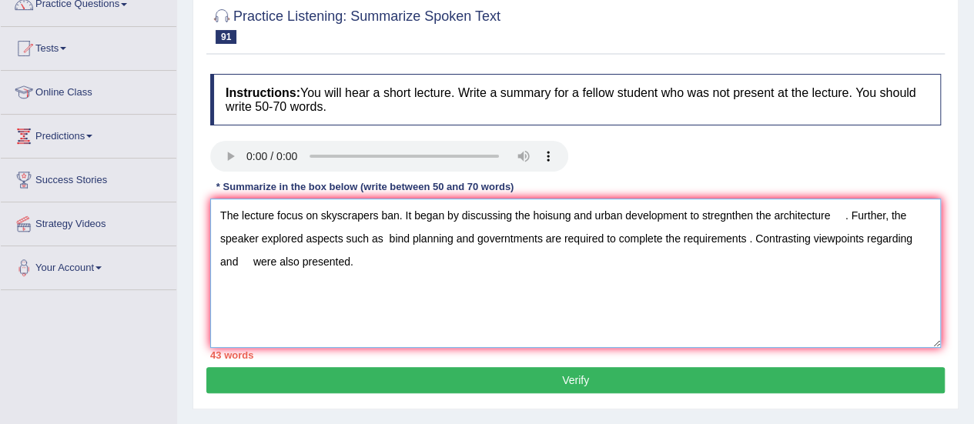
click at [844, 216] on textarea "The lecture focus on skyscrapers ban. It began by discussing the hoisung and ur…" at bounding box center [575, 273] width 731 height 149
click at [379, 267] on textarea "The lecture focus on skyscrapers ban. It began by discussing the hoisung and ur…" at bounding box center [575, 273] width 731 height 149
click at [217, 263] on textarea "The lecture focus on skyscrapers ban. It began by discussing the hoisung and ur…" at bounding box center [575, 273] width 731 height 149
click at [219, 263] on textarea "The lecture focus on skyscrapers ban. It began by discussing the hoisung and ur…" at bounding box center [575, 273] width 731 height 149
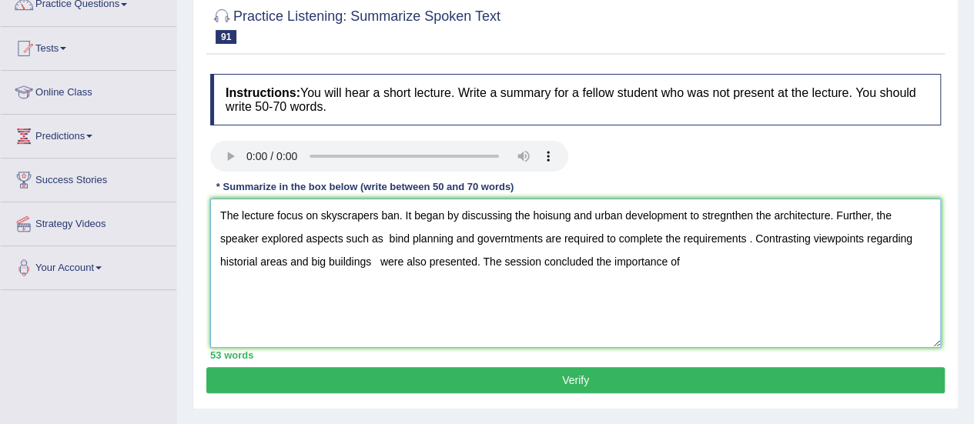
click at [245, 260] on textarea "The lecture focus on skyscrapers ban. It began by discussing the hoisung and ur…" at bounding box center [575, 273] width 731 height 149
click at [748, 240] on textarea "The lecture focus on skyscrapers ban. It began by discussing the hoisung and ur…" at bounding box center [575, 273] width 731 height 149
click at [379, 261] on textarea "The lecture focus on skyscrapers ban. It began by discussing the hoisung and ur…" at bounding box center [575, 273] width 731 height 149
click at [688, 263] on textarea "The lecture focus on skyscrapers ban. It began by discussing the hoisung and ur…" at bounding box center [575, 273] width 731 height 149
click at [387, 260] on textarea "The lecture focus on skyscrapers ban. It began by discussing the hoisung and ur…" at bounding box center [575, 273] width 731 height 149
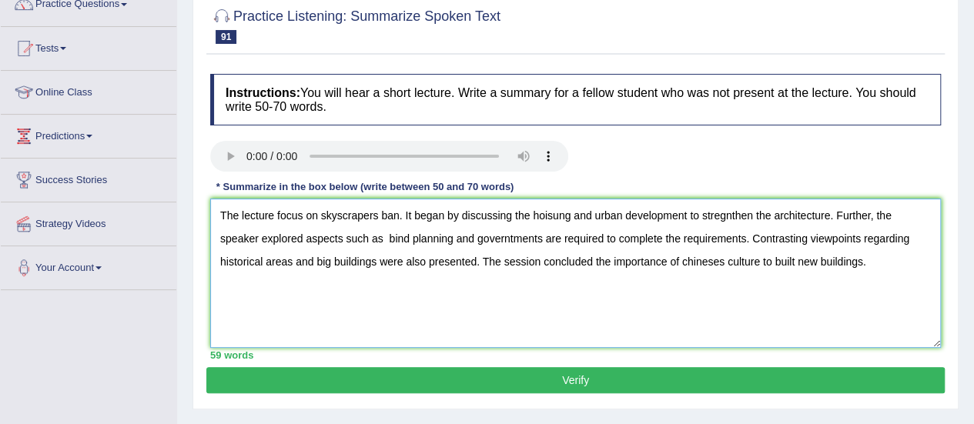
click at [559, 215] on textarea "The lecture focus on skyscrapers ban. It began by discussing the hoisung and ur…" at bounding box center [575, 273] width 731 height 149
click at [729, 213] on textarea "The lecture focus on skyscrapers ban. It began by discussing the housing and ur…" at bounding box center [575, 273] width 731 height 149
click at [718, 218] on textarea "The lecture focus on skyscrapers ban. It began by discussing the housing and ur…" at bounding box center [575, 273] width 731 height 149
click at [389, 236] on textarea "The lecture focus on skyscrapers ban. It began by discussing the housing and ur…" at bounding box center [575, 273] width 731 height 149
click at [724, 261] on textarea "The lecture focus on skyscrapers ban. It began by discussing the housing and ur…" at bounding box center [575, 273] width 731 height 149
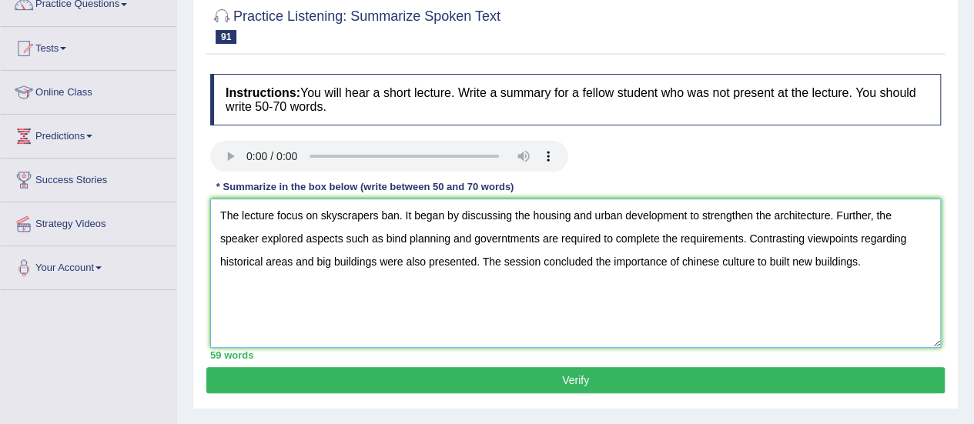
type textarea "The lecture focus on skyscrapers ban. It began by discussing the housing and ur…"
click at [561, 385] on button "Verify" at bounding box center [575, 380] width 739 height 26
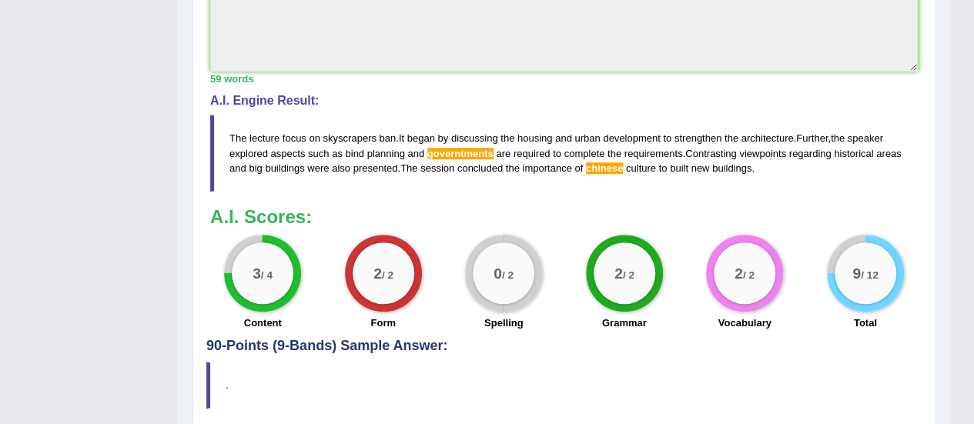
scroll to position [607, 0]
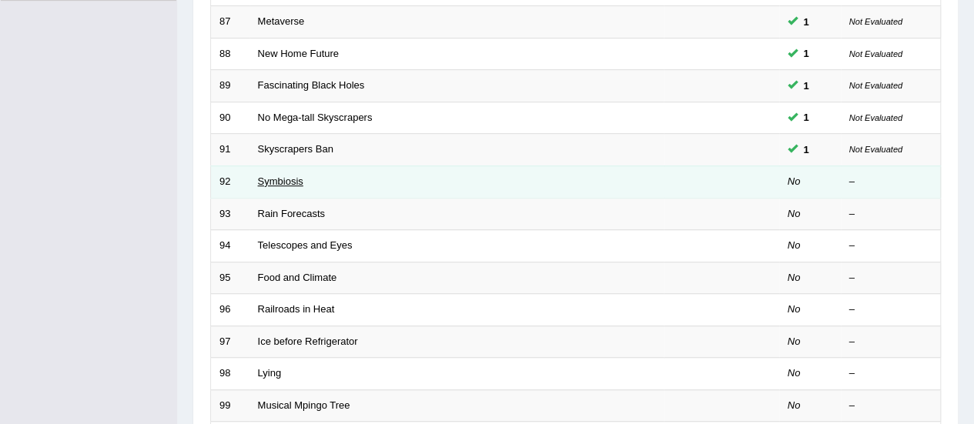
click at [275, 176] on link "Symbiosis" at bounding box center [280, 182] width 45 height 12
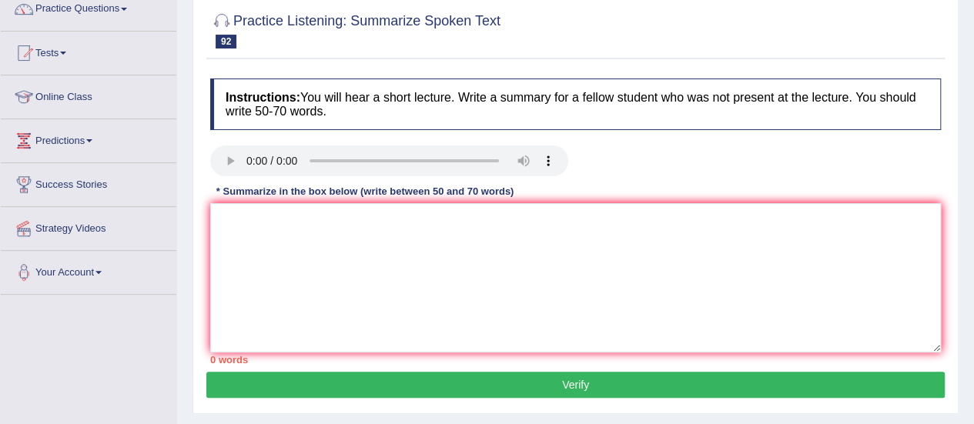
click at [974, 254] on html "Toggle navigation Home Practice Questions Speaking Practice Read Aloud Repeat S…" at bounding box center [487, 80] width 974 height 424
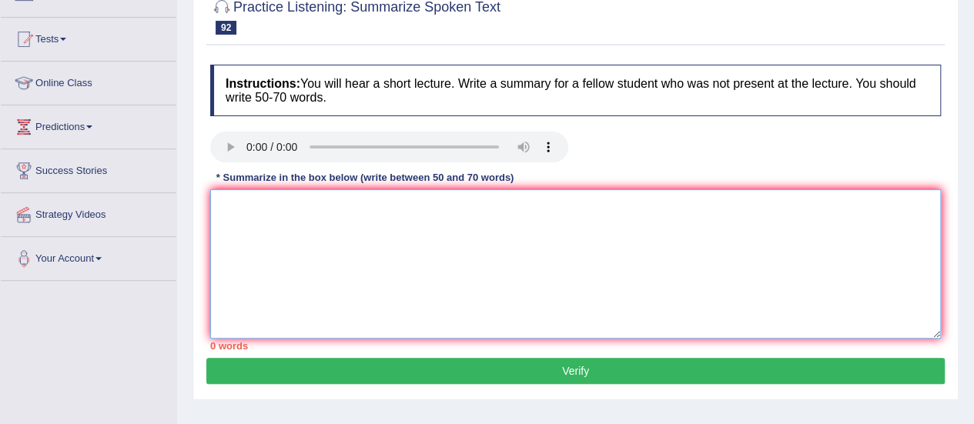
click at [410, 253] on textarea at bounding box center [575, 263] width 731 height 149
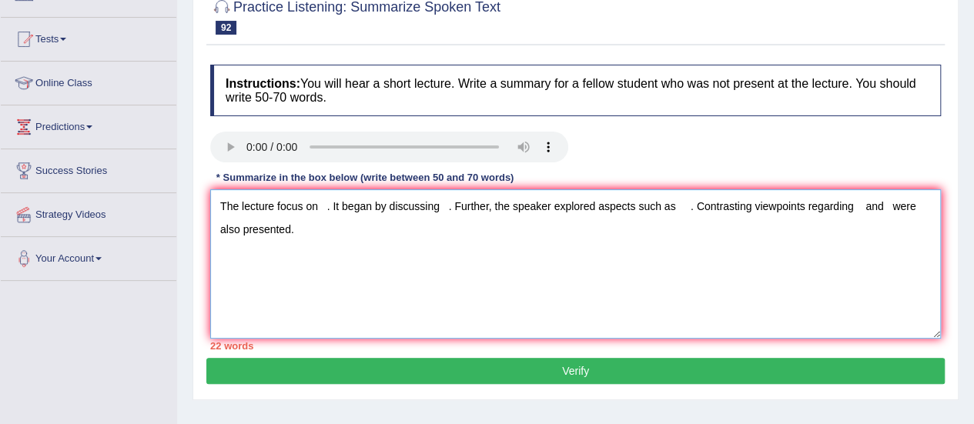
click at [316, 196] on textarea "The lecture focus on . It began by discussing . Further, the speaker explored a…" at bounding box center [575, 263] width 731 height 149
click at [481, 206] on textarea "The lecture focus on symbiosis. It began by discussing . Further, the speaker e…" at bounding box center [575, 263] width 731 height 149
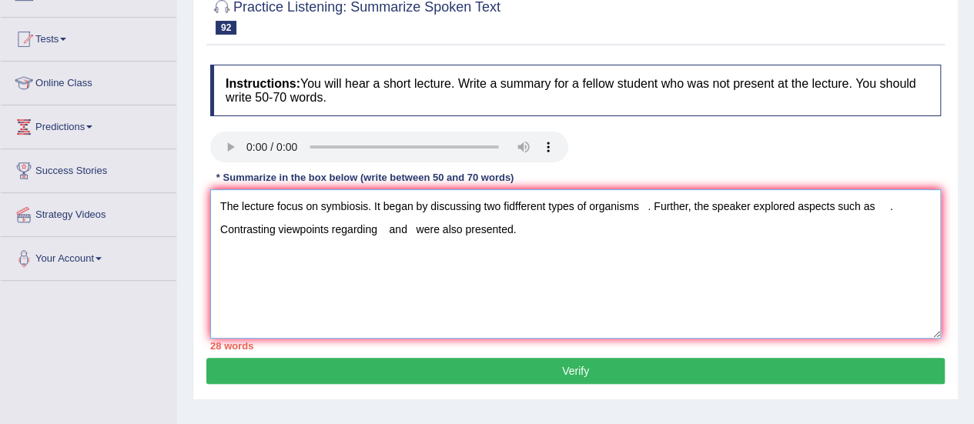
click at [874, 209] on textarea "The lecture focus on symbiosis. It began by discussing two fidfferent types of …" at bounding box center [575, 263] width 731 height 149
click at [521, 226] on textarea "The lecture focus on symbiosis. It began by discussing two fidfferent types of …" at bounding box center [575, 263] width 731 height 149
click at [878, 206] on textarea "The lecture focus on symbiosis. It began by discussing two fidfferent types of …" at bounding box center [575, 263] width 731 height 149
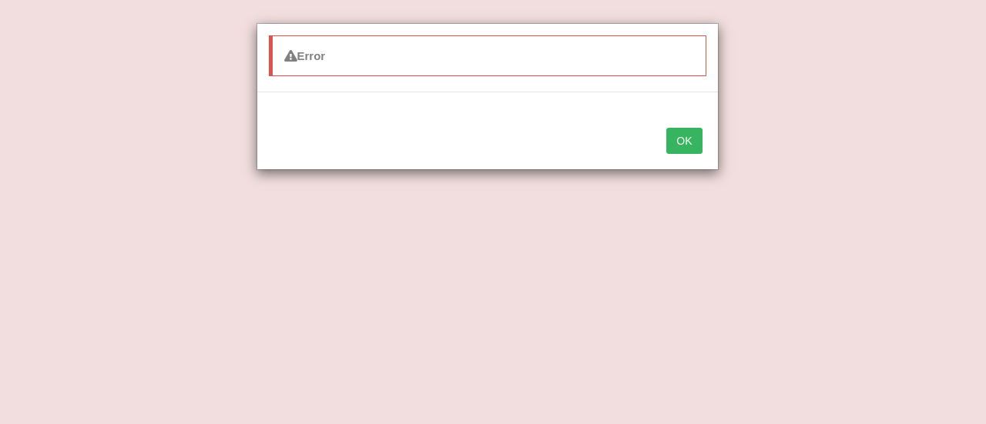
click at [589, 232] on div "Error OK" at bounding box center [493, 212] width 986 height 424
click at [684, 143] on button "OK" at bounding box center [683, 141] width 35 height 26
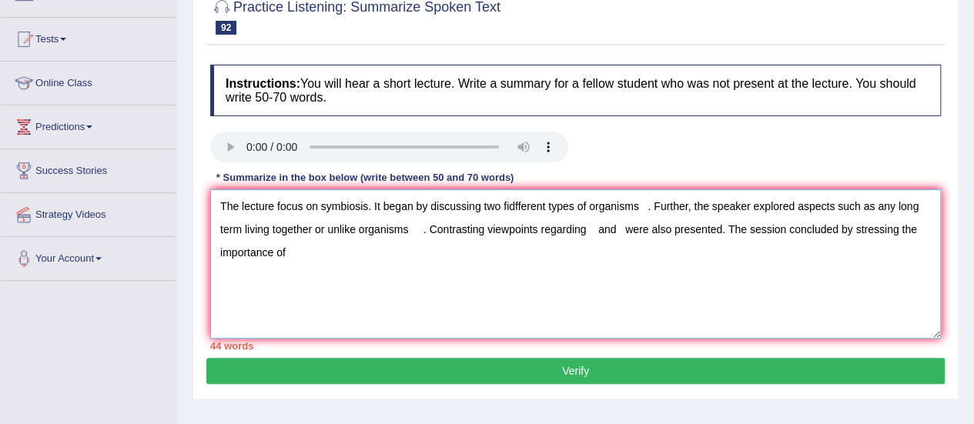
click at [593, 232] on textarea "The lecture focus on symbiosis. It began by discussing two fidfferent types of …" at bounding box center [575, 263] width 731 height 149
click at [596, 215] on textarea "The lecture focus on symbiosis. It began by discussing two fidfferent types of …" at bounding box center [575, 263] width 731 height 149
click at [593, 229] on textarea "The lecture focus on symbiosis. It began by discussing two fidfferent types of …" at bounding box center [575, 263] width 731 height 149
click at [422, 230] on textarea "The lecture focus on symbiosis. It began by discussing two fidfferent types of …" at bounding box center [575, 263] width 731 height 149
click at [354, 253] on textarea "The lecture focus on symbiosis. It began by discussing two fidfferent types of …" at bounding box center [575, 263] width 731 height 149
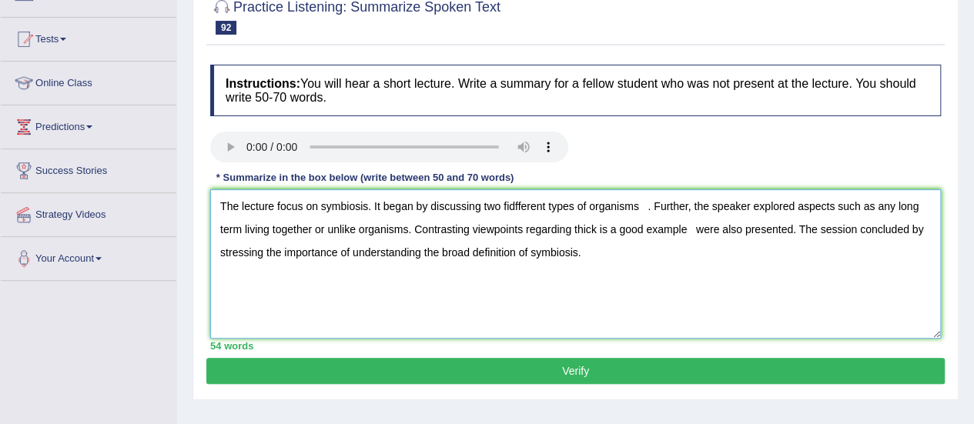
click at [508, 210] on textarea "The lecture focus on symbiosis. It began by discussing two fidfferent types of …" at bounding box center [575, 263] width 731 height 149
click at [511, 210] on textarea "The lecture focus on symbiosis. It began by discussing two dfferent types of or…" at bounding box center [575, 263] width 731 height 149
click at [642, 207] on textarea "The lecture focus on symbiosis. It began by discussing two different types of o…" at bounding box center [575, 263] width 731 height 149
click at [672, 230] on textarea "The lecture focus on symbiosis. It began by discussing two different types of o…" at bounding box center [575, 263] width 731 height 149
type textarea "The lecture focus on symbiosis. It began by discussing two different types of o…"
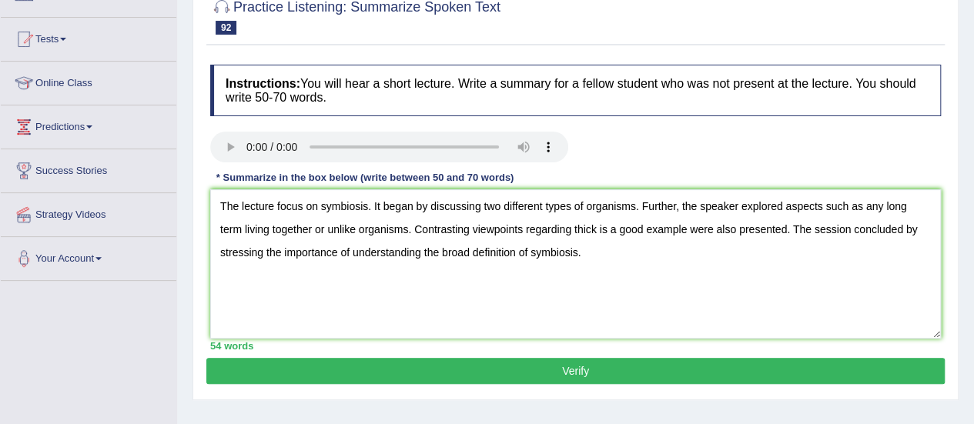
click at [550, 369] on button "Verify" at bounding box center [575, 371] width 739 height 26
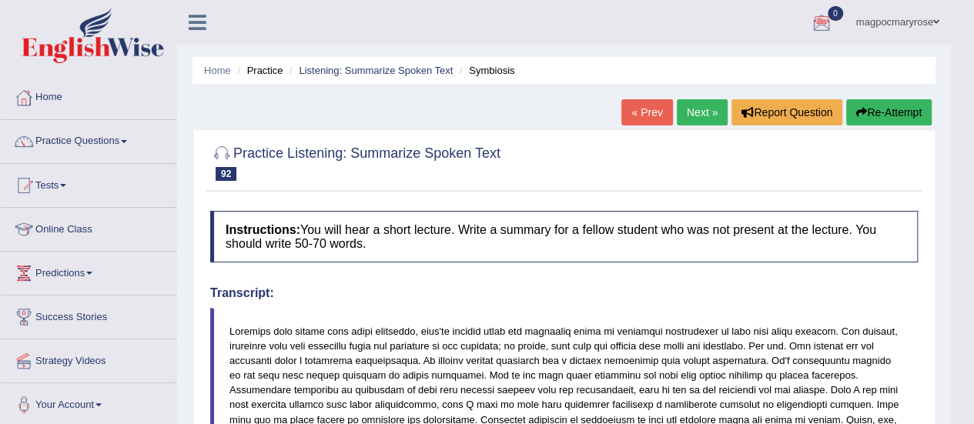
scroll to position [621, 0]
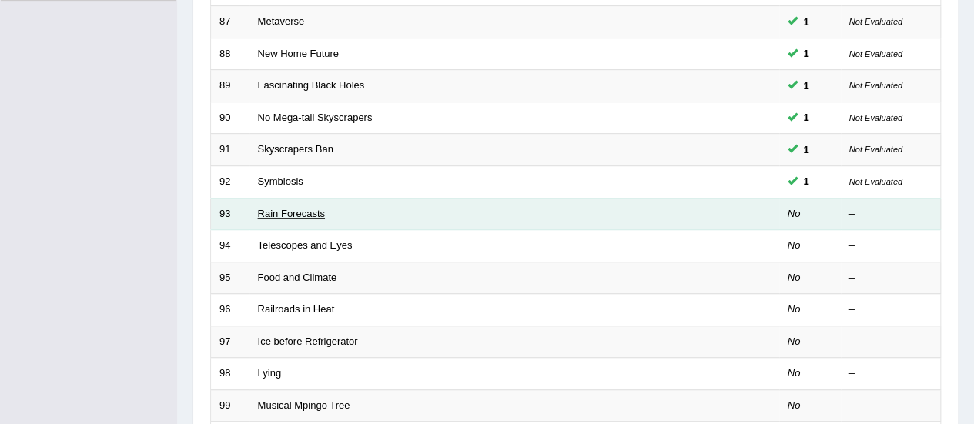
click at [285, 210] on link "Rain Forecasts" at bounding box center [291, 214] width 67 height 12
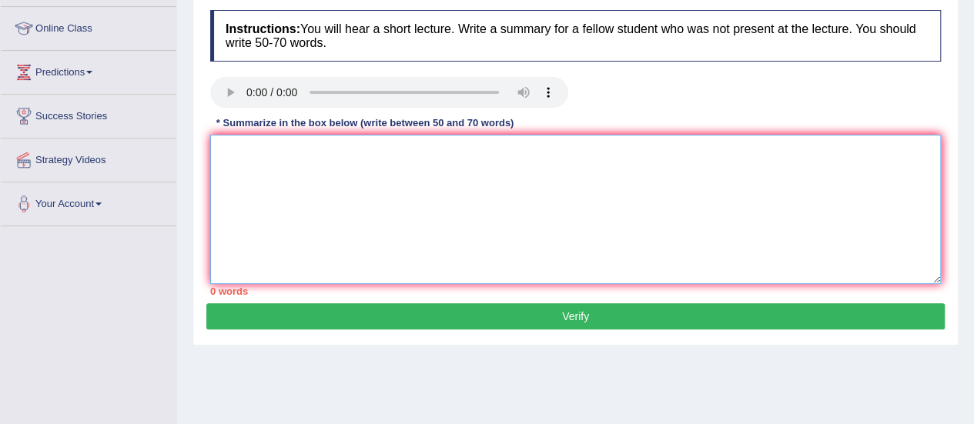
click at [615, 172] on textarea at bounding box center [575, 209] width 731 height 149
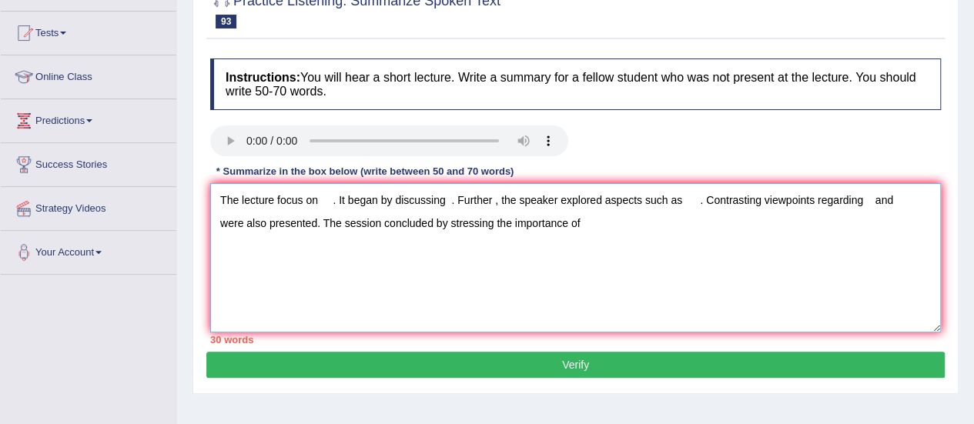
scroll to position [147, 0]
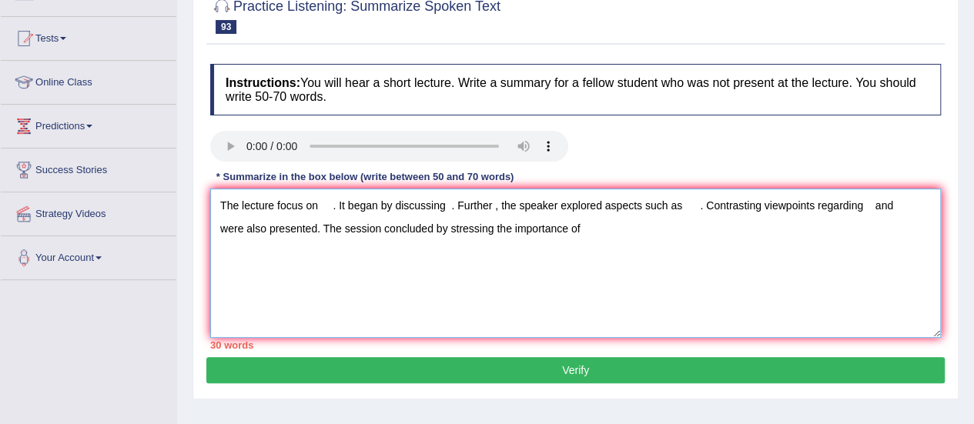
click at [325, 203] on textarea "The lecture focus on . It began by discussing . Further , the speaker explored …" at bounding box center [575, 263] width 731 height 149
click at [496, 206] on textarea "The lecture focus on rain forecasts. It began by discussing . Further , the spe…" at bounding box center [575, 263] width 731 height 149
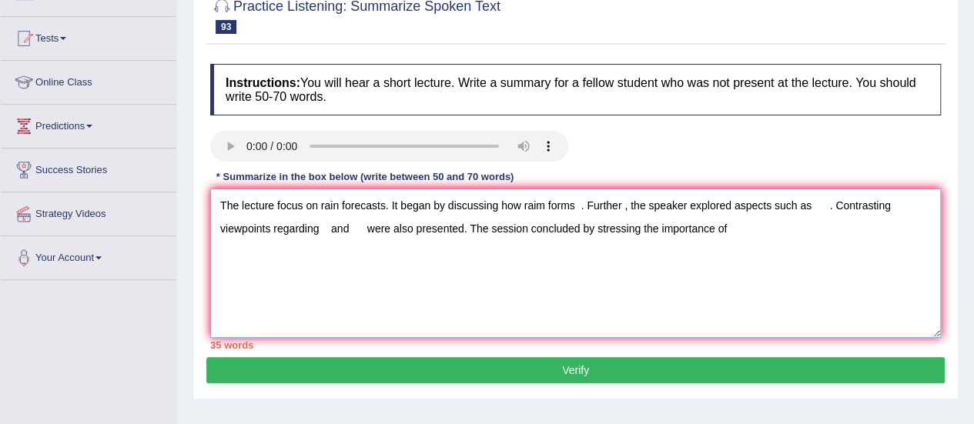
click at [812, 206] on textarea "The lecture focus on rain forecasts. It began by discussing how raim forms . Fu…" at bounding box center [575, 263] width 731 height 149
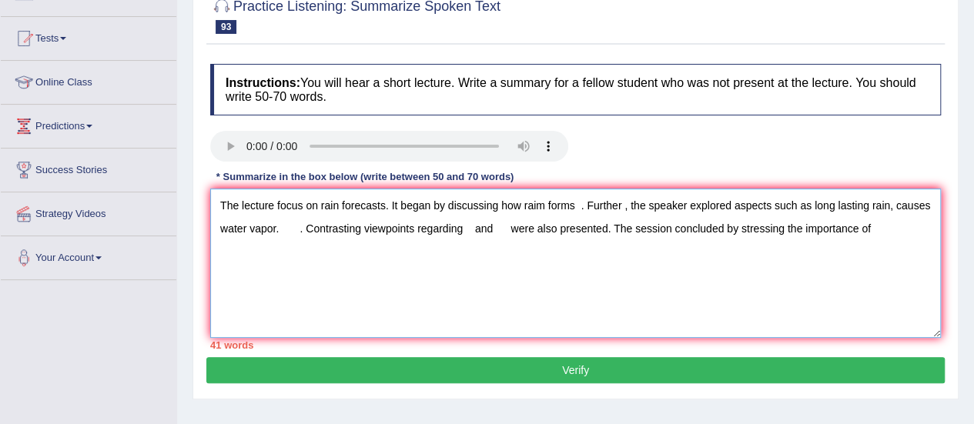
click at [297, 230] on textarea "The lecture focus on rain forecasts. It began by discussing how raim forms . Fu…" at bounding box center [575, 263] width 731 height 149
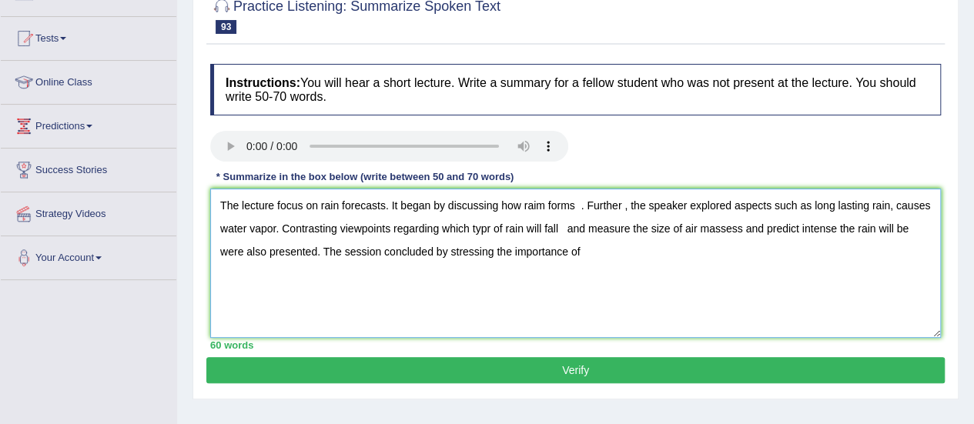
click at [591, 248] on textarea "The lecture focus on rain forecasts. It began by discussing how raim forms . Fu…" at bounding box center [575, 263] width 731 height 149
click at [565, 233] on textarea "The lecture focus on rain forecasts. It began by discussing how raim forms . Fu…" at bounding box center [575, 263] width 731 height 149
click at [585, 258] on textarea "The lecture focus on rain forecasts. It began by discussing how raim forms . Fu…" at bounding box center [575, 263] width 731 height 149
click at [502, 201] on textarea "The lecture focus on rain forecasts. It began by discussing how raim forms . Fu…" at bounding box center [575, 263] width 731 height 149
click at [589, 210] on textarea "The lecture focus on rain forecasts. It began by discussing on how rain forms .…" at bounding box center [575, 263] width 731 height 149
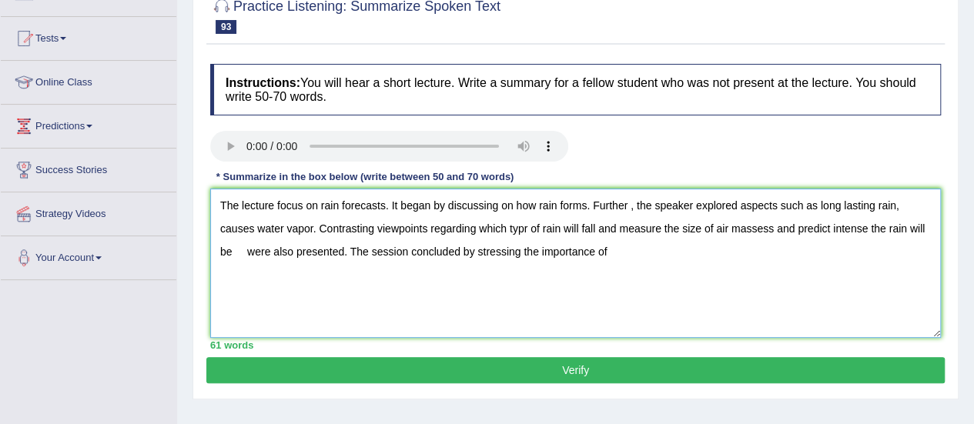
click at [220, 226] on textarea "The lecture focus on rain forecasts. It began by discussing on how rain forms. …" at bounding box center [575, 263] width 731 height 149
click at [523, 230] on textarea "The lecture focus on rain forecasts. It began by discussing on how rain forms. …" at bounding box center [575, 263] width 731 height 149
click at [836, 227] on textarea "The lecture focus on rain forecasts. It began by discussing on how rain forms. …" at bounding box center [575, 263] width 731 height 149
click at [891, 229] on textarea "The lecture focus on rain forecasts. It began by discussing on how rain forms. …" at bounding box center [575, 263] width 731 height 149
click at [287, 253] on textarea "The lecture focus on rain forecasts. It began by discussing on how rain forms. …" at bounding box center [575, 263] width 731 height 149
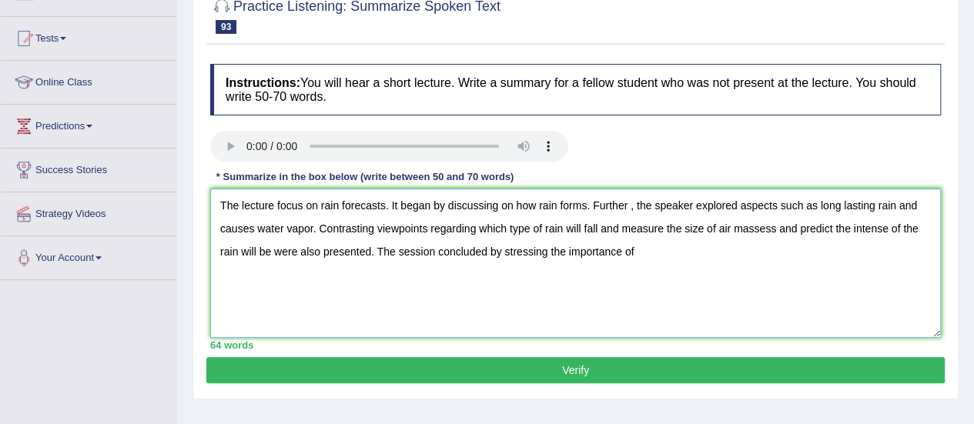
click at [639, 252] on textarea "The lecture focus on rain forecasts. It began by discussing on how rain forms. …" at bounding box center [575, 263] width 731 height 149
type textarea "The lecture focus on rain forecasts. It began by discussing on how rain forms. …"
click at [596, 372] on button "Verify" at bounding box center [575, 370] width 739 height 26
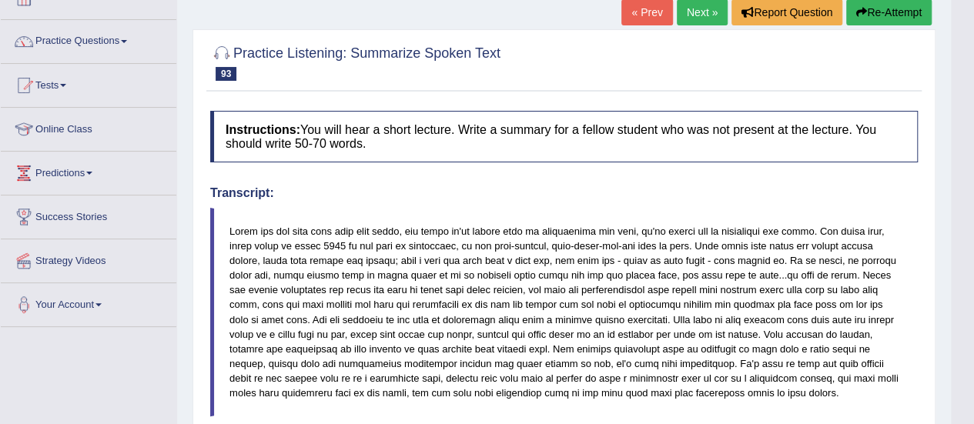
scroll to position [95, 0]
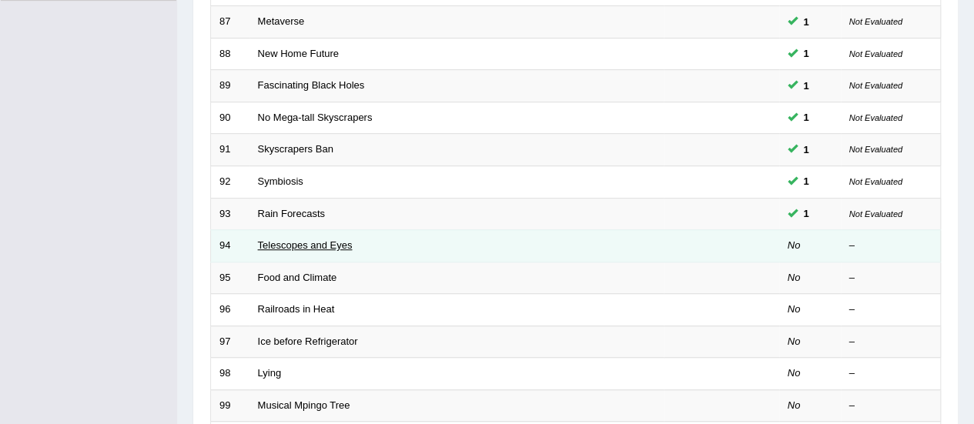
scroll to position [427, 0]
click at [312, 244] on link "Telescopes and Eyes" at bounding box center [305, 246] width 95 height 12
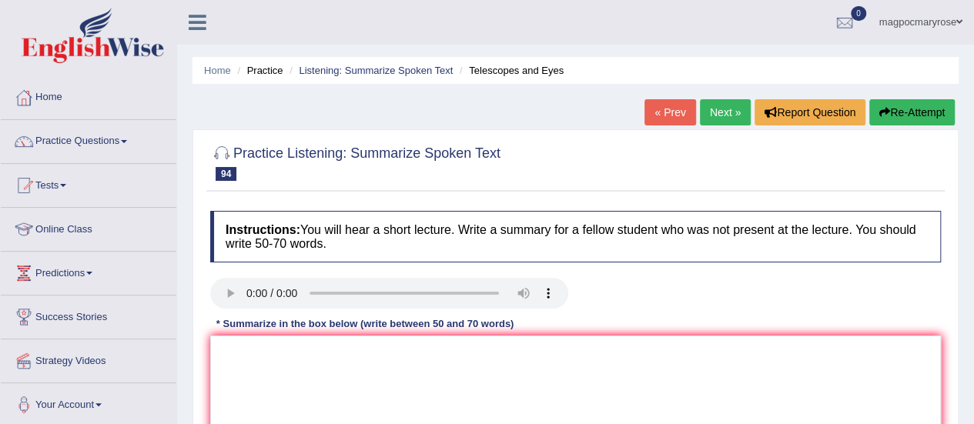
scroll to position [100, 0]
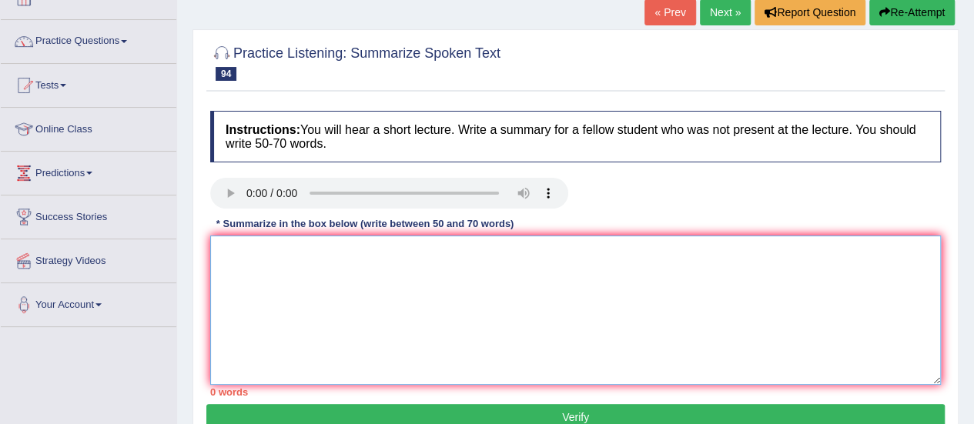
click at [446, 290] on textarea at bounding box center [575, 310] width 731 height 149
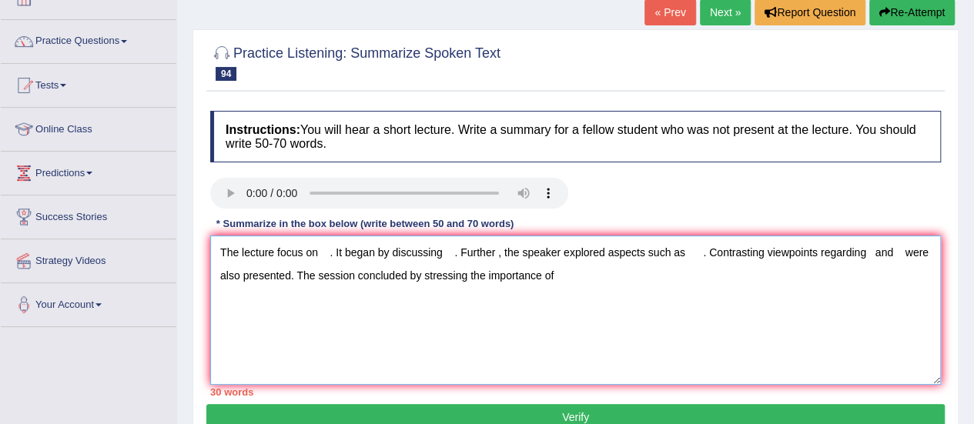
click at [318, 252] on textarea "The lecture focus on . It began by discussing . Further , the speaker explored …" at bounding box center [575, 310] width 731 height 149
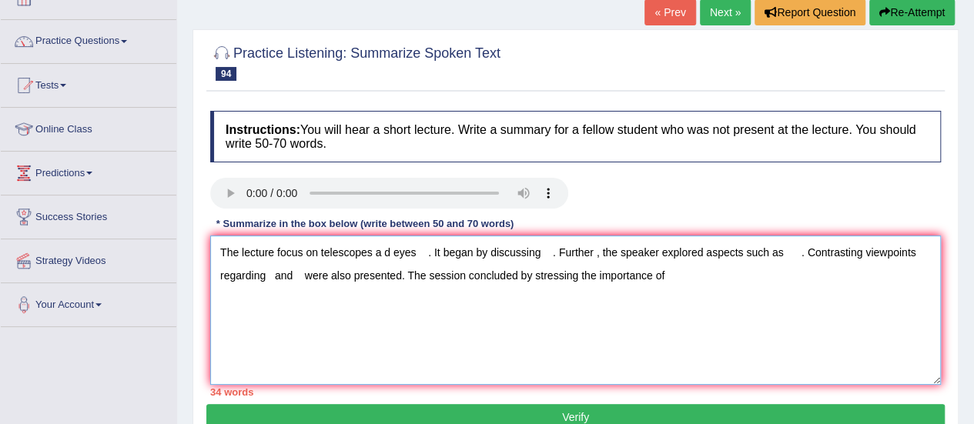
click at [542, 248] on textarea "The lecture focus on telescopes a d eyes . It began by discussing . Further , t…" at bounding box center [575, 310] width 731 height 149
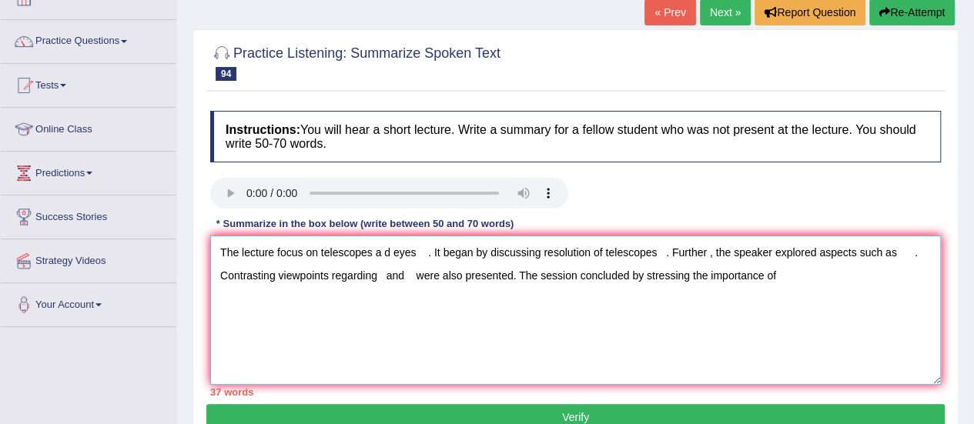
click at [894, 252] on textarea "The lecture focus on telescopes a d eyes . It began by discussing resolution of…" at bounding box center [575, 310] width 731 height 149
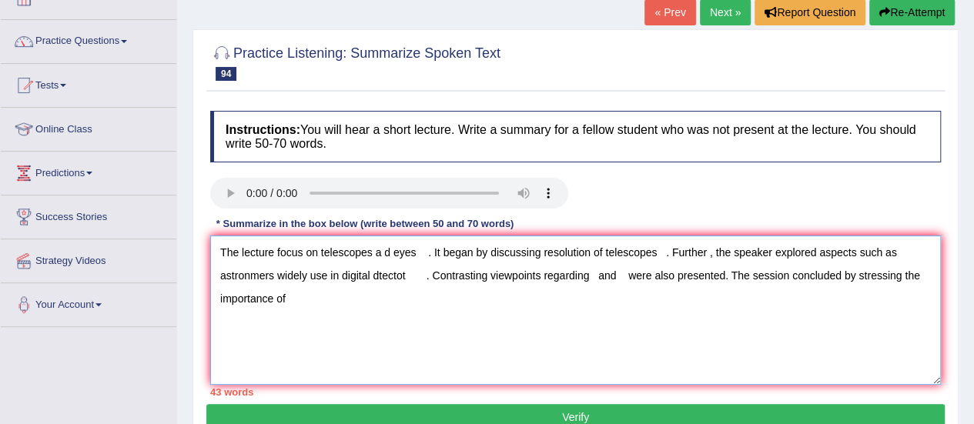
click at [595, 267] on textarea "The lecture focus on telescopes a d eyes . It began by discussing resolution of…" at bounding box center [575, 310] width 731 height 149
click at [815, 273] on textarea "The lecture focus on telescopes a d eyes . It began by discussing resolution of…" at bounding box center [575, 310] width 731 height 149
click at [470, 300] on textarea "The lecture focus on telescopes a d eyes . It began by discussing resolution of…" at bounding box center [575, 310] width 731 height 149
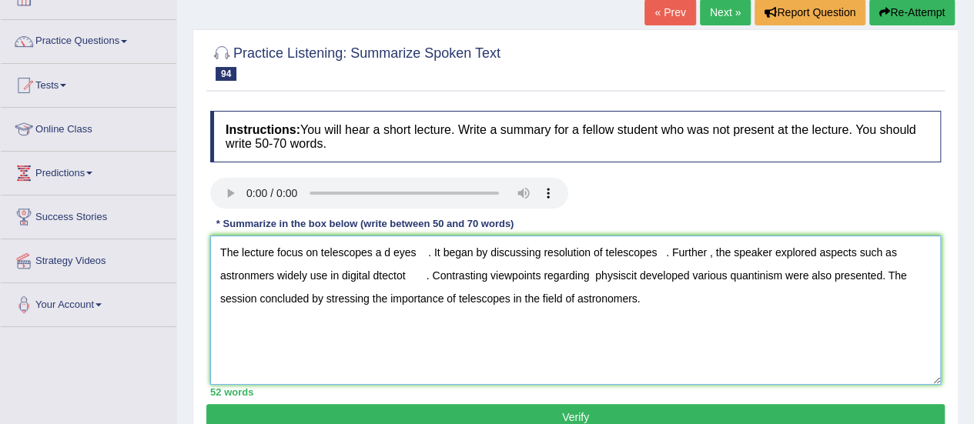
click at [427, 252] on textarea "The lecture focus on telescopes a d eyes . It began by discussing resolution of…" at bounding box center [575, 310] width 731 height 149
click at [384, 254] on textarea "The lecture focus on telescopes a d eyes. It began by discussing resolution of …" at bounding box center [575, 310] width 731 height 149
click at [534, 253] on textarea "The lecture focus on telescopes and eyes. It began by discussing resolution of …" at bounding box center [575, 310] width 731 height 149
click at [678, 255] on textarea "The lecture focus on telescopes and eyes. It began by discussing the resolution…" at bounding box center [575, 310] width 731 height 149
click at [250, 276] on textarea "The lecture focus on telescopes and eyes. It began by discussing the resolution…" at bounding box center [575, 310] width 731 height 149
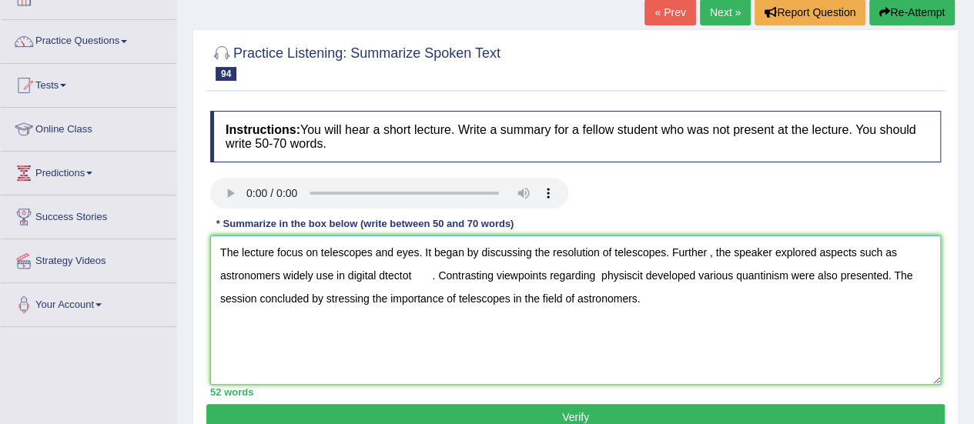
click at [332, 275] on textarea "The lecture focus on telescopes and eyes. It began by discussing the resolution…" at bounding box center [575, 310] width 731 height 149
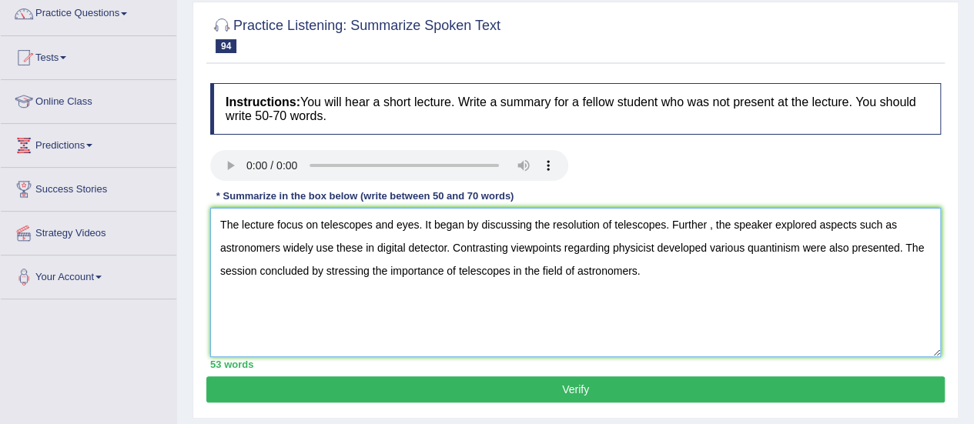
type textarea "The lecture focus on telescopes and eyes. It began by discussing the resolution…"
click at [586, 390] on button "Verify" at bounding box center [575, 390] width 739 height 26
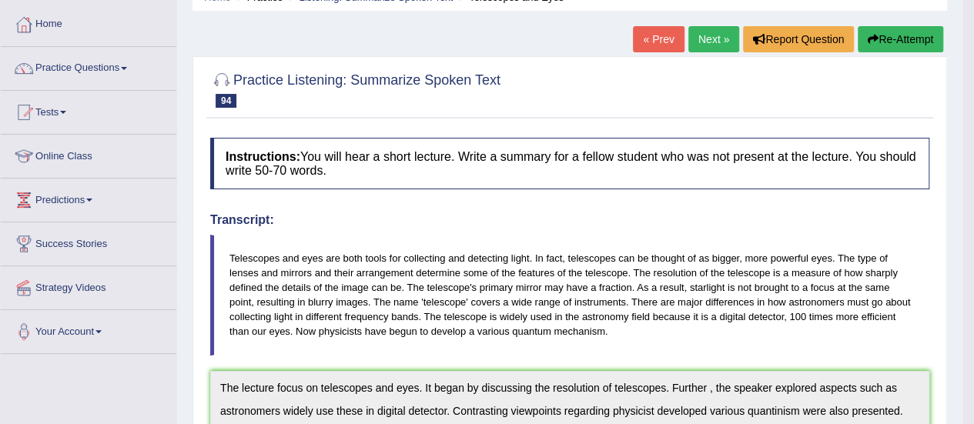
scroll to position [0, 0]
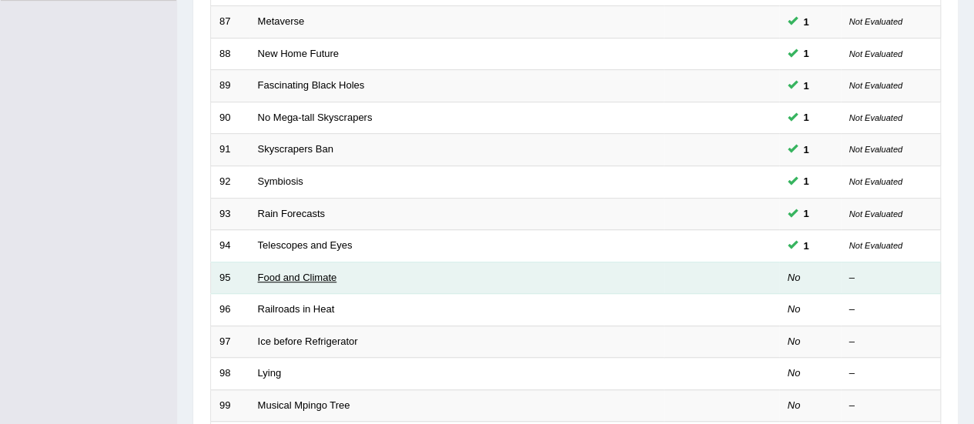
click at [315, 277] on link "Food and Climate" at bounding box center [297, 278] width 79 height 12
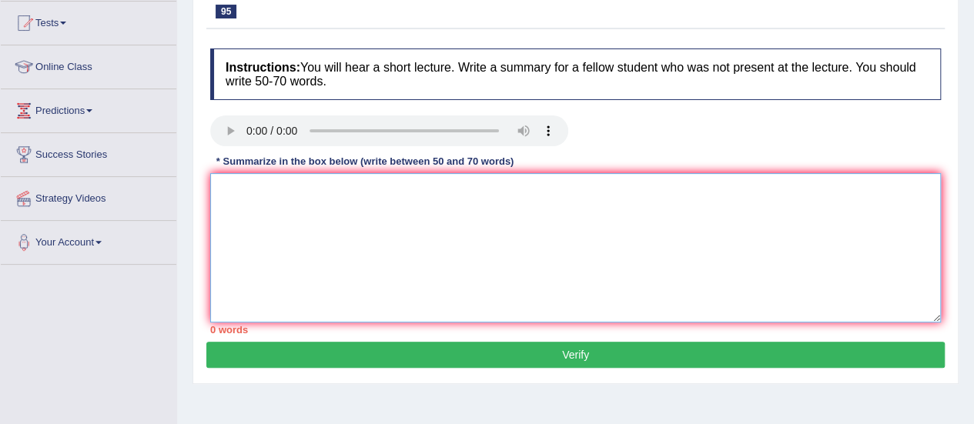
click at [464, 262] on textarea at bounding box center [575, 247] width 731 height 149
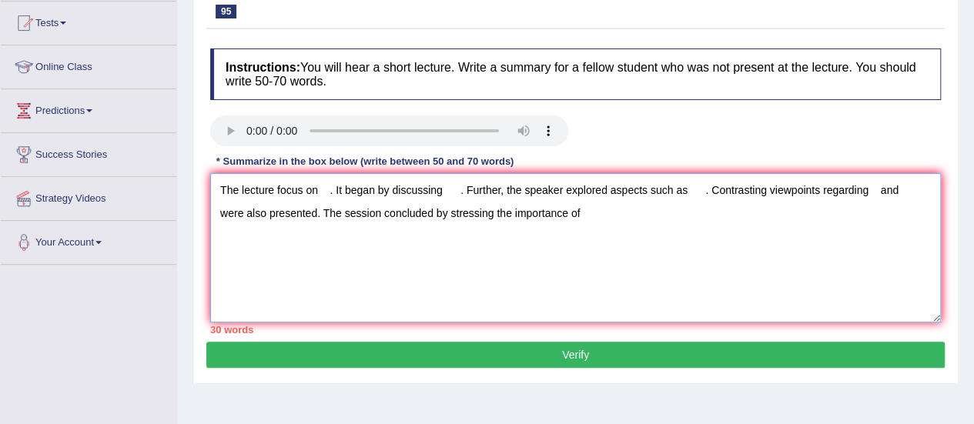
click at [315, 189] on textarea "The lecture focus on . It began by discussing . Further, the speaker explored a…" at bounding box center [575, 247] width 731 height 149
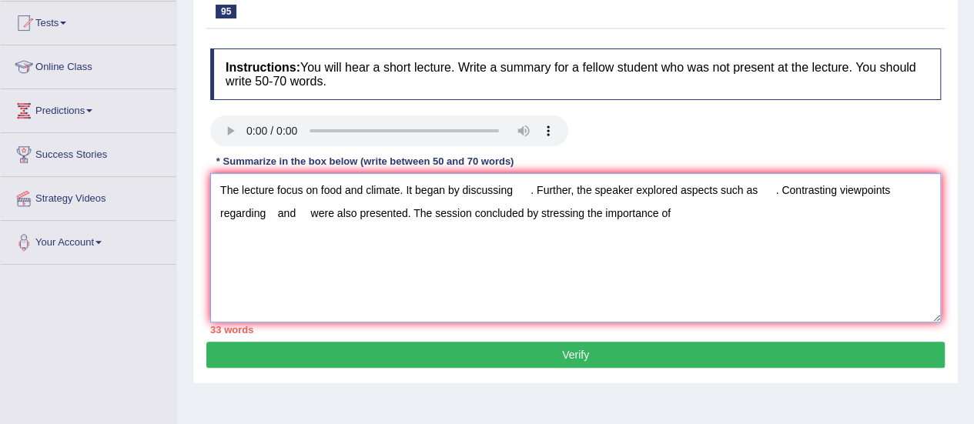
click at [515, 195] on textarea "The lecture focus on food and climate. It began by discussing . Further, the sp…" at bounding box center [575, 247] width 731 height 149
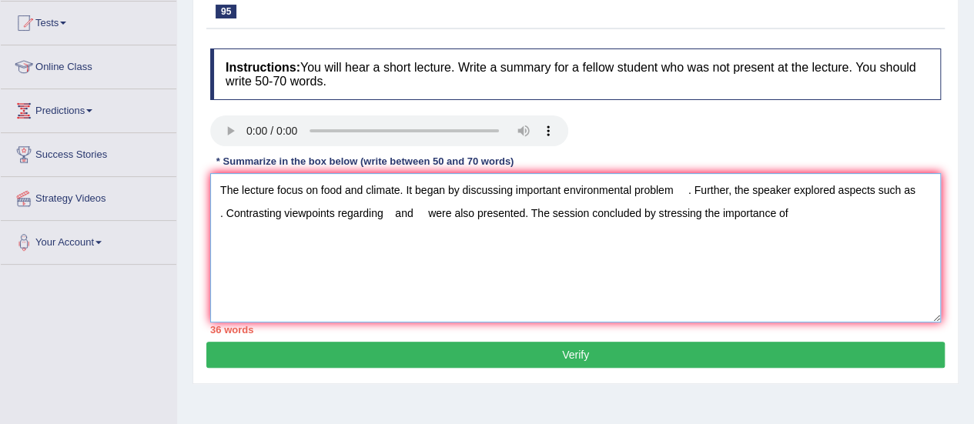
click at [217, 215] on textarea "The lecture focus on food and climate. It began by discussing important environ…" at bounding box center [575, 247] width 731 height 149
click at [508, 210] on textarea "The lecture focus on food and climate. It began by discussing important environ…" at bounding box center [575, 247] width 731 height 149
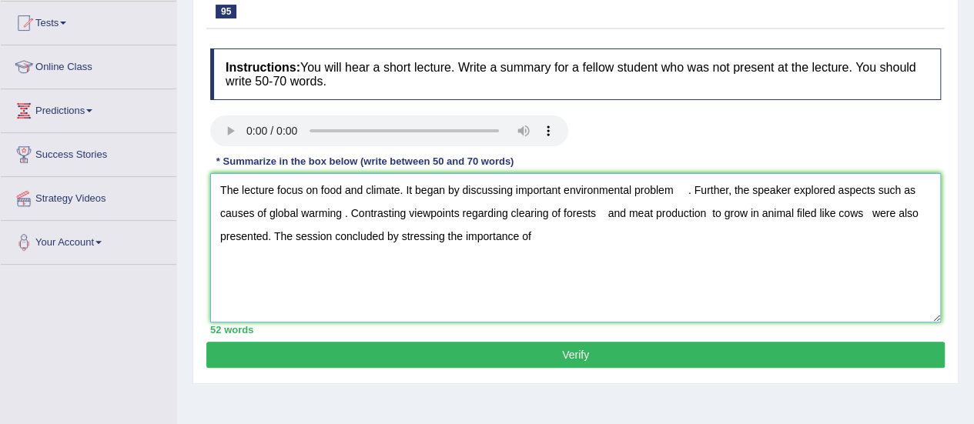
click at [534, 235] on textarea "The lecture focus on food and climate. It began by discussing important environ…" at bounding box center [575, 247] width 731 height 149
click at [863, 214] on textarea "The lecture focus on food and climate. It began by discussing important environ…" at bounding box center [575, 247] width 731 height 149
click at [283, 236] on textarea "The lecture focus on food and climate. It began by discussing important environ…" at bounding box center [575, 247] width 731 height 149
click at [687, 190] on textarea "The lecture focus on food and climate. It began by discussing important environ…" at bounding box center [575, 247] width 731 height 149
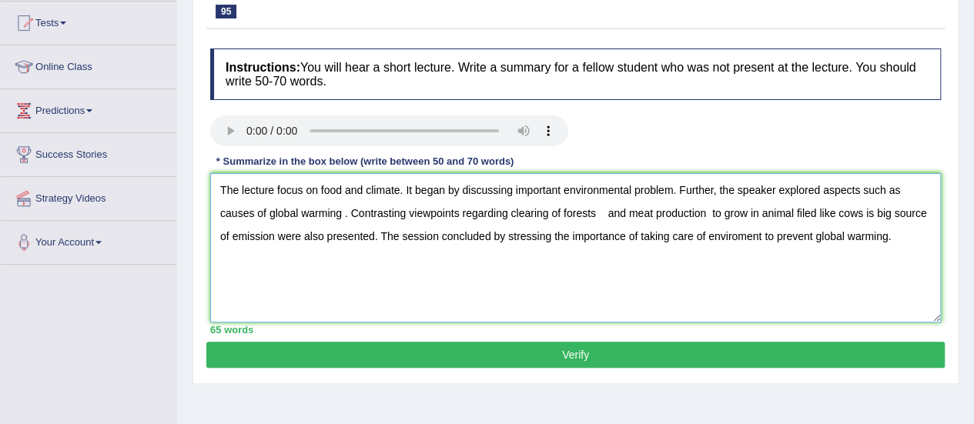
click at [612, 213] on textarea "The lecture focus on food and climate. It began by discussing important environ…" at bounding box center [575, 247] width 731 height 149
click at [701, 213] on textarea "The lecture focus on food and climate. It began by discussing important environ…" at bounding box center [575, 247] width 731 height 149
click at [793, 212] on textarea "The lecture focus on food and climate. It began by discussing important environ…" at bounding box center [575, 247] width 731 height 149
click at [701, 226] on textarea "The lecture focus on food and climate. It began by discussing important environ…" at bounding box center [575, 247] width 731 height 149
type textarea "The lecture focus on food and climate. It began by discussing important environ…"
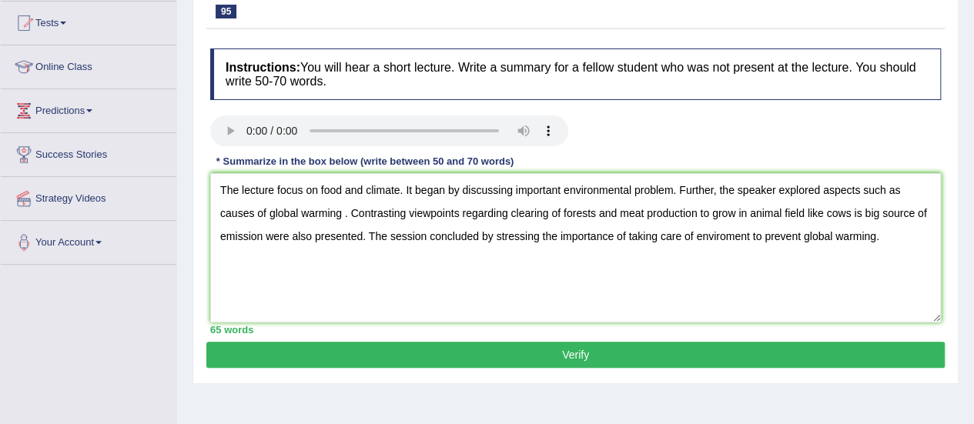
click at [582, 346] on button "Verify" at bounding box center [575, 355] width 739 height 26
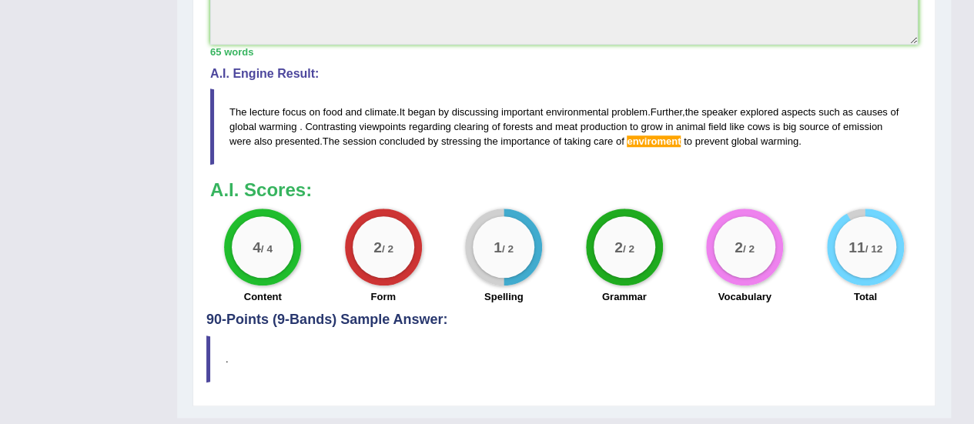
scroll to position [625, 0]
